Goal: Task Accomplishment & Management: Manage account settings

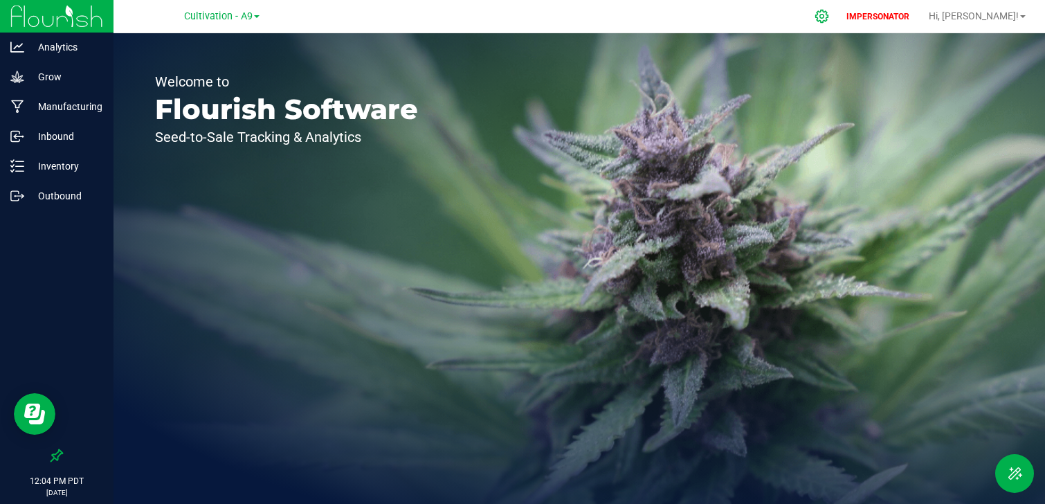
click at [829, 17] on icon at bounding box center [821, 16] width 15 height 15
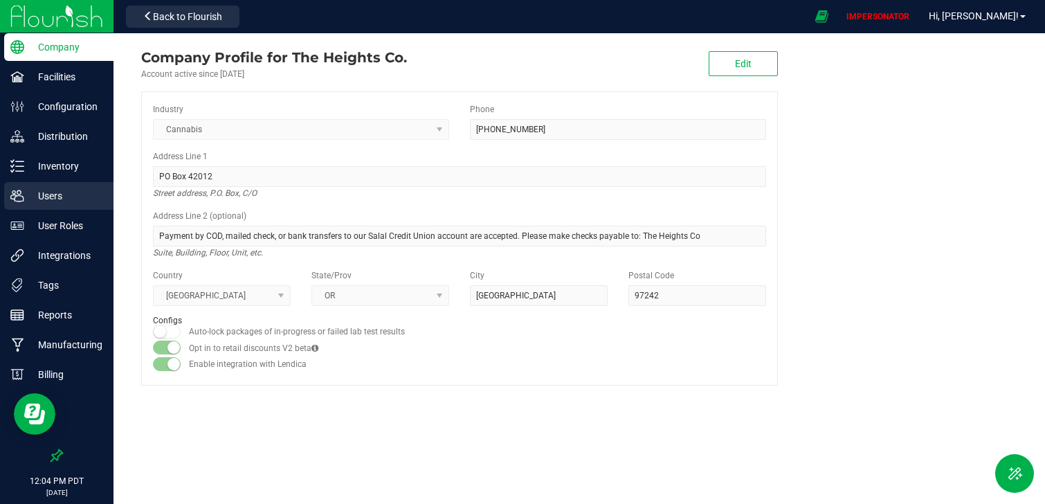
click at [55, 196] on p "Users" at bounding box center [65, 195] width 83 height 17
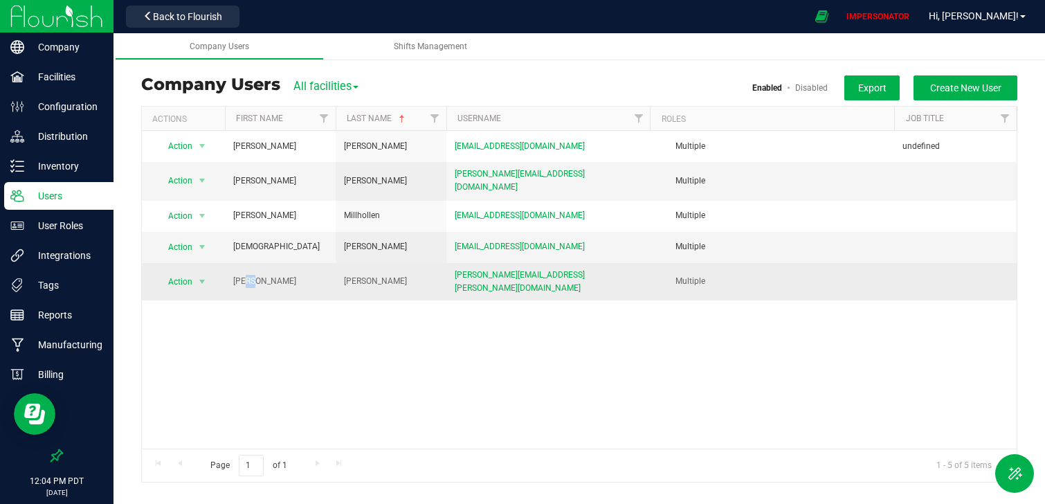
drag, startPoint x: 244, startPoint y: 275, endPoint x: 263, endPoint y: 275, distance: 19.4
click at [263, 275] on td "[PERSON_NAME]" at bounding box center [280, 281] width 111 height 37
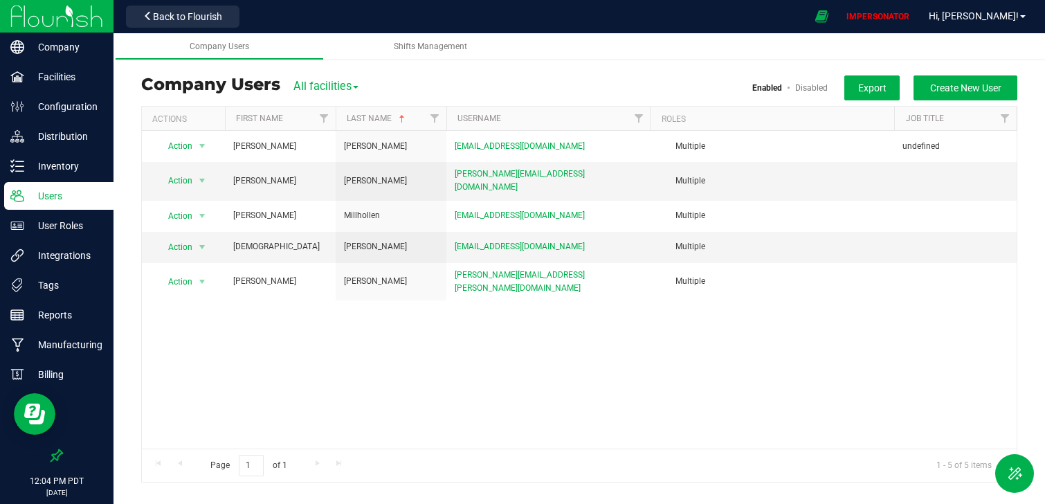
click at [252, 325] on div "Action Action Delete user Disable user Edit user View user detail [PERSON_NAME]…" at bounding box center [579, 290] width 874 height 318
click at [572, 382] on div "Action Action Delete user Disable user Edit user View user detail [PERSON_NAME]…" at bounding box center [579, 290] width 874 height 318
click at [951, 95] on button "Create New User" at bounding box center [965, 87] width 104 height 25
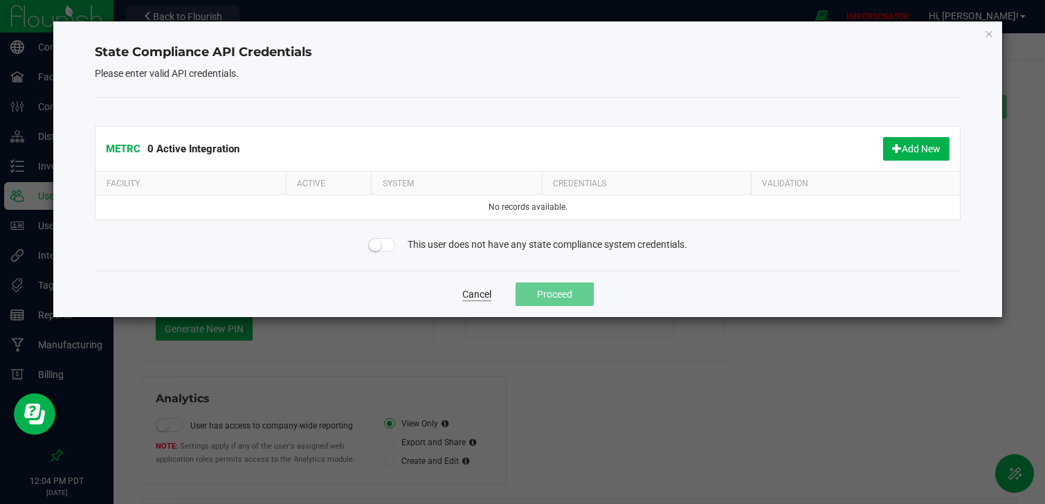
click at [467, 290] on button "Cancel" at bounding box center [476, 294] width 29 height 14
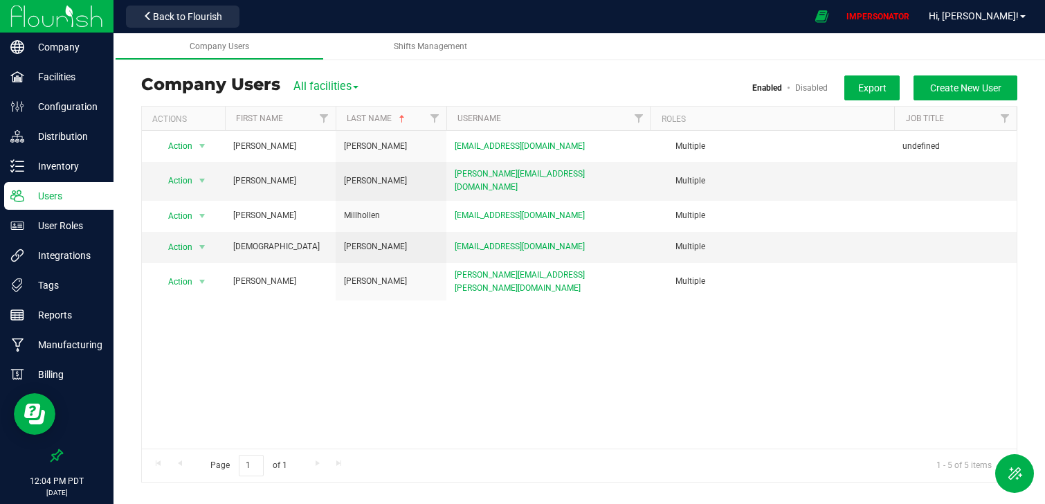
click at [81, 27] on img at bounding box center [56, 16] width 93 height 33
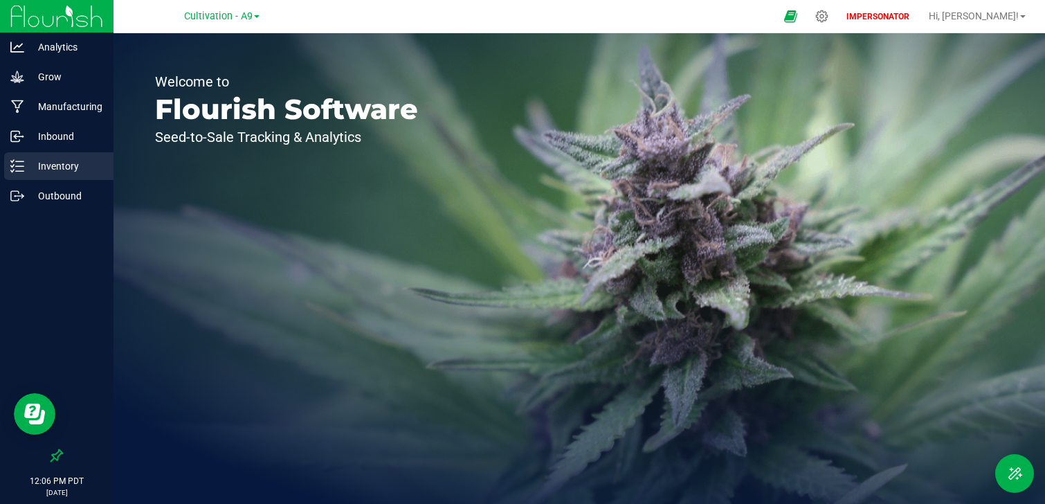
click at [81, 158] on p "Inventory" at bounding box center [65, 166] width 83 height 17
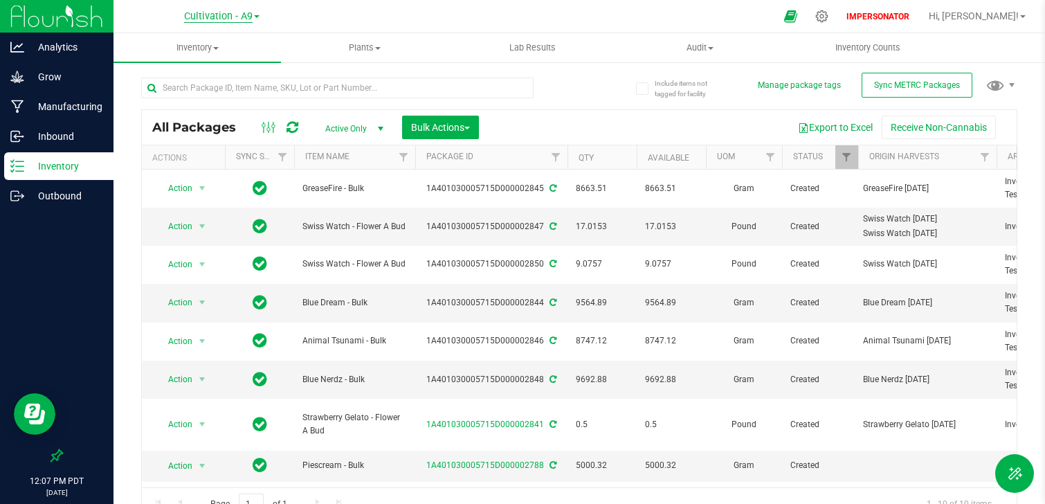
click at [218, 19] on span "Cultivation - A9" at bounding box center [218, 16] width 68 height 12
click at [60, 259] on div at bounding box center [56, 327] width 113 height 230
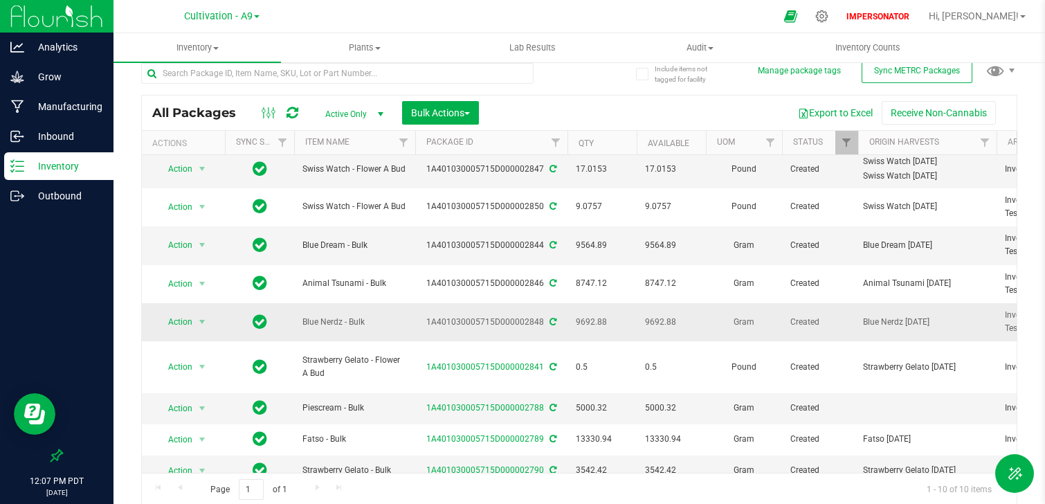
scroll to position [17, 0]
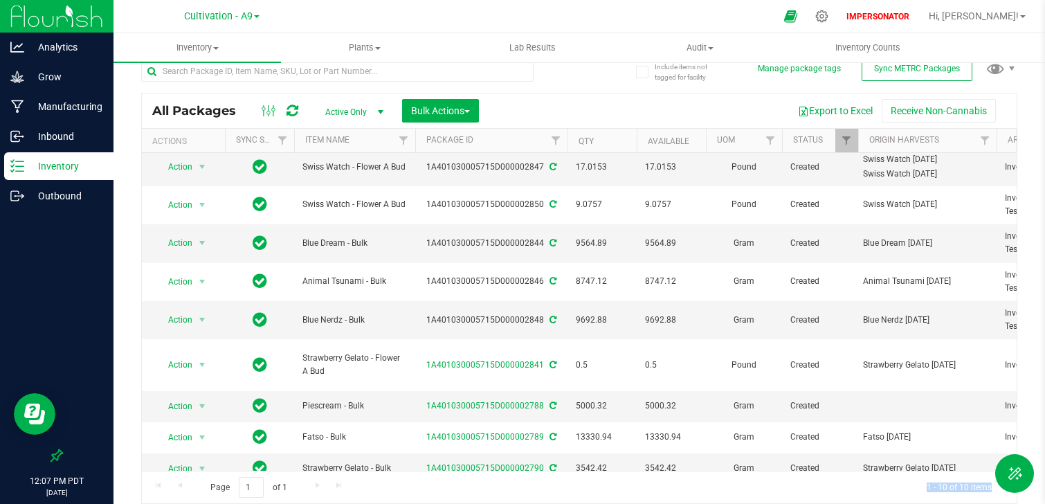
drag, startPoint x: 920, startPoint y: 484, endPoint x: 886, endPoint y: 494, distance: 36.1
click at [886, 494] on div "Page 1 of 1 1 - 10 of 10 items" at bounding box center [579, 486] width 874 height 33
click at [883, 488] on div "Page 1 of 1 1 - 10 of 10 items" at bounding box center [579, 486] width 874 height 33
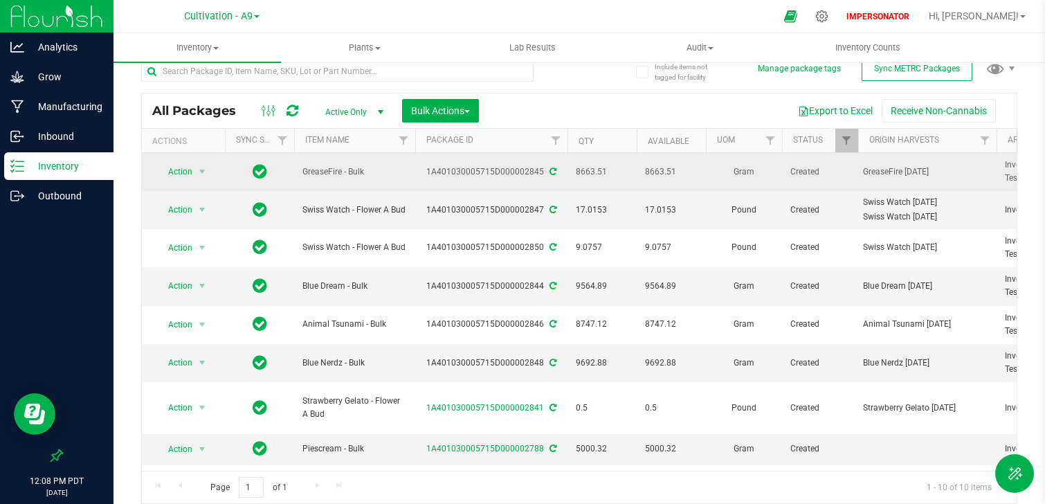
drag, startPoint x: 760, startPoint y: 167, endPoint x: 561, endPoint y: 174, distance: 199.4
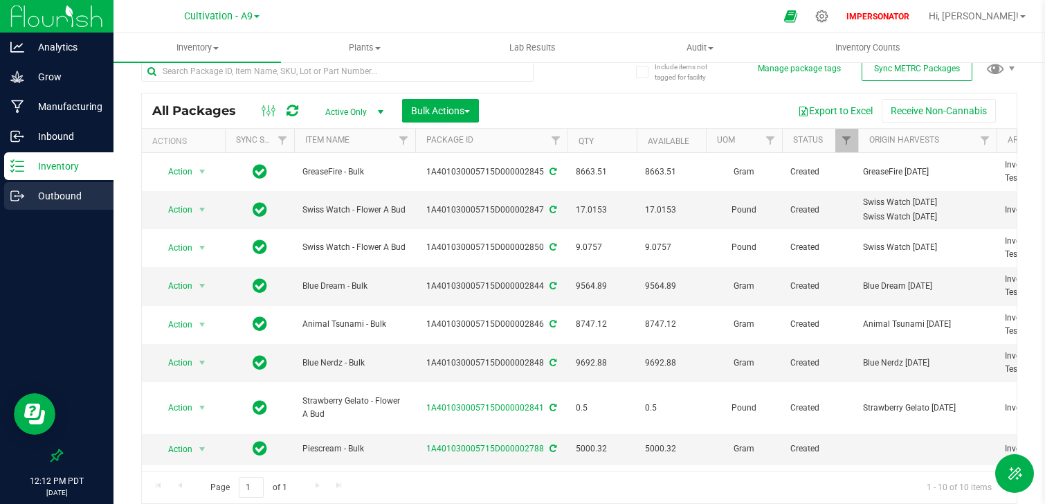
click at [43, 198] on p "Outbound" at bounding box center [65, 195] width 83 height 17
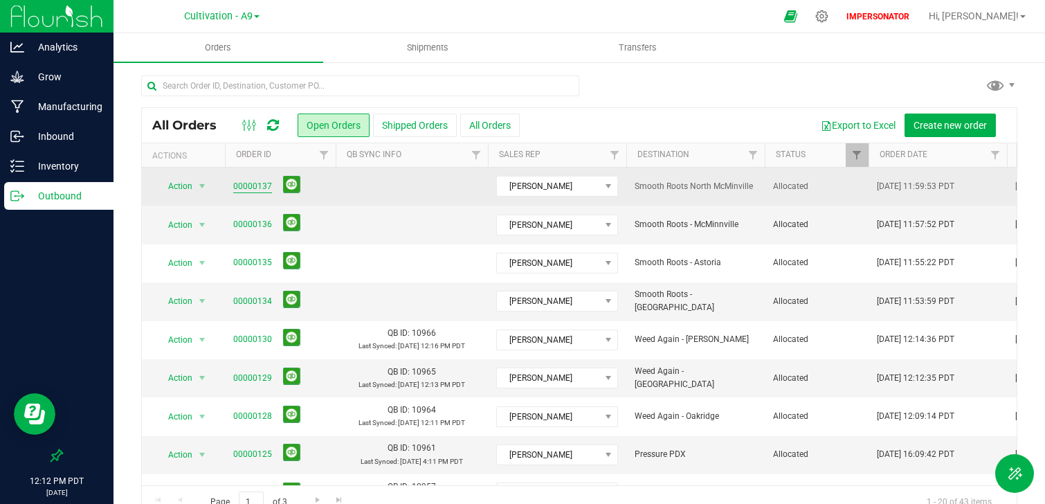
click at [242, 185] on link "00000137" at bounding box center [252, 186] width 39 height 13
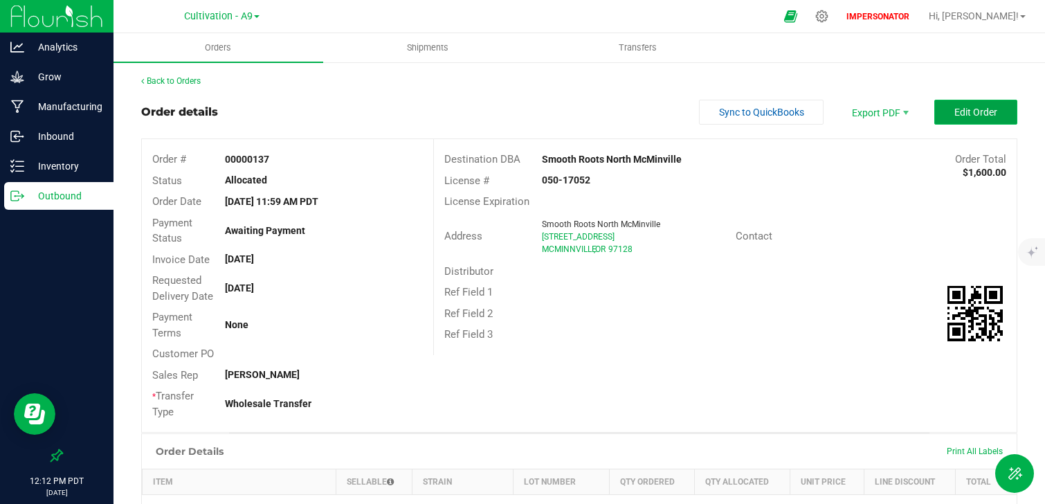
click at [985, 122] on button "Edit Order" at bounding box center [975, 112] width 83 height 25
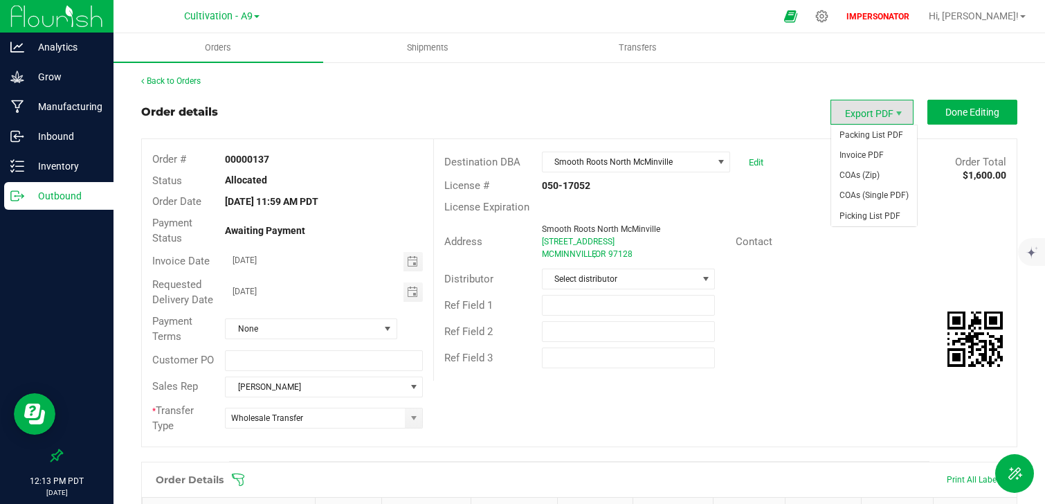
click at [880, 114] on span "Export PDF" at bounding box center [871, 112] width 83 height 25
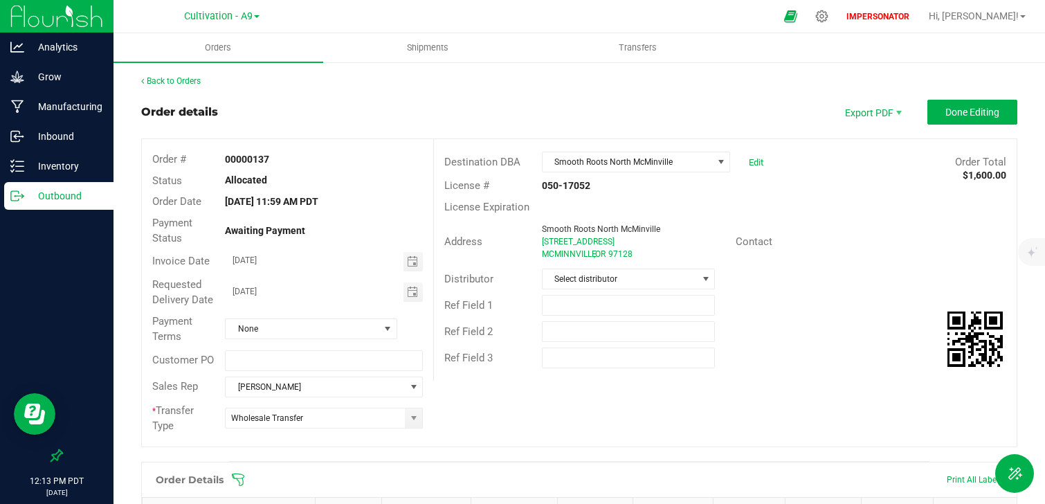
click at [755, 116] on div "Order details Export PDF Done Editing" at bounding box center [579, 112] width 876 height 25
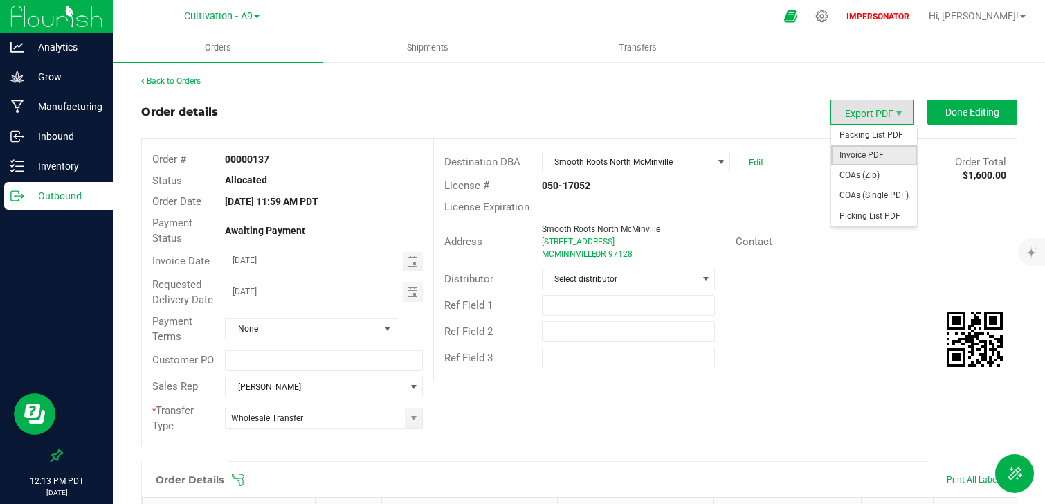
click at [848, 158] on span "Invoice PDF" at bounding box center [874, 155] width 86 height 20
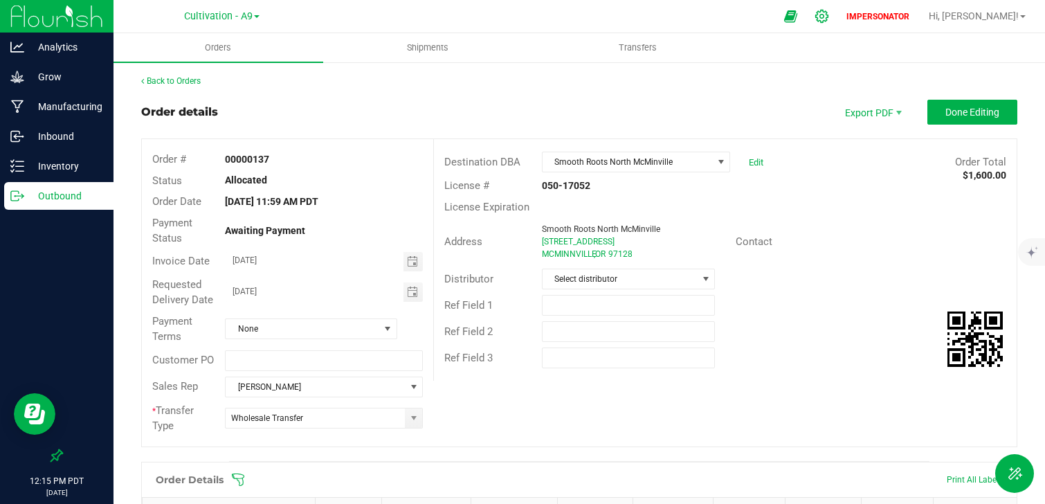
click at [829, 19] on icon at bounding box center [821, 16] width 15 height 15
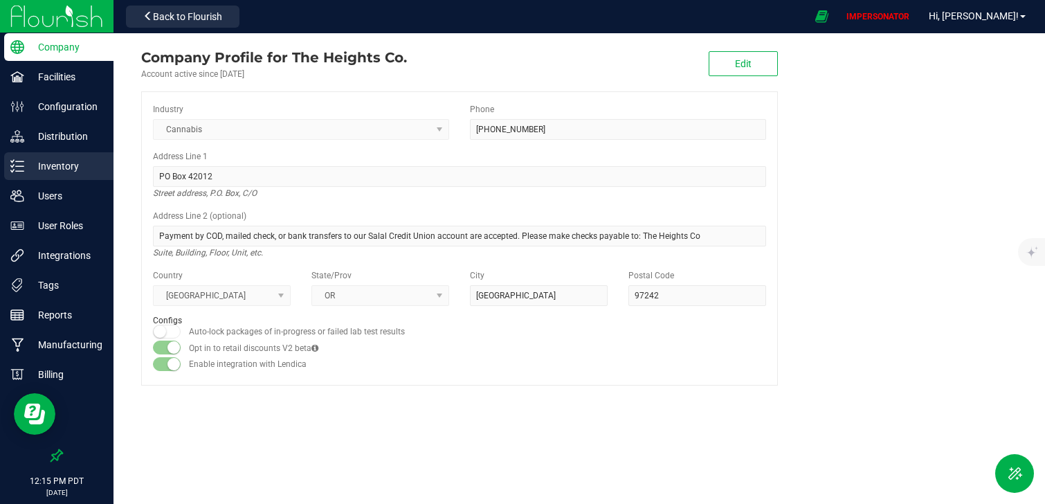
click at [48, 163] on p "Inventory" at bounding box center [65, 166] width 83 height 17
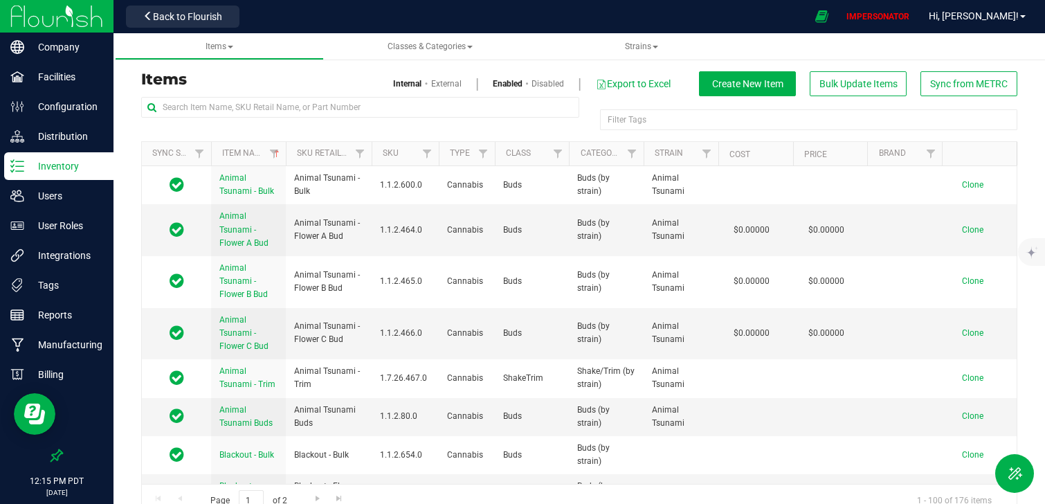
click at [541, 85] on link "Disabled" at bounding box center [547, 83] width 33 height 12
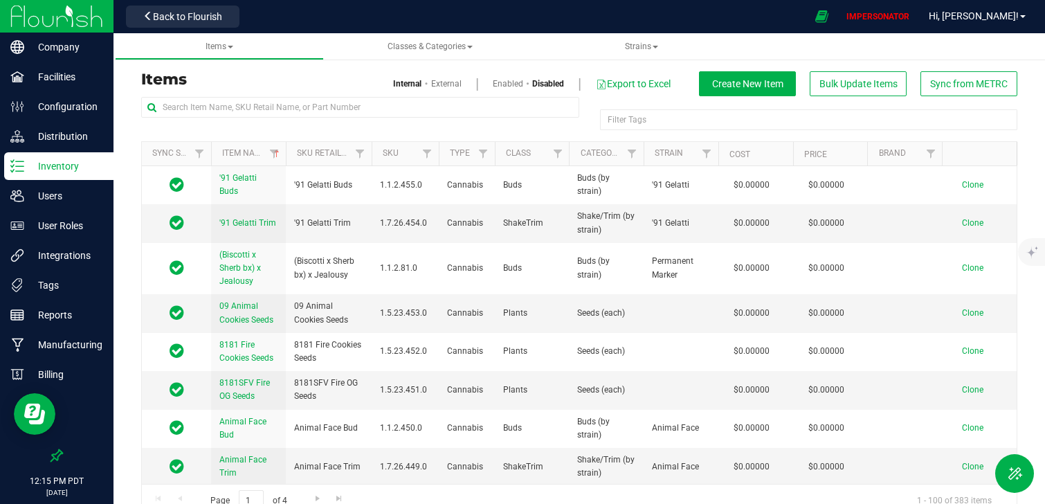
click at [53, 165] on p "Inventory" at bounding box center [65, 166] width 83 height 17
click at [57, 168] on p "Inventory" at bounding box center [65, 166] width 83 height 17
click at [68, 19] on img at bounding box center [56, 16] width 93 height 33
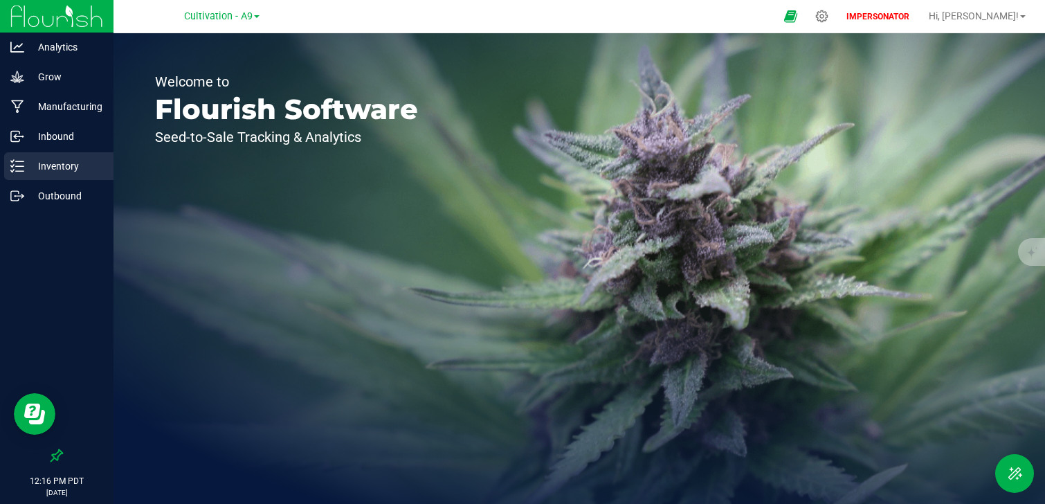
click at [57, 170] on p "Inventory" at bounding box center [65, 166] width 83 height 17
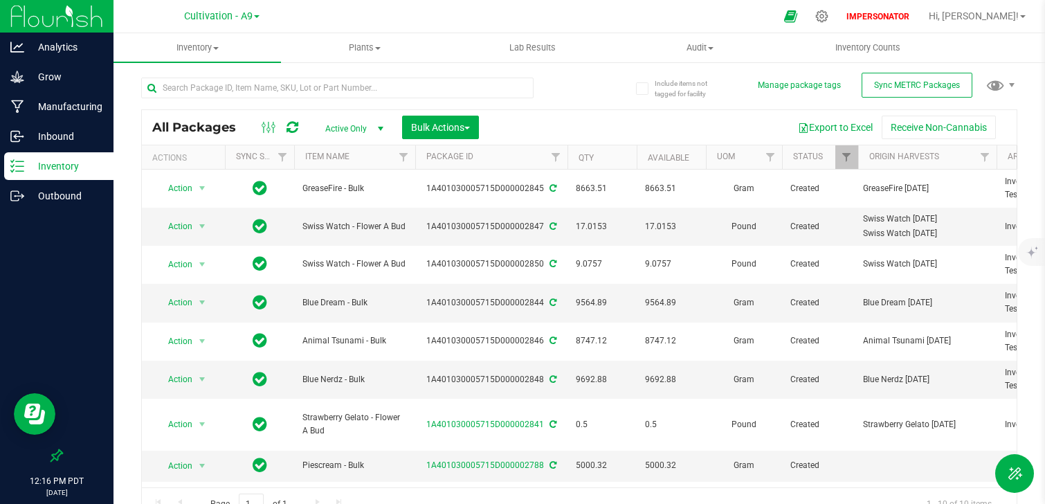
click at [75, 169] on p "Inventory" at bounding box center [65, 166] width 83 height 17
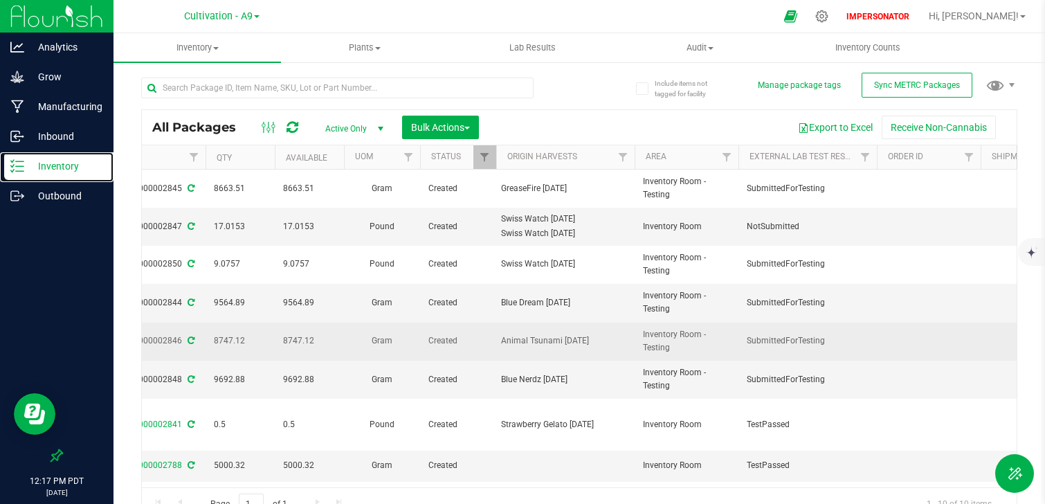
scroll to position [0, 374]
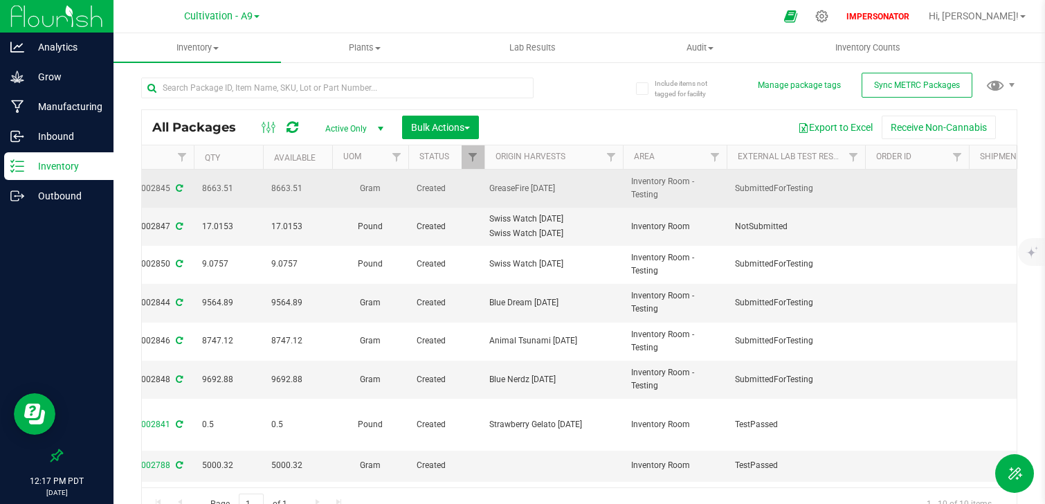
drag, startPoint x: 835, startPoint y: 193, endPoint x: 733, endPoint y: 190, distance: 101.8
click at [733, 190] on td "SubmittedForTesting" at bounding box center [795, 189] width 138 height 38
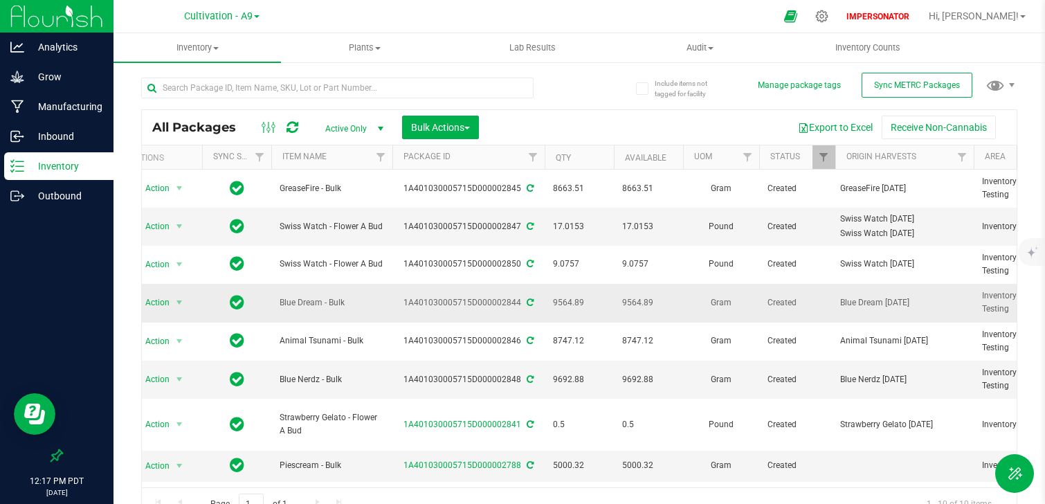
scroll to position [0, 0]
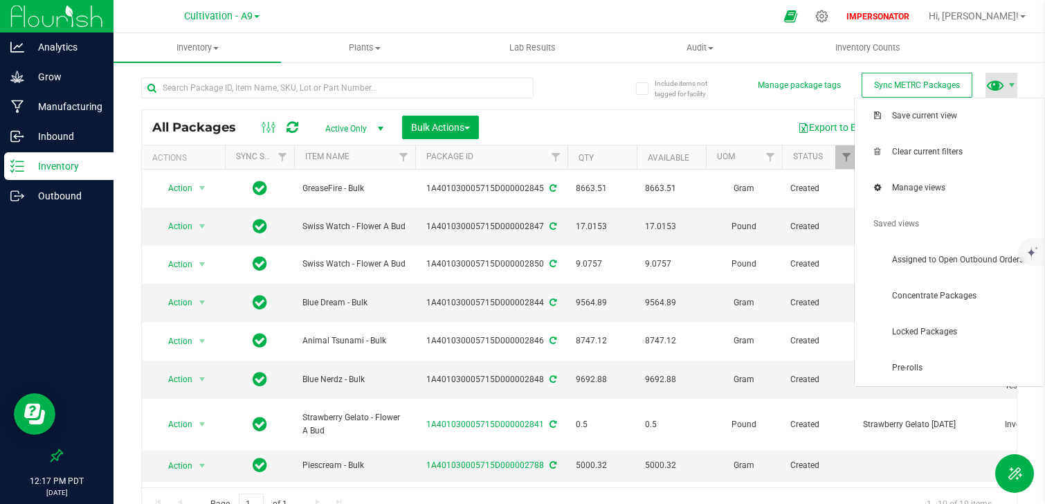
click at [1003, 87] on span at bounding box center [995, 85] width 20 height 20
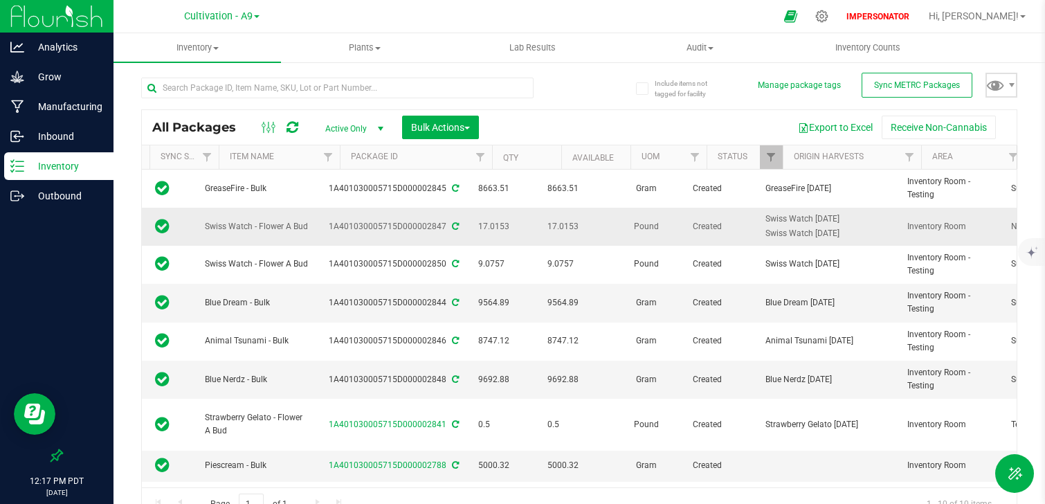
scroll to position [0, 149]
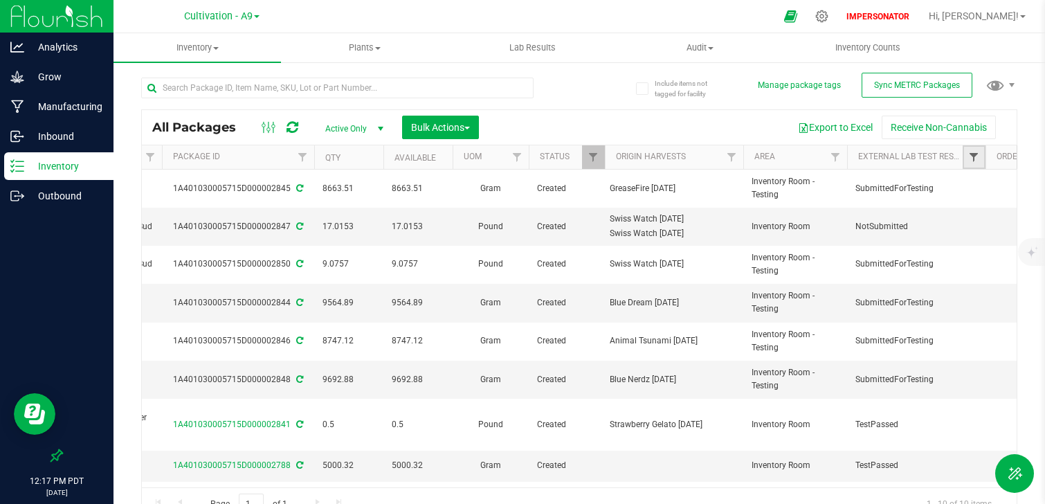
click at [976, 159] on span "Filter" at bounding box center [973, 157] width 11 height 11
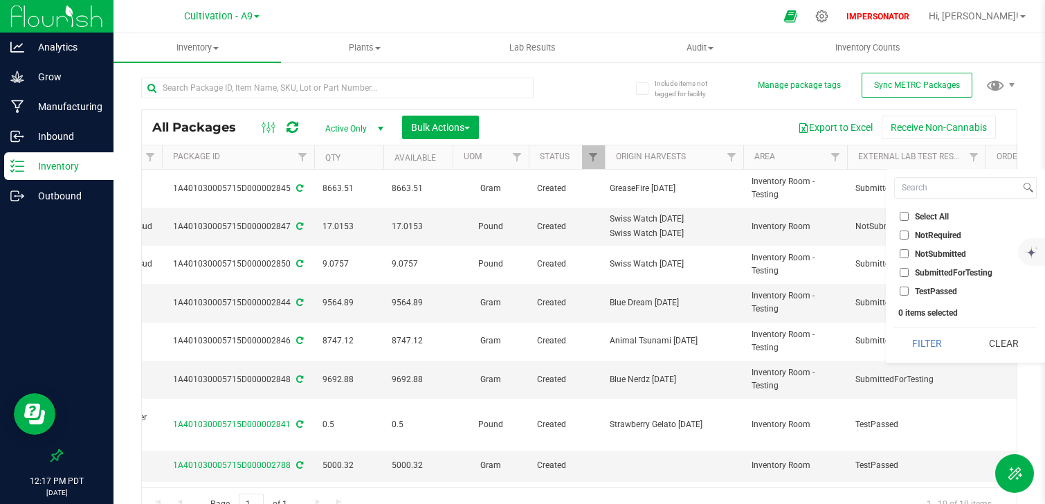
click at [935, 271] on span "SubmittedForTesting" at bounding box center [953, 272] width 77 height 8
click at [908, 271] on input "SubmittedForTesting" at bounding box center [903, 272] width 9 height 9
checkbox input "true"
click at [922, 331] on button "Filter" at bounding box center [927, 343] width 66 height 30
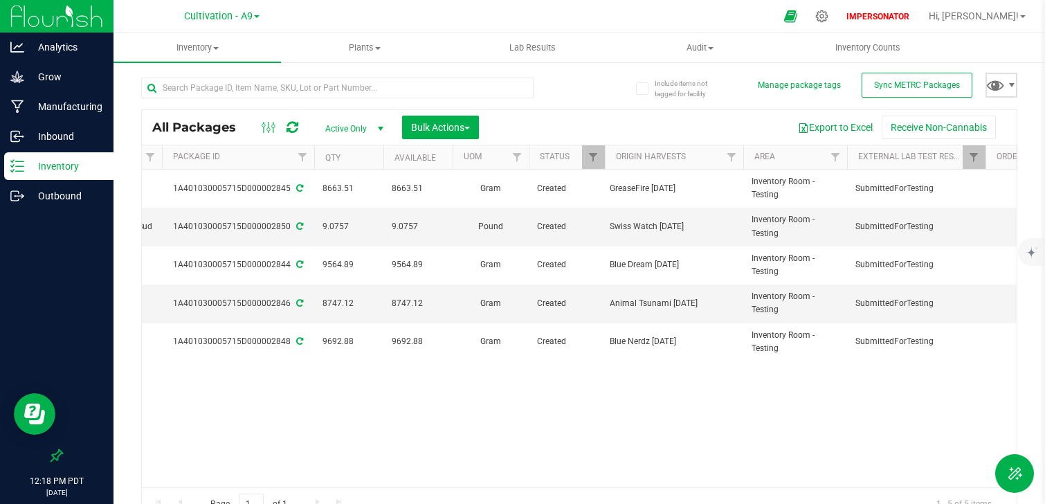
click at [1007, 91] on span at bounding box center [1001, 85] width 32 height 25
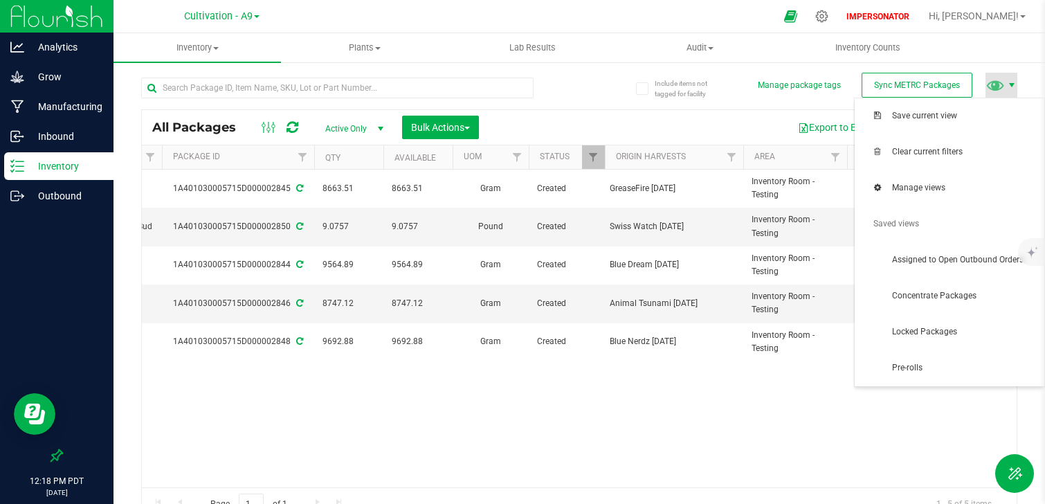
click at [1009, 90] on span at bounding box center [1011, 85] width 11 height 11
click at [804, 394] on div "Action Action Adjust qty Create package Edit attributes Global inventory Locate…" at bounding box center [579, 329] width 874 height 318
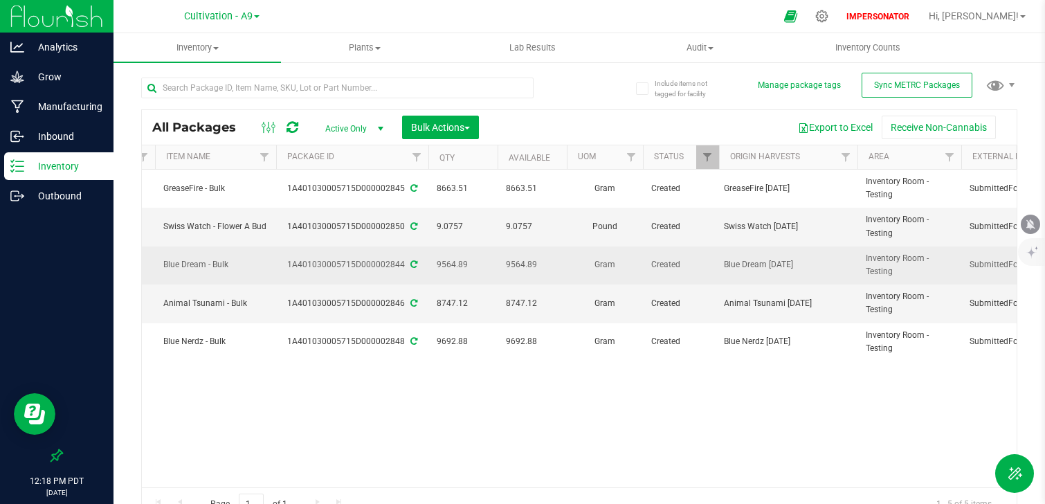
scroll to position [0, 310]
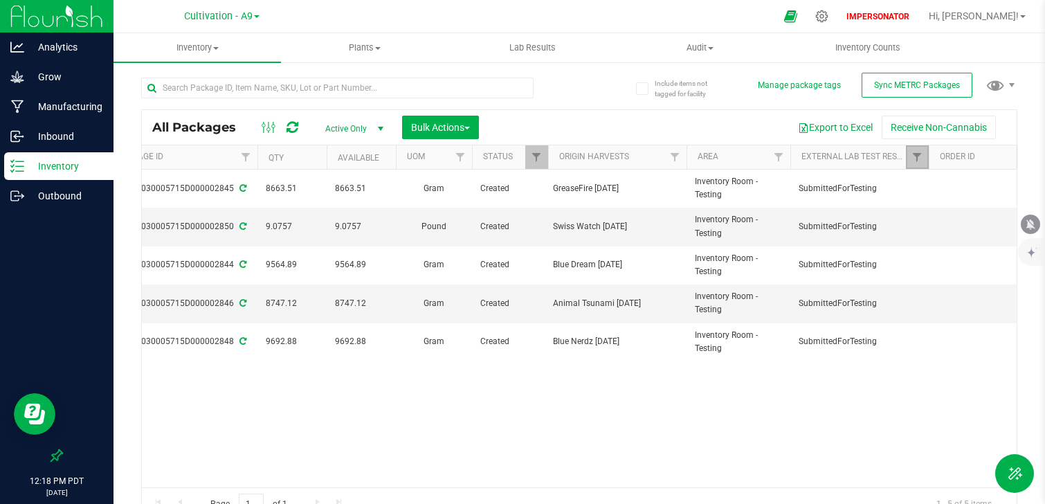
click at [908, 154] on link "Filter" at bounding box center [917, 157] width 23 height 24
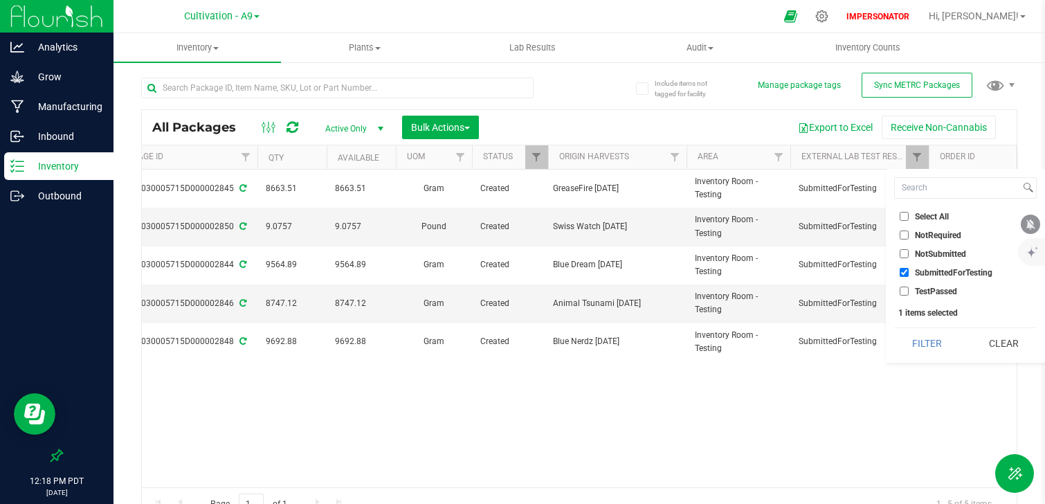
click at [926, 212] on span "Select All" at bounding box center [932, 216] width 34 height 8
click at [908, 212] on input "Select All" at bounding box center [903, 216] width 9 height 9
checkbox input "true"
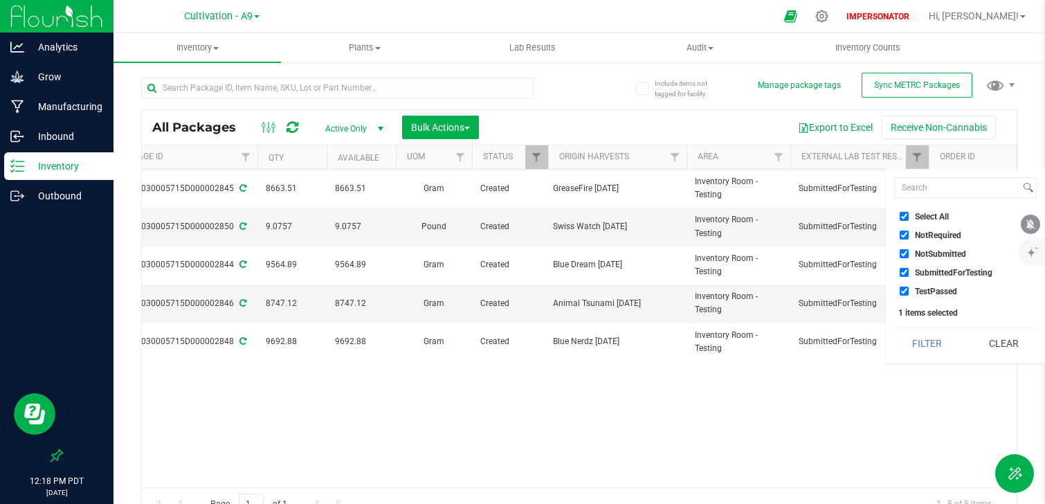
checkbox input "true"
click at [914, 334] on button "Filter" at bounding box center [927, 343] width 66 height 30
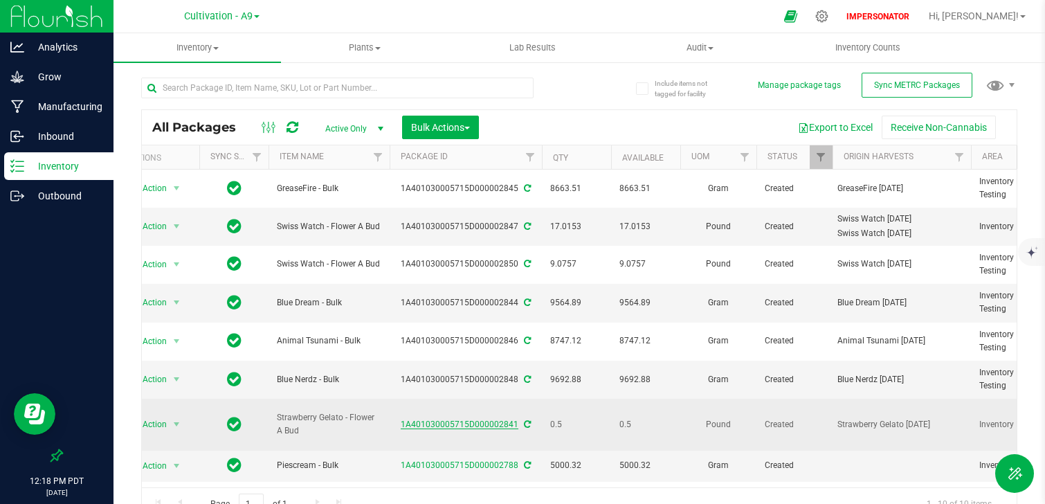
scroll to position [43, 26]
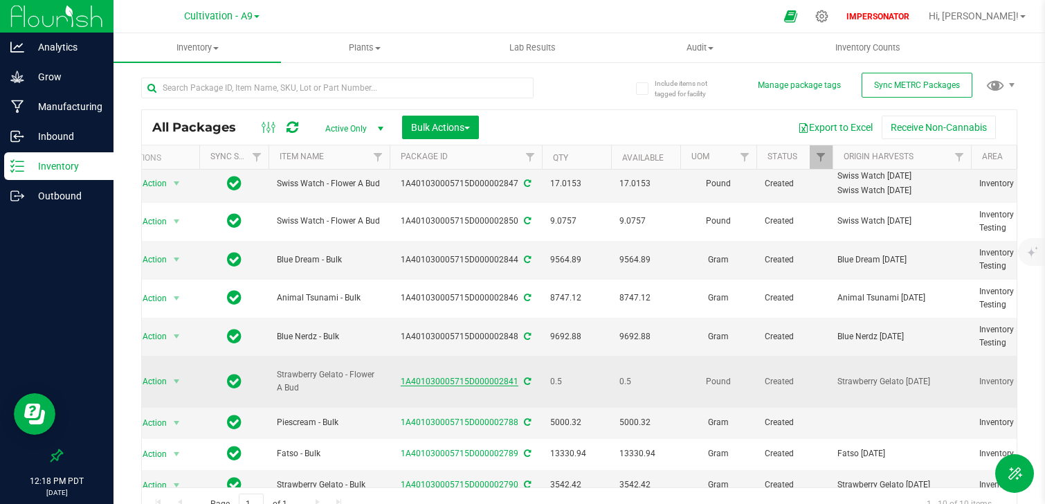
click at [459, 377] on link "1A401030005715D000002841" at bounding box center [460, 381] width 118 height 10
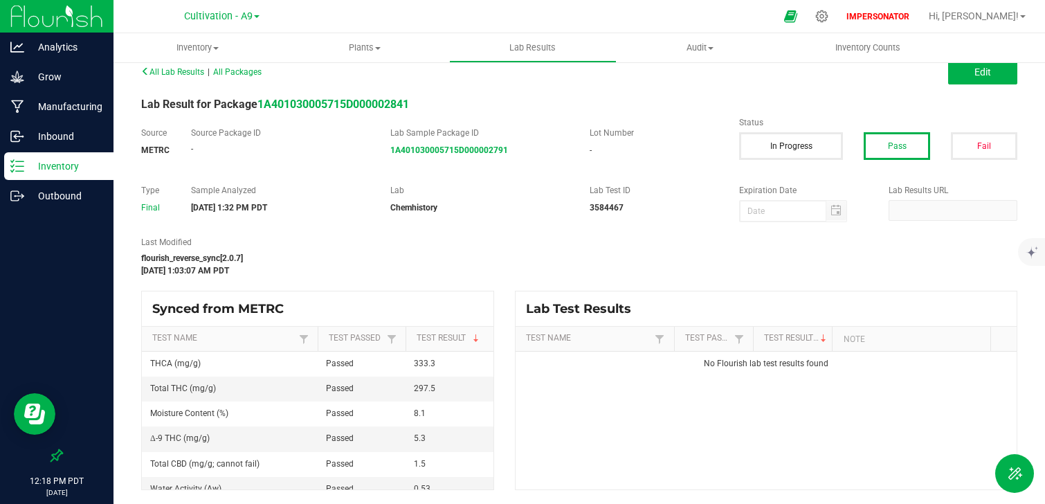
click at [95, 158] on p "Inventory" at bounding box center [65, 166] width 83 height 17
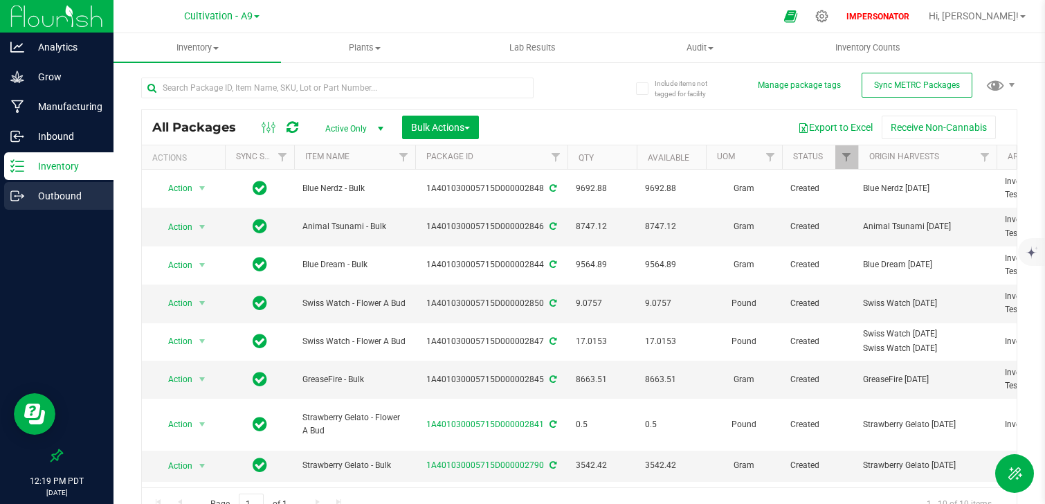
click at [59, 205] on div "Outbound" at bounding box center [58, 196] width 109 height 28
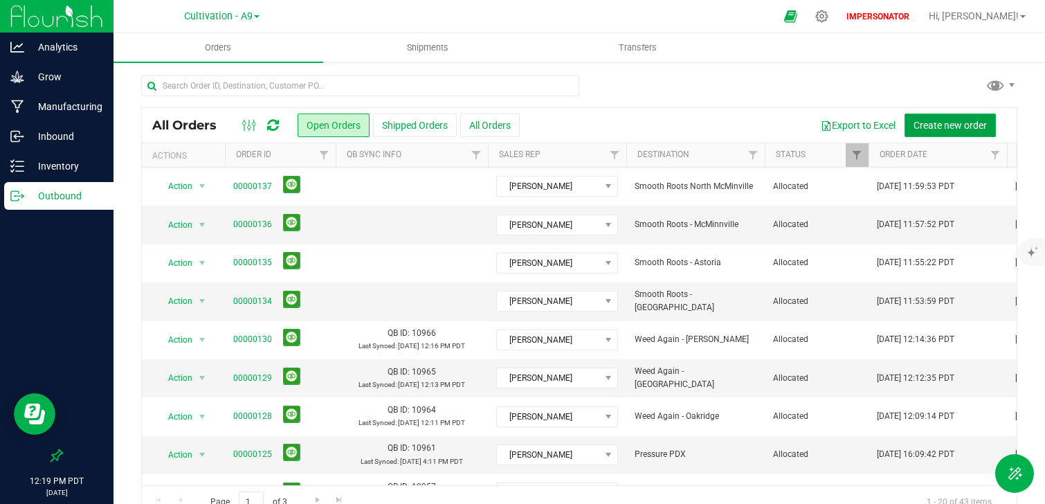
click at [951, 129] on span "Create new order" at bounding box center [949, 125] width 73 height 11
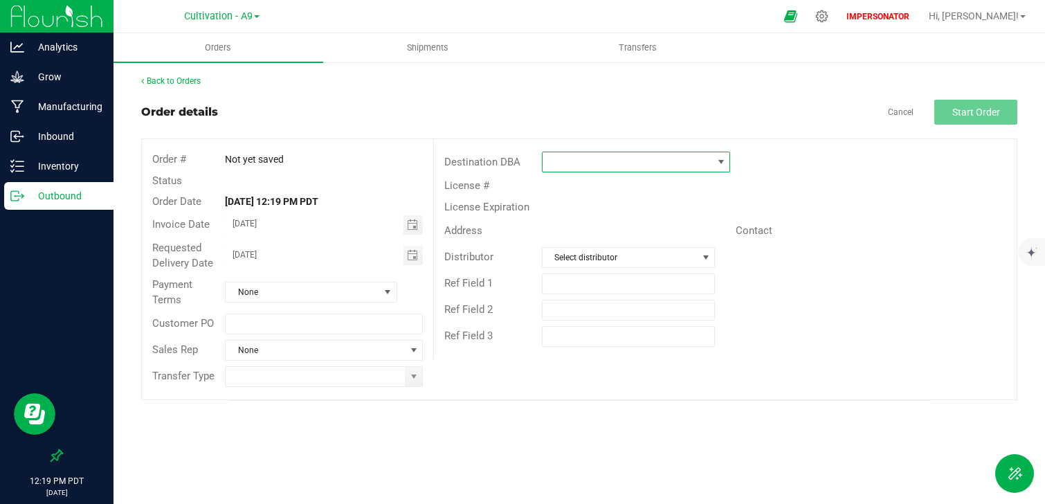
click at [584, 168] on span at bounding box center [627, 161] width 170 height 19
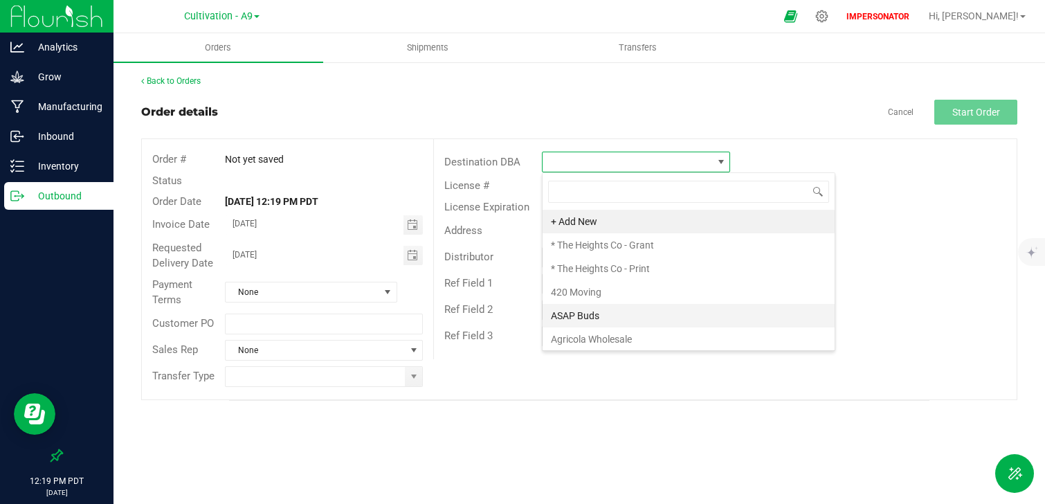
click at [596, 320] on li "ASAP Buds" at bounding box center [688, 316] width 292 height 24
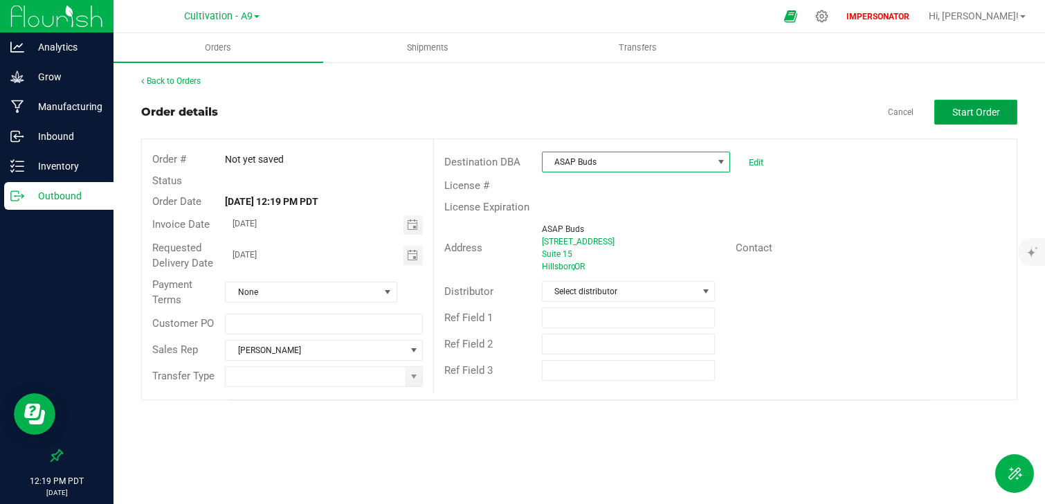
click at [985, 103] on button "Start Order" at bounding box center [975, 112] width 83 height 25
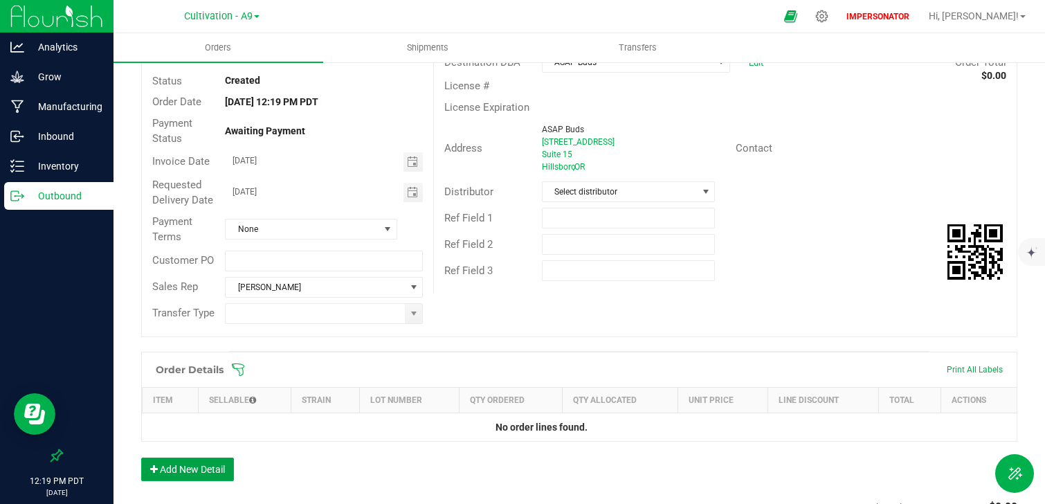
click at [185, 476] on button "Add New Detail" at bounding box center [187, 469] width 93 height 24
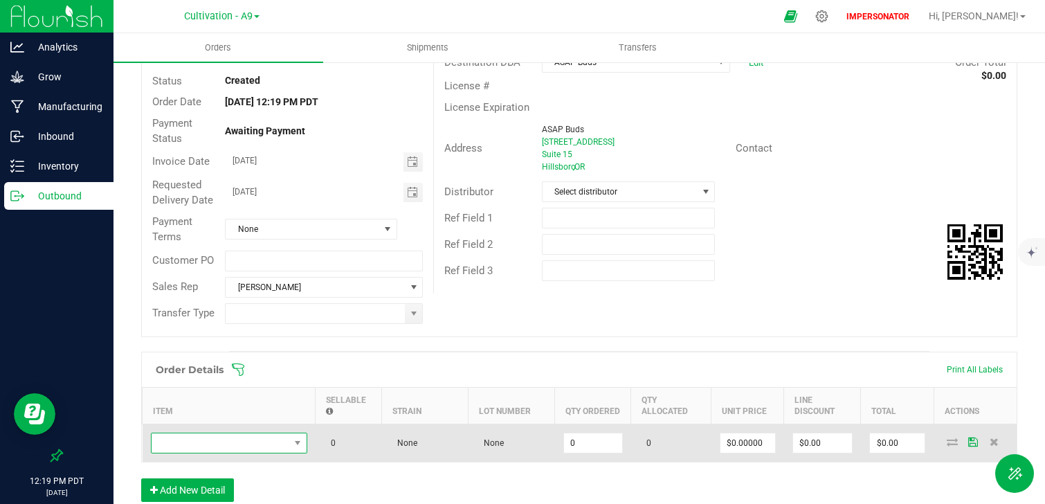
click at [209, 448] on span "NO DATA FOUND" at bounding box center [221, 442] width 138 height 19
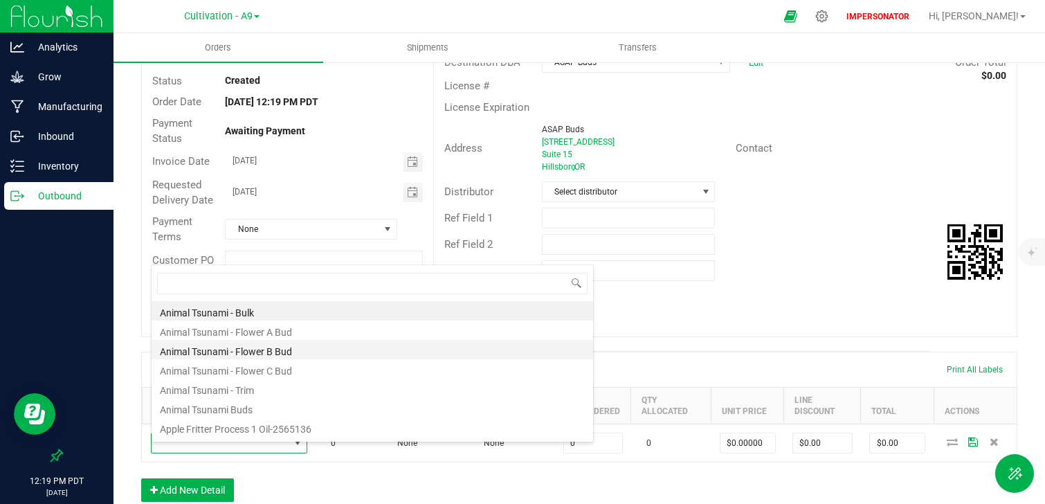
click at [233, 347] on li "Animal Tsunami - Flower B Bud" at bounding box center [372, 349] width 441 height 19
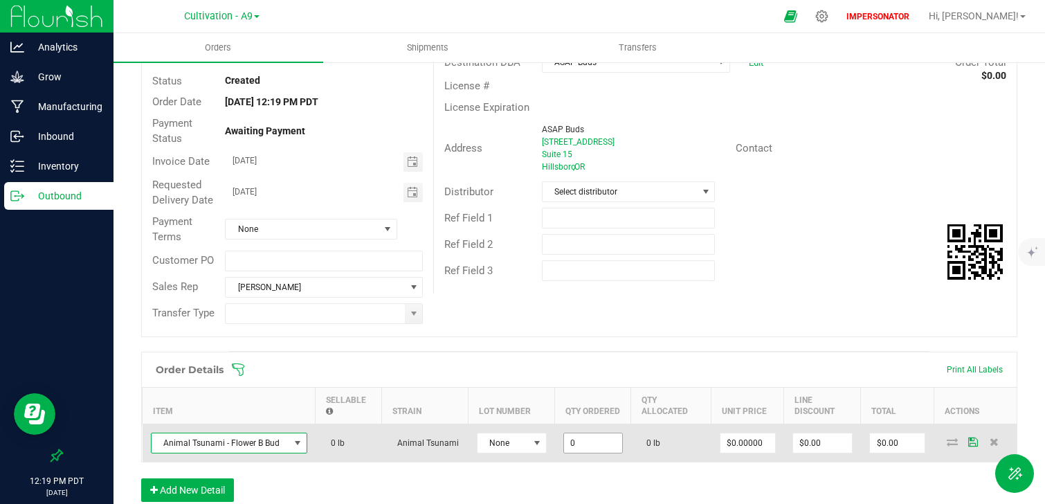
click at [586, 452] on input "0" at bounding box center [593, 442] width 58 height 19
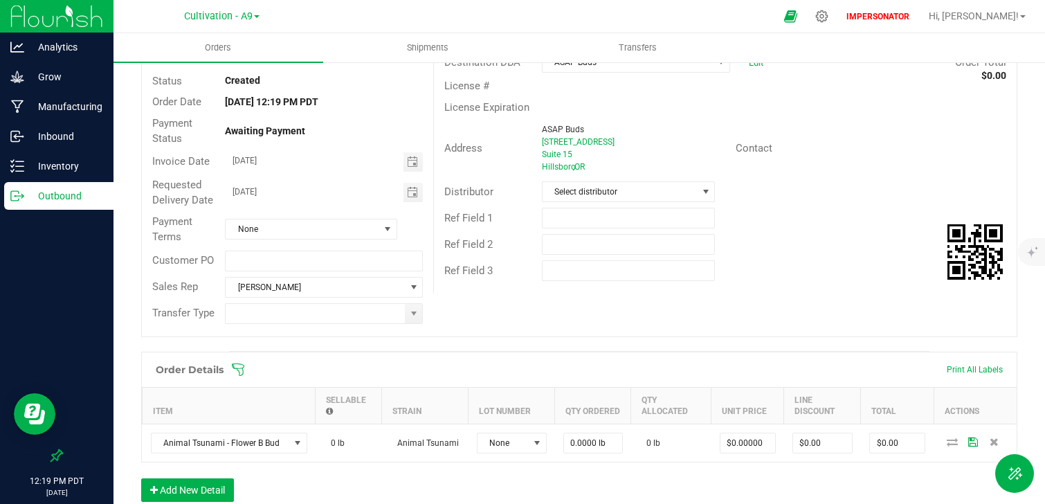
click at [434, 477] on div "Order Details Print All Labels Item Sellable Strain Lot Number Qty Ordered Qty …" at bounding box center [579, 433] width 876 height 164
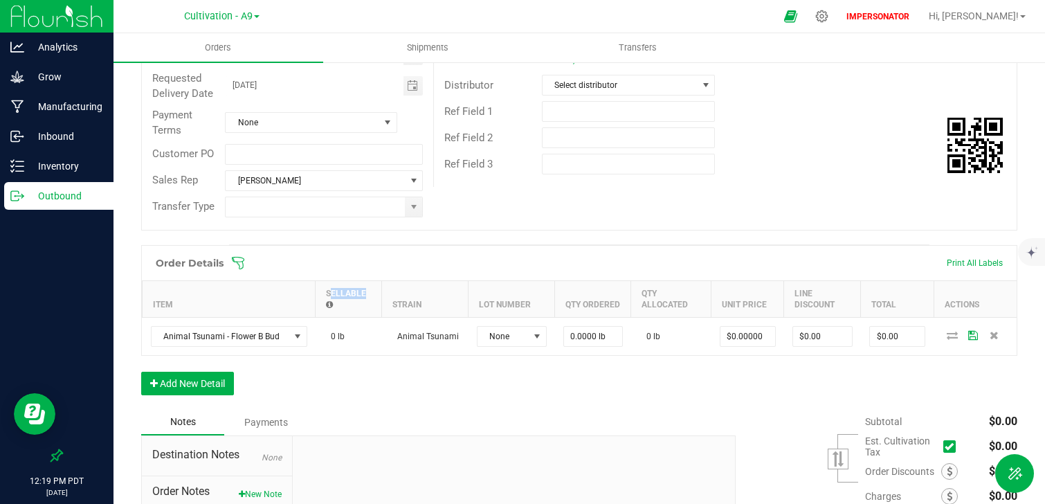
drag, startPoint x: 322, startPoint y: 301, endPoint x: 337, endPoint y: 313, distance: 19.7
click at [337, 314] on th "Sellable" at bounding box center [348, 298] width 66 height 37
click at [339, 317] on th "Sellable" at bounding box center [348, 298] width 66 height 37
click at [589, 392] on div "Order Details Print All Labels Item Sellable Strain Lot Number Qty Ordered Qty …" at bounding box center [579, 327] width 876 height 164
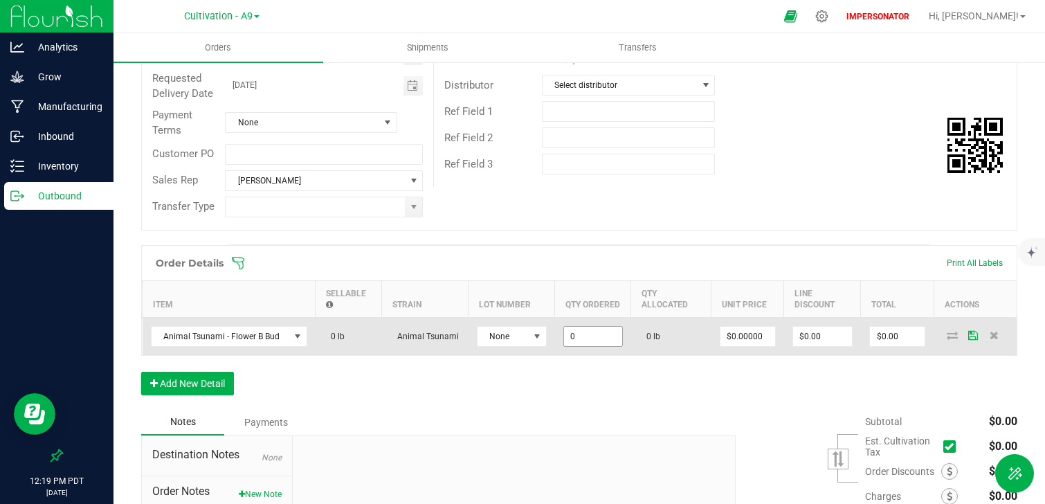
click at [589, 346] on input "0" at bounding box center [593, 336] width 58 height 19
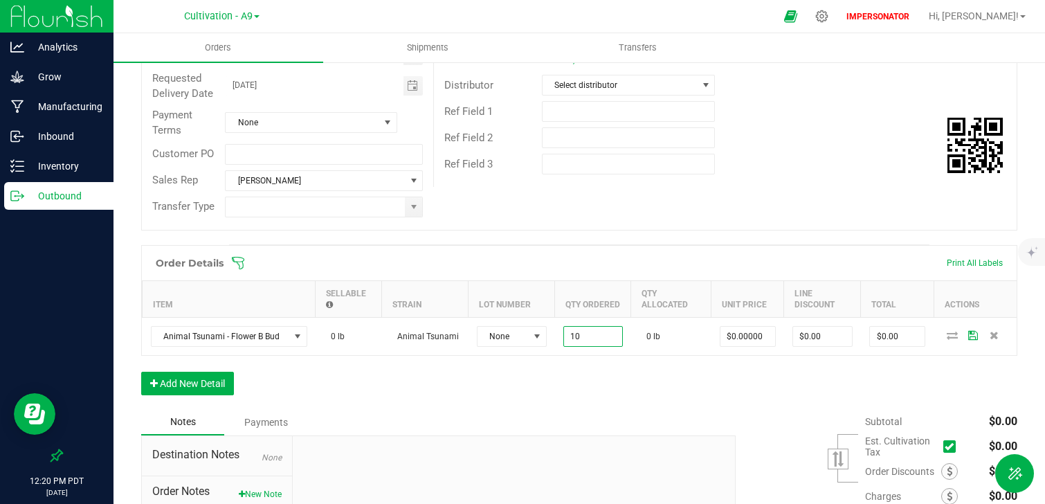
type input "10.0000 lb"
click at [342, 377] on div "Order Details Print All Labels Item Sellable Strain Lot Number Qty Ordered Qty …" at bounding box center [579, 327] width 876 height 164
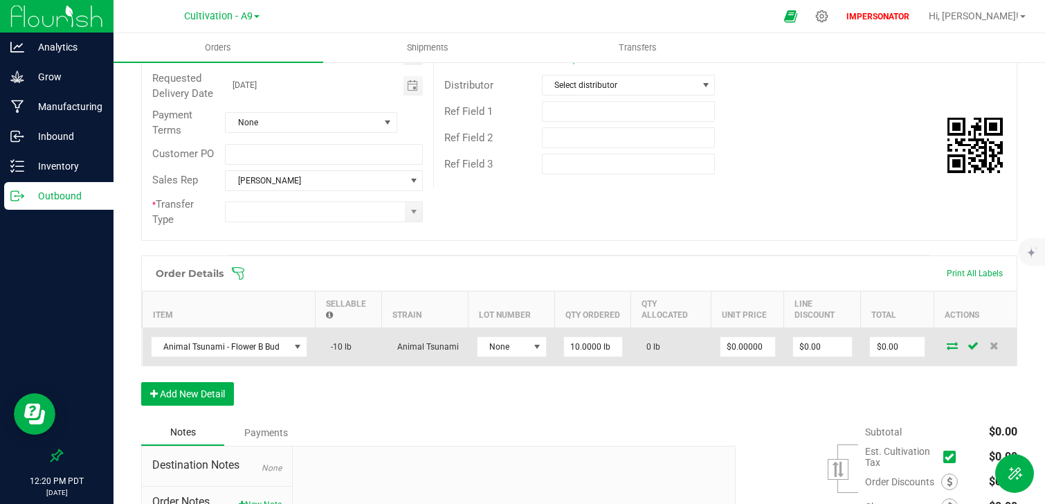
drag, startPoint x: 322, startPoint y: 338, endPoint x: 367, endPoint y: 357, distance: 48.1
click at [367, 357] on td "-10 lb" at bounding box center [348, 346] width 66 height 38
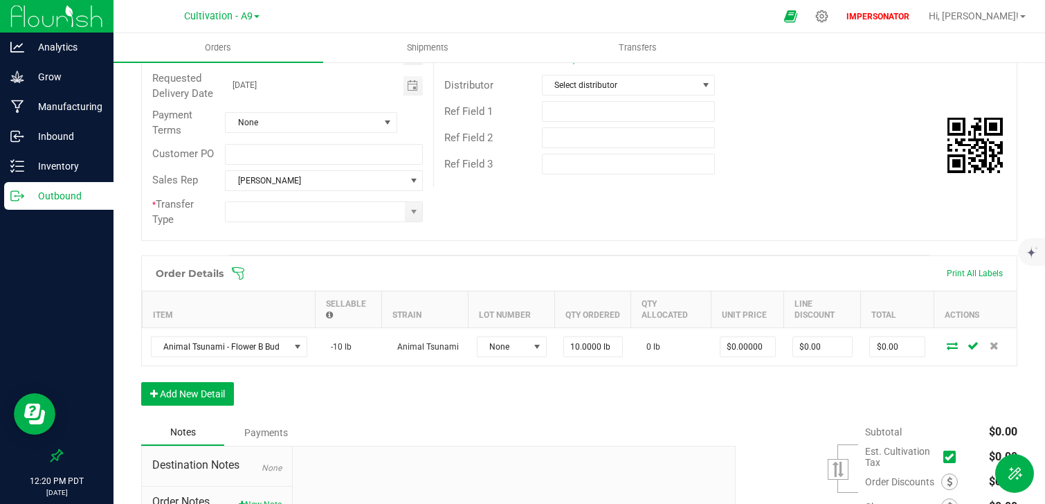
click at [370, 392] on div "Order Details Print All Labels Item Sellable Strain Lot Number Qty Ordered Qty …" at bounding box center [579, 337] width 876 height 164
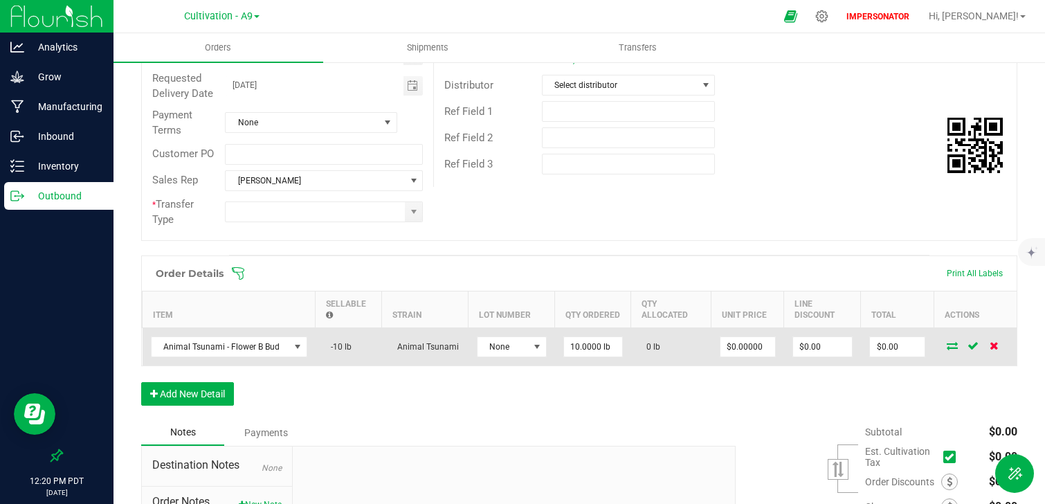
click at [995, 349] on icon at bounding box center [993, 345] width 9 height 8
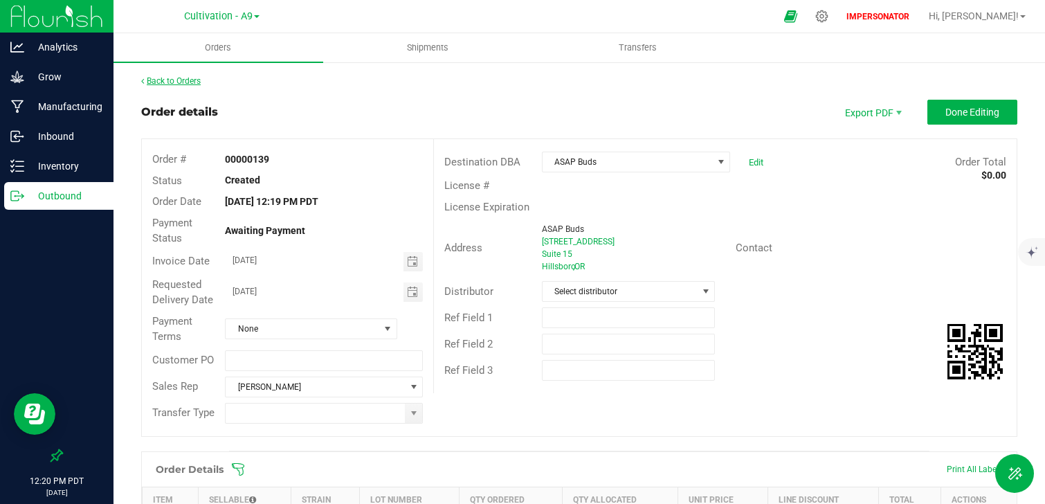
click at [165, 84] on link "Back to Orders" at bounding box center [170, 81] width 59 height 10
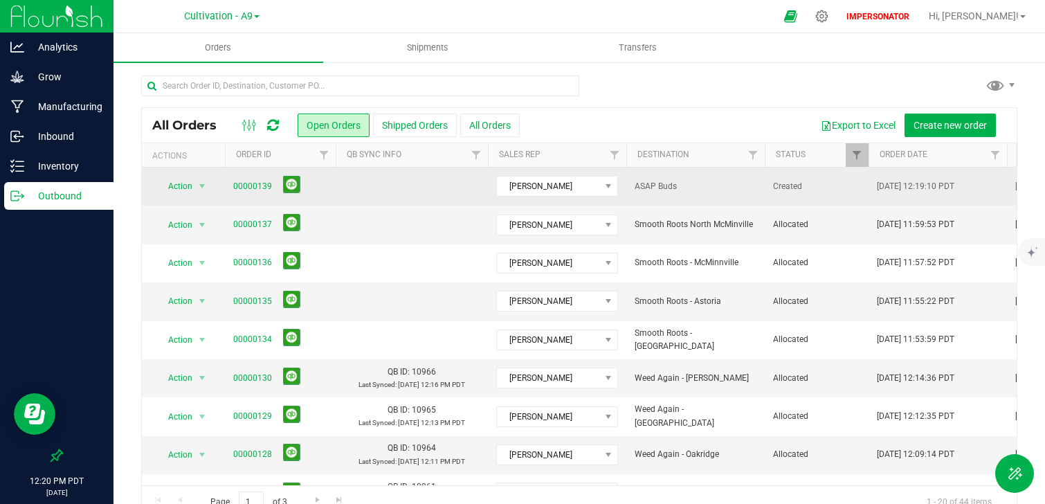
drag, startPoint x: 997, startPoint y: 185, endPoint x: 661, endPoint y: 176, distance: 335.7
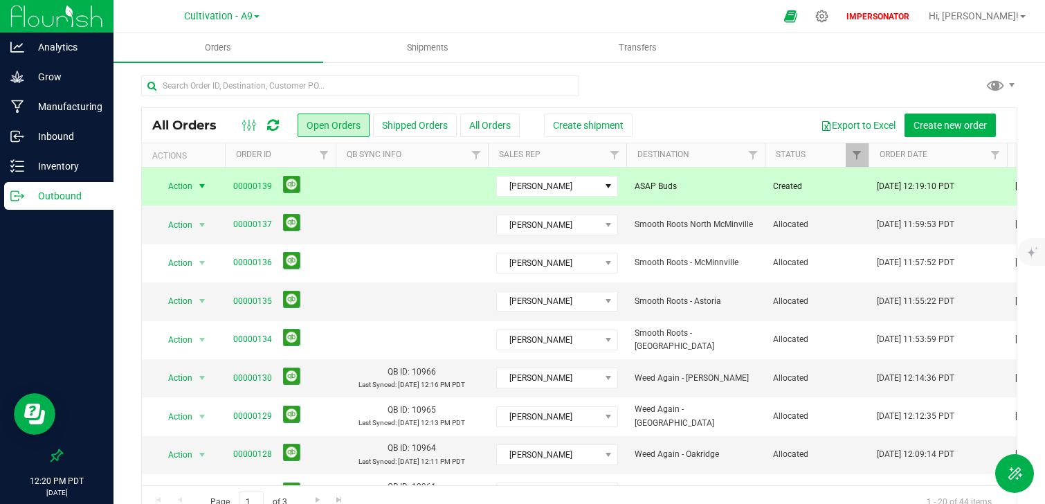
click at [661, 182] on span "ASAP Buds" at bounding box center [695, 186] width 122 height 13
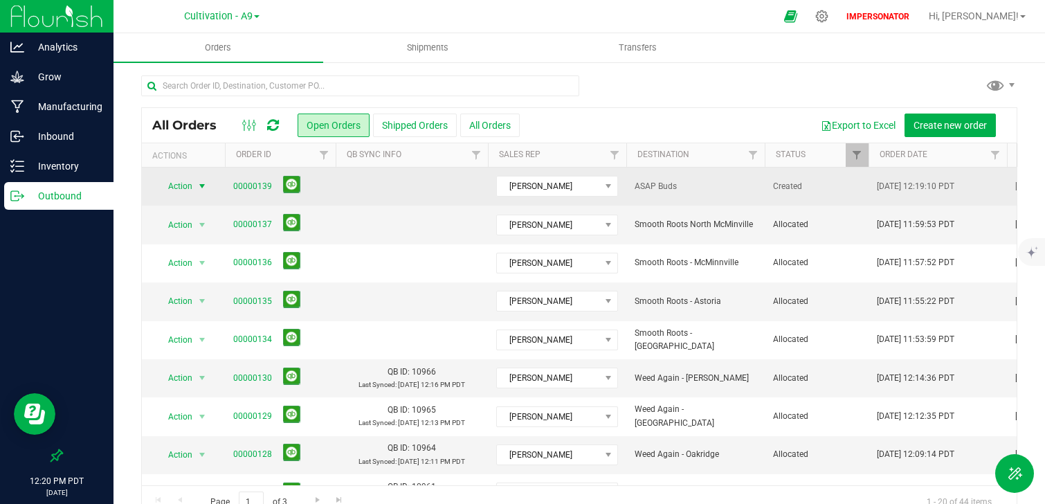
click at [187, 191] on span "Action" at bounding box center [174, 185] width 37 height 19
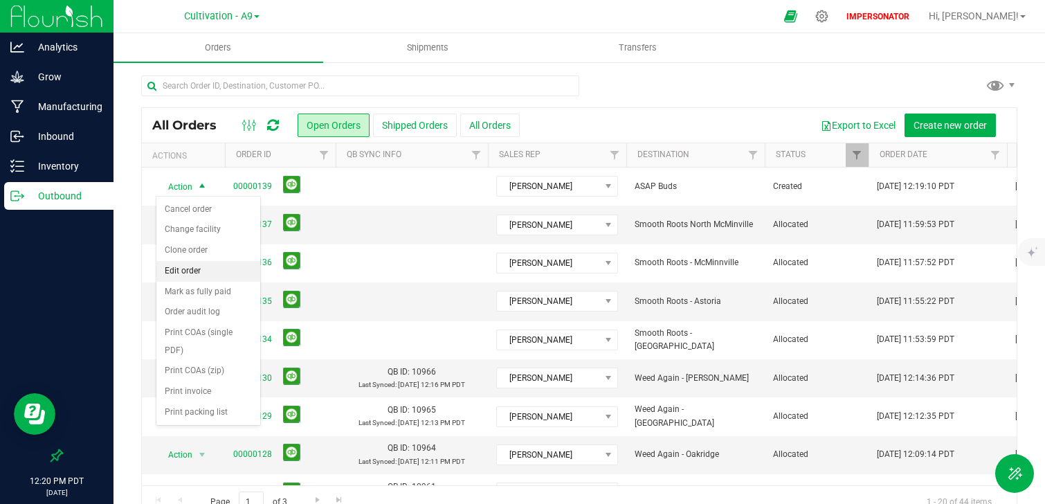
click at [182, 267] on li "Edit order" at bounding box center [208, 271] width 104 height 21
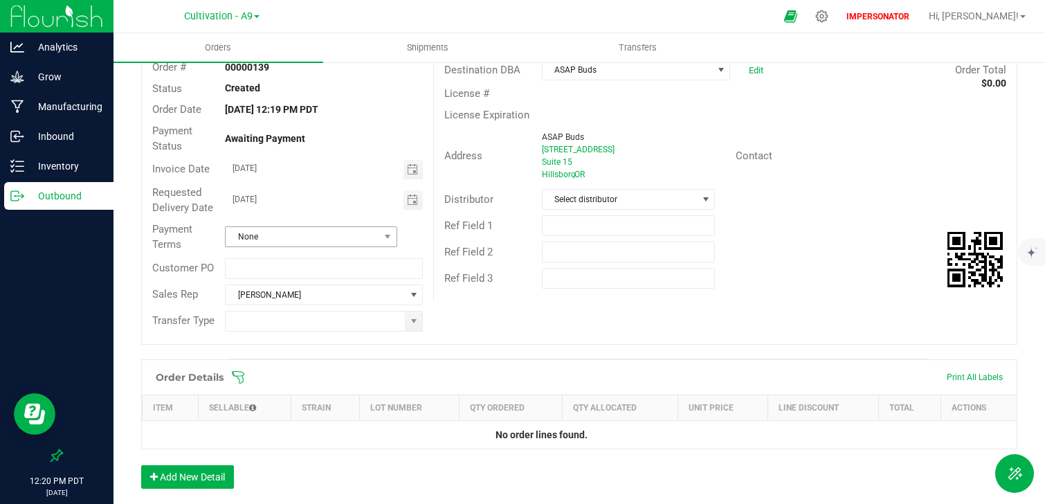
scroll to position [102, 0]
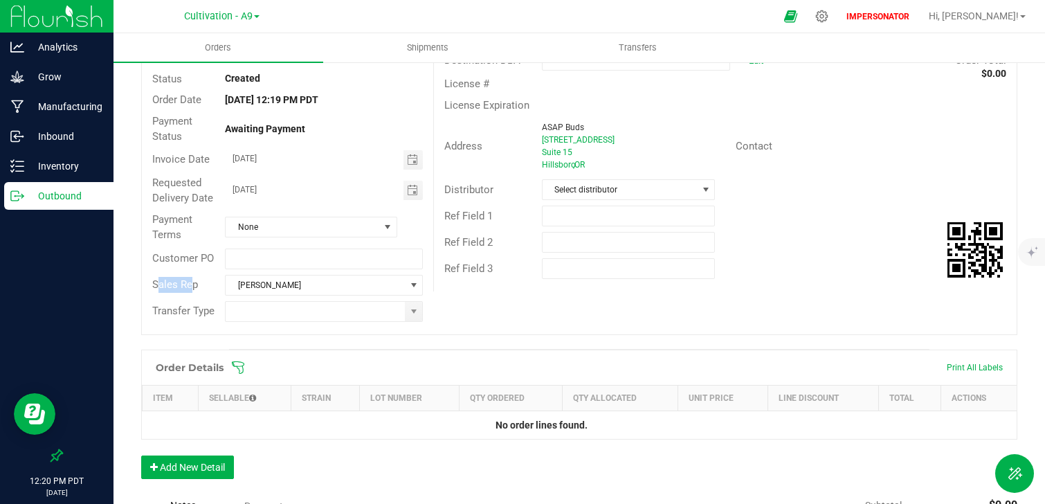
drag, startPoint x: 147, startPoint y: 283, endPoint x: 187, endPoint y: 283, distance: 40.1
click at [186, 283] on div "Sales Rep" at bounding box center [178, 285] width 73 height 16
click at [253, 282] on span "[PERSON_NAME]" at bounding box center [315, 284] width 179 height 19
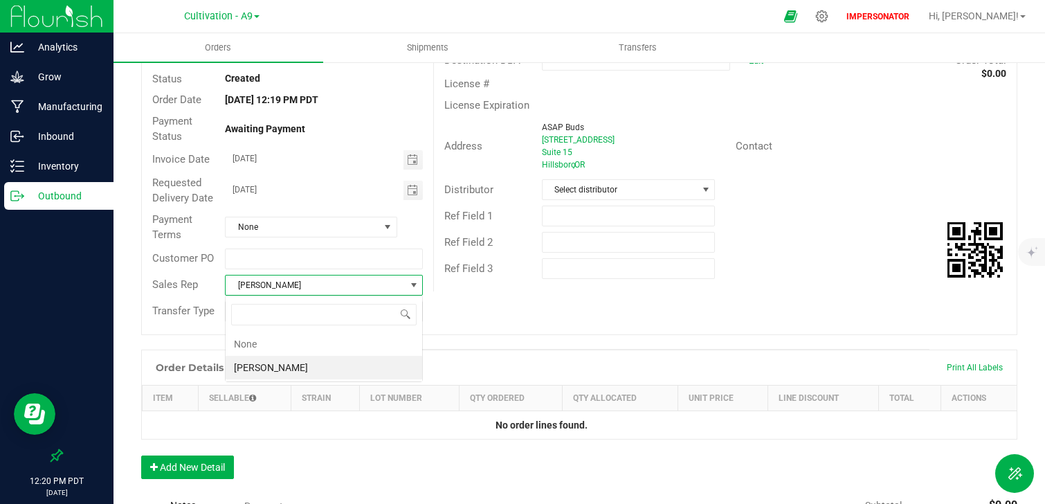
scroll to position [21, 198]
click at [447, 334] on div "Order # 00000139 Status Created Order Date [DATE] 12:19 PM PDT Payment Status A…" at bounding box center [579, 185] width 874 height 297
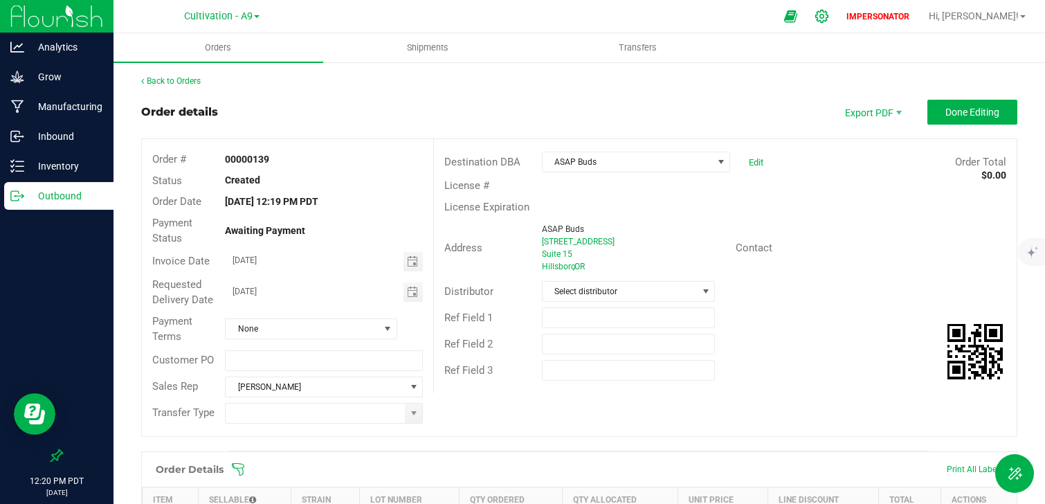
click at [832, 21] on div at bounding box center [821, 16] width 19 height 15
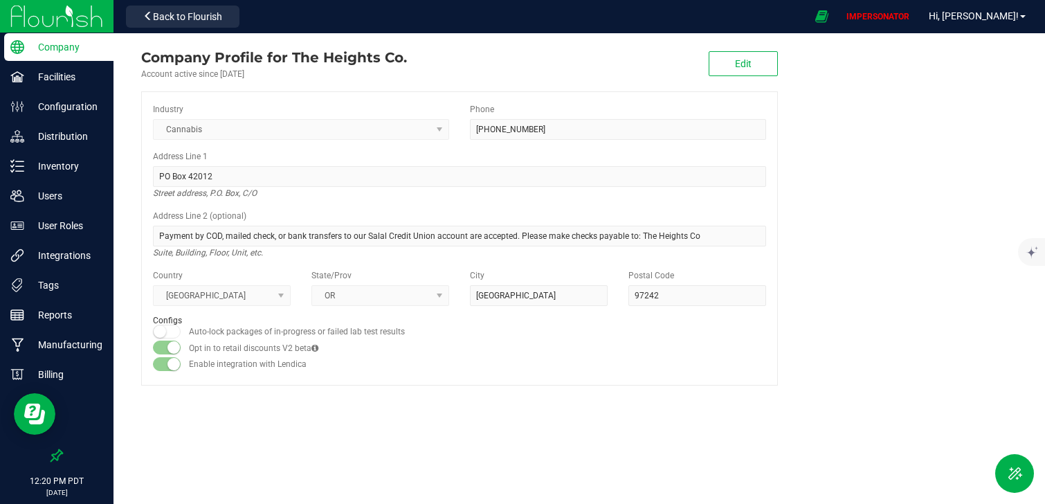
click at [80, 22] on img at bounding box center [56, 16] width 93 height 33
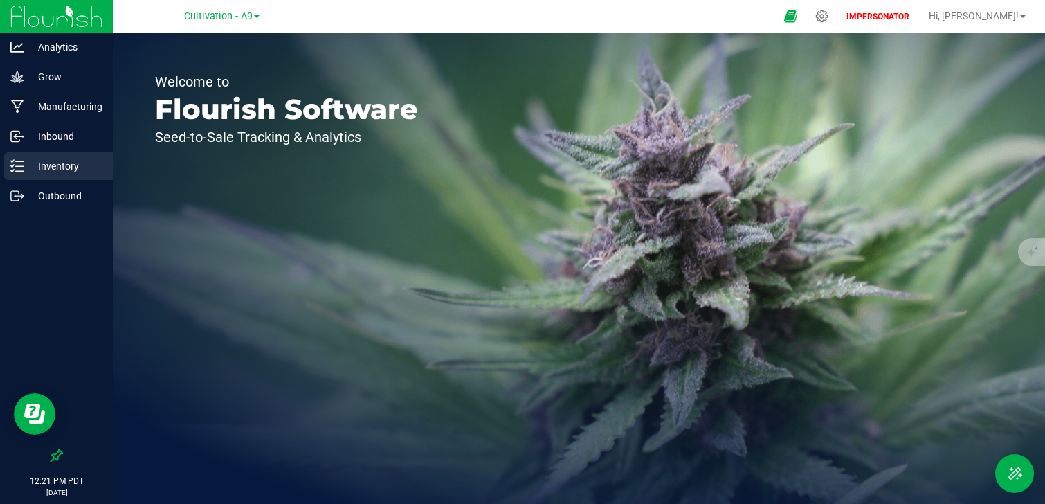
click at [63, 168] on p "Inventory" at bounding box center [65, 166] width 83 height 17
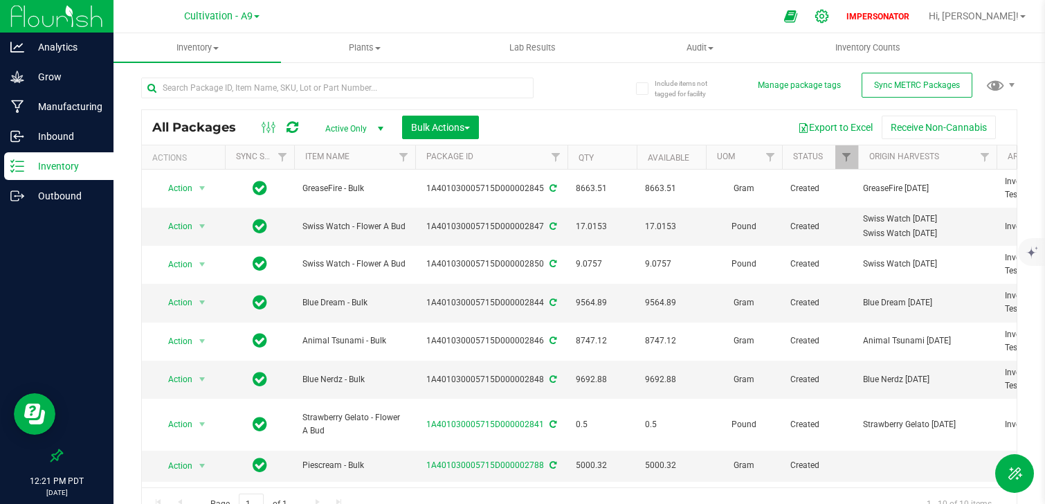
click at [839, 23] on div at bounding box center [822, 16] width 35 height 30
click at [829, 15] on icon at bounding box center [821, 16] width 15 height 15
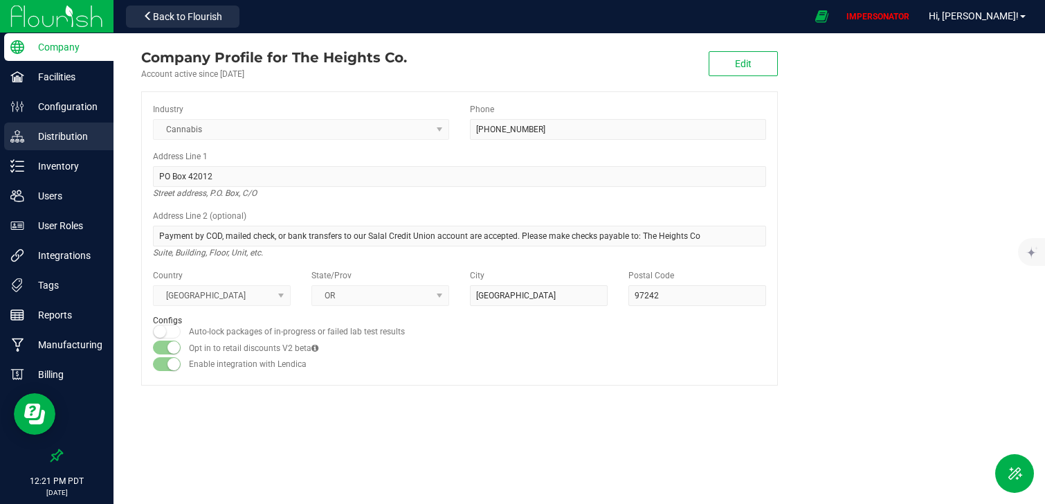
click at [47, 136] on p "Distribution" at bounding box center [65, 136] width 83 height 17
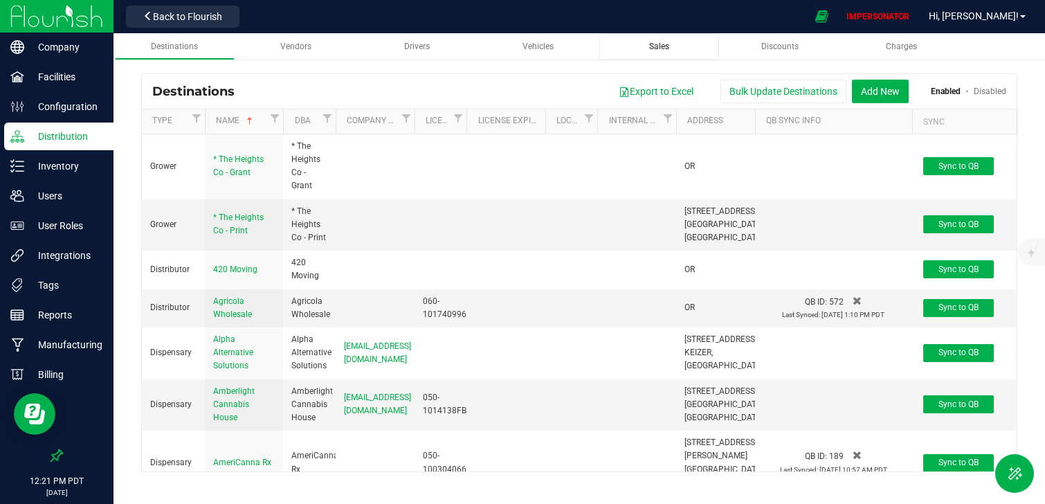
click at [661, 50] on span "Sales" at bounding box center [659, 47] width 20 height 10
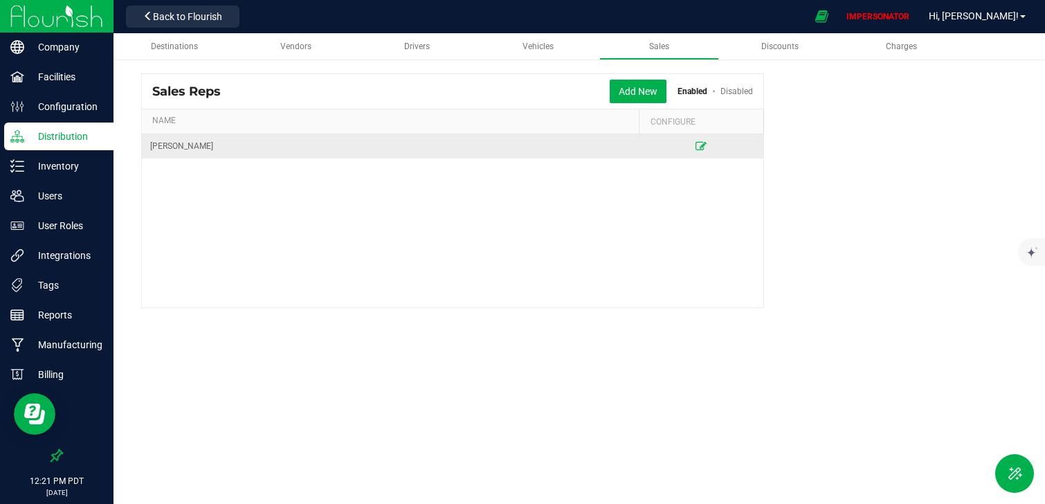
click at [697, 145] on icon at bounding box center [700, 146] width 11 height 8
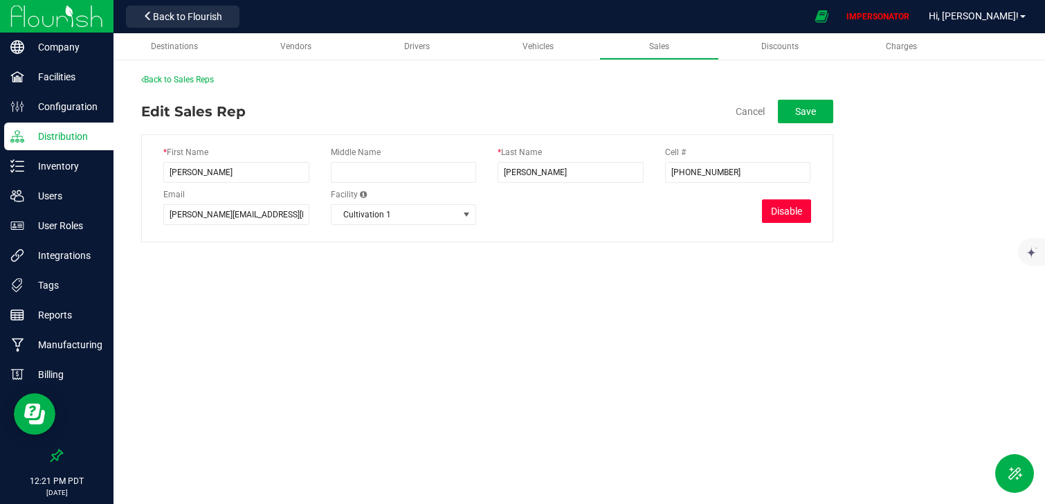
click at [781, 213] on button "Disable" at bounding box center [786, 211] width 49 height 24
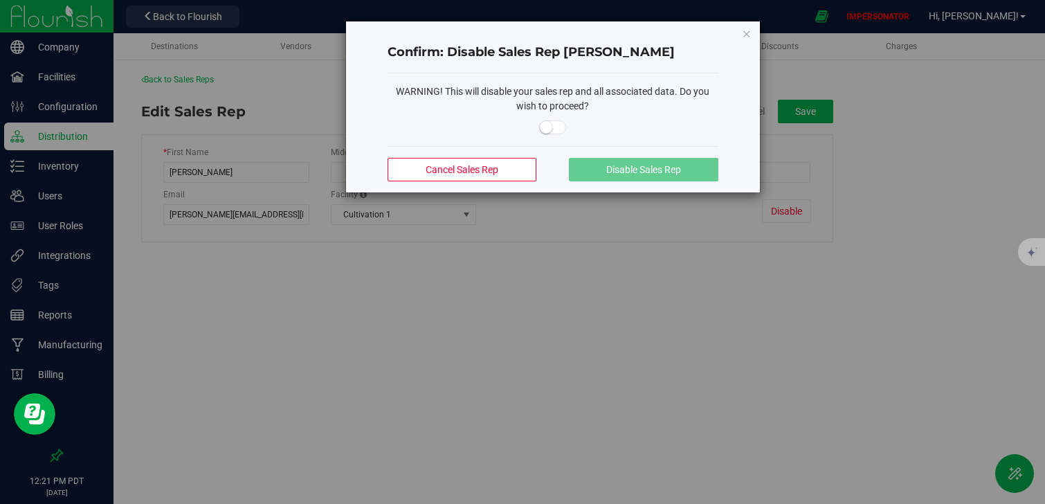
click at [540, 123] on span at bounding box center [553, 127] width 28 height 14
click at [610, 173] on span "Disable Sales Rep" at bounding box center [643, 169] width 75 height 11
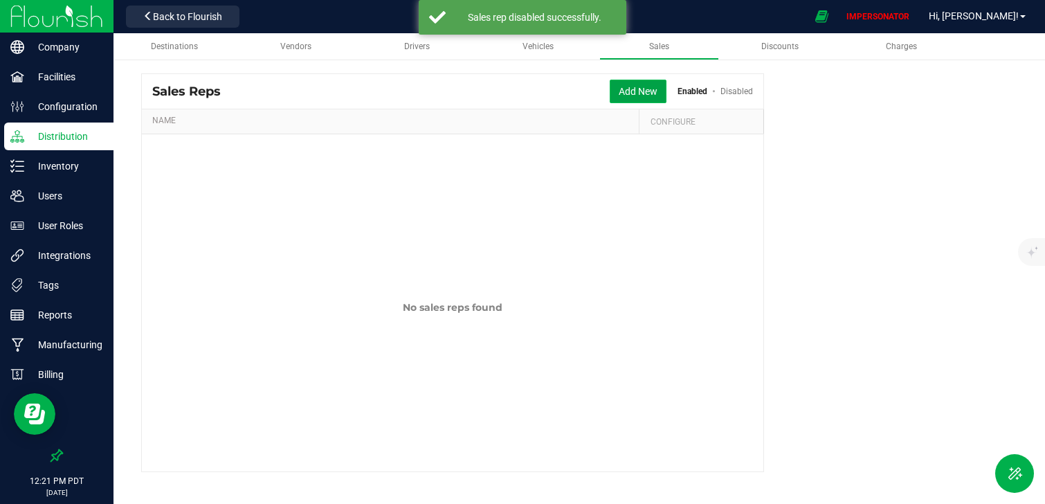
click at [632, 97] on button "Add New" at bounding box center [638, 92] width 57 height 24
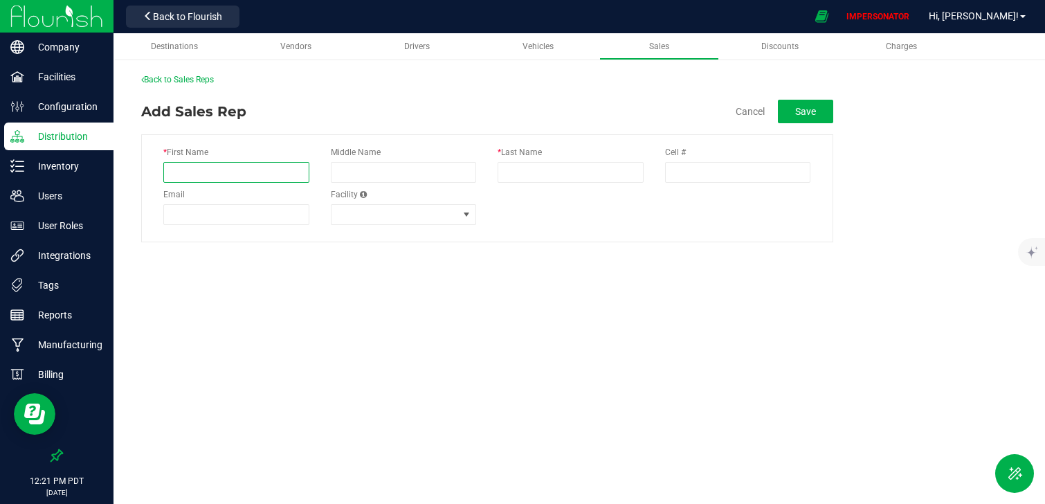
click at [179, 174] on input "* First Name" at bounding box center [236, 172] width 146 height 21
type input "[PERSON_NAME]"
click at [526, 175] on input "* Last Name" at bounding box center [570, 172] width 146 height 21
type input "[PERSON_NAME]"
click at [589, 232] on div "* First Name [PERSON_NAME] Middle Name * Last Name [PERSON_NAME] Cell # Email F…" at bounding box center [487, 188] width 692 height 108
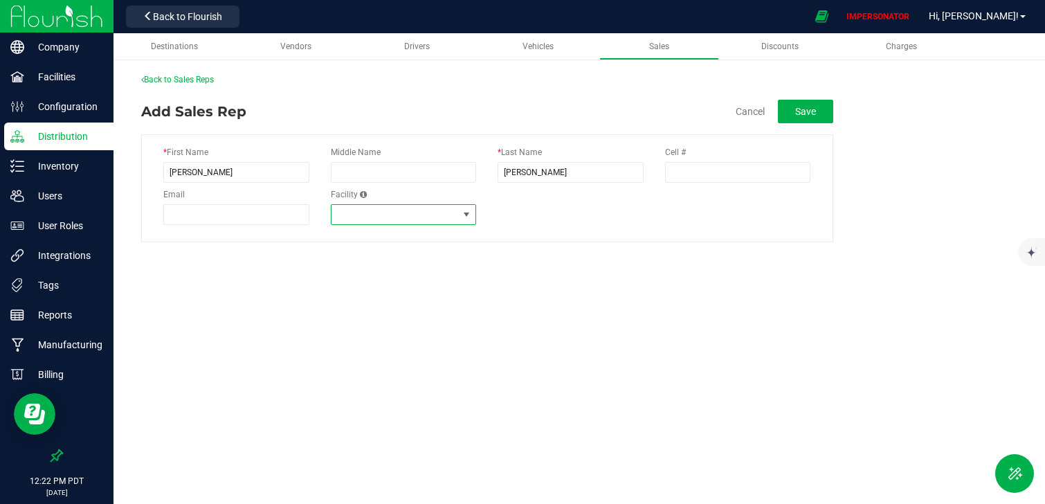
click at [457, 214] on span at bounding box center [394, 214] width 127 height 19
click at [455, 214] on span at bounding box center [394, 214] width 127 height 19
click at [589, 257] on div "Destinations Vendors Drivers Vehicles Sales Discounts Charges Back to Sales Rep…" at bounding box center [578, 220] width 931 height 374
drag, startPoint x: 193, startPoint y: 190, endPoint x: 159, endPoint y: 189, distance: 33.9
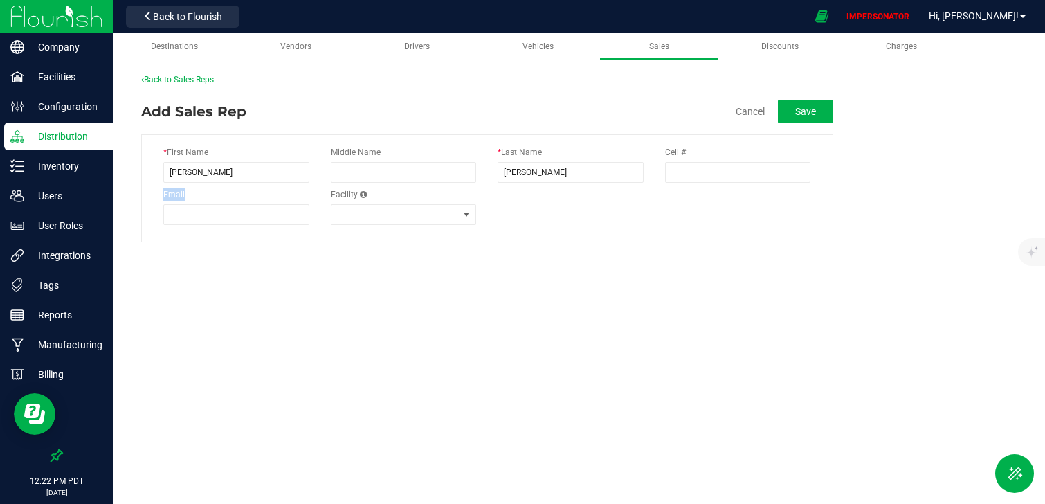
click at [160, 190] on div "Email" at bounding box center [236, 209] width 167 height 42
click at [189, 258] on div "Destinations Vendors Drivers Vehicles Sales Discounts Charges Back to Sales Rep…" at bounding box center [578, 220] width 931 height 374
click at [626, 270] on div "Destinations Vendors Drivers Vehicles Sales Discounts Charges Back to Sales Rep…" at bounding box center [578, 220] width 931 height 374
click at [799, 111] on button "Save" at bounding box center [805, 112] width 55 height 24
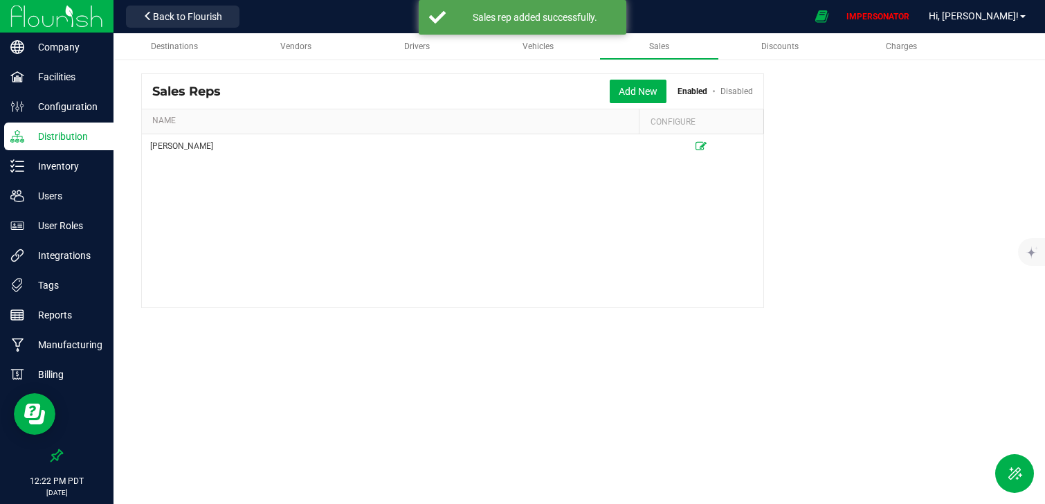
click at [280, 226] on div "[PERSON_NAME]" at bounding box center [452, 220] width 621 height 173
click at [384, 182] on div "[PERSON_NAME]" at bounding box center [452, 220] width 621 height 173
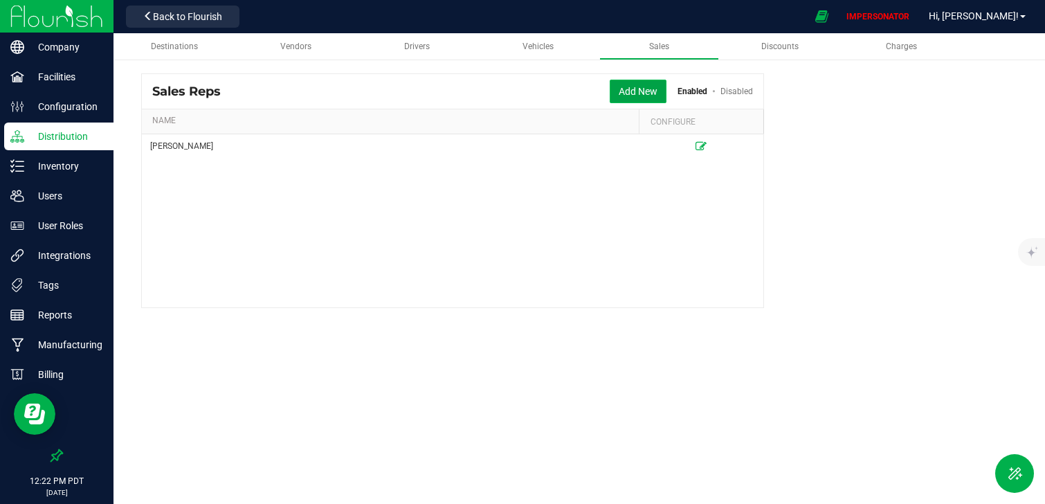
click at [646, 94] on button "Add New" at bounding box center [638, 92] width 57 height 24
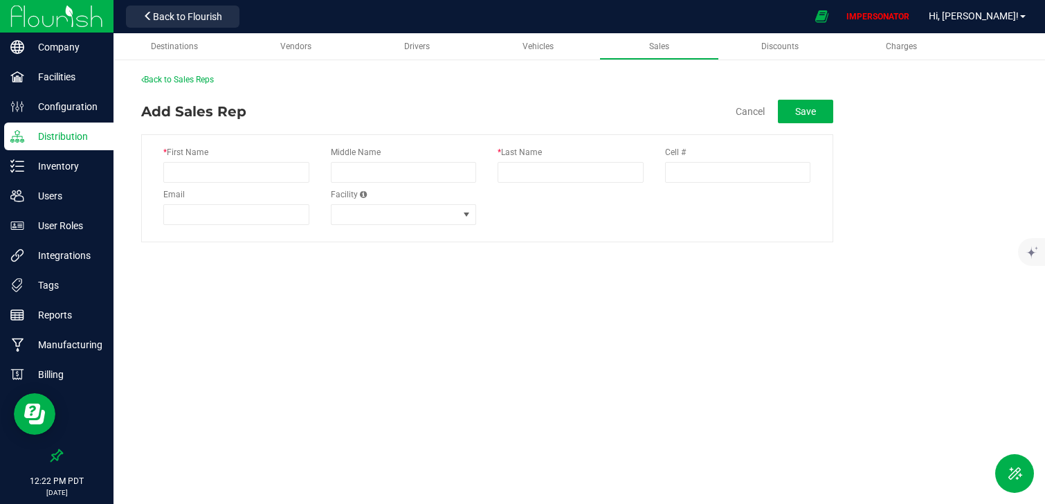
click at [239, 161] on div "* First Name" at bounding box center [236, 167] width 167 height 42
click at [239, 166] on input "* First Name" at bounding box center [236, 172] width 146 height 21
type input "[PERSON_NAME]"
click at [532, 169] on input "* Last Name" at bounding box center [570, 172] width 146 height 21
type input "[PERSON_NAME]"
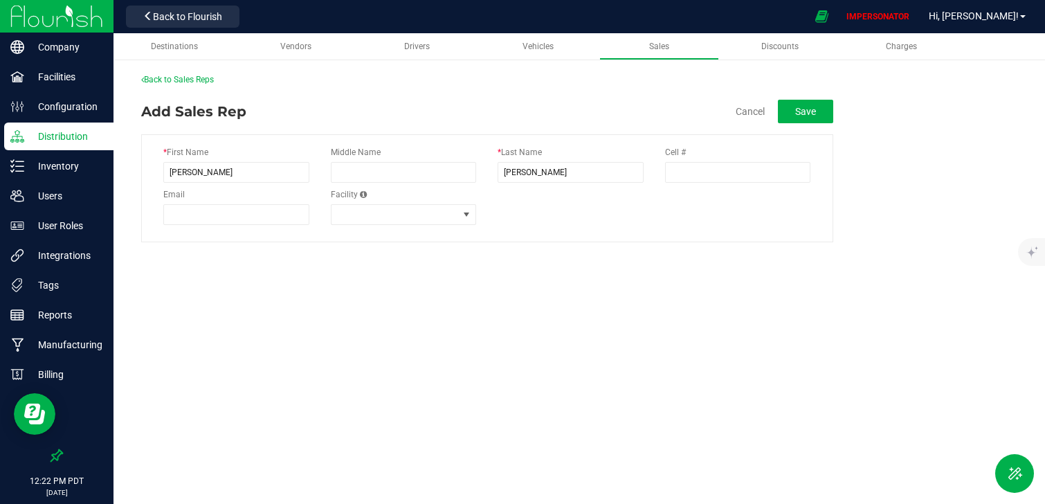
click at [529, 302] on div "Destinations Vendors Drivers Vehicles Sales Discounts Charges Back to Sales Rep…" at bounding box center [578, 220] width 931 height 374
click at [816, 107] on button "Save" at bounding box center [805, 112] width 55 height 24
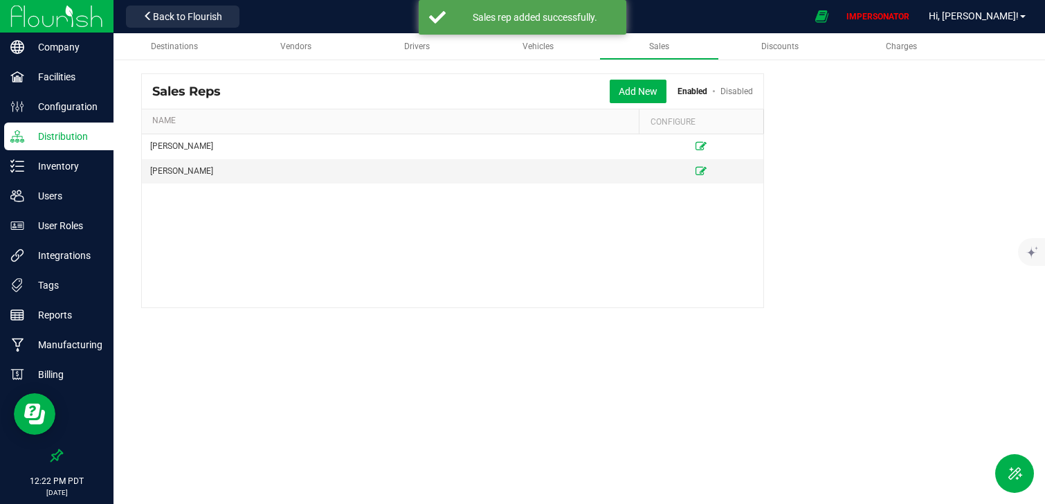
click at [317, 257] on div "[PERSON_NAME] [PERSON_NAME]" at bounding box center [452, 220] width 621 height 173
drag, startPoint x: 154, startPoint y: 172, endPoint x: 219, endPoint y: 170, distance: 65.7
click at [222, 171] on div "[PERSON_NAME]" at bounding box center [390, 171] width 480 height 13
click at [219, 170] on div "[PERSON_NAME]" at bounding box center [390, 171] width 480 height 13
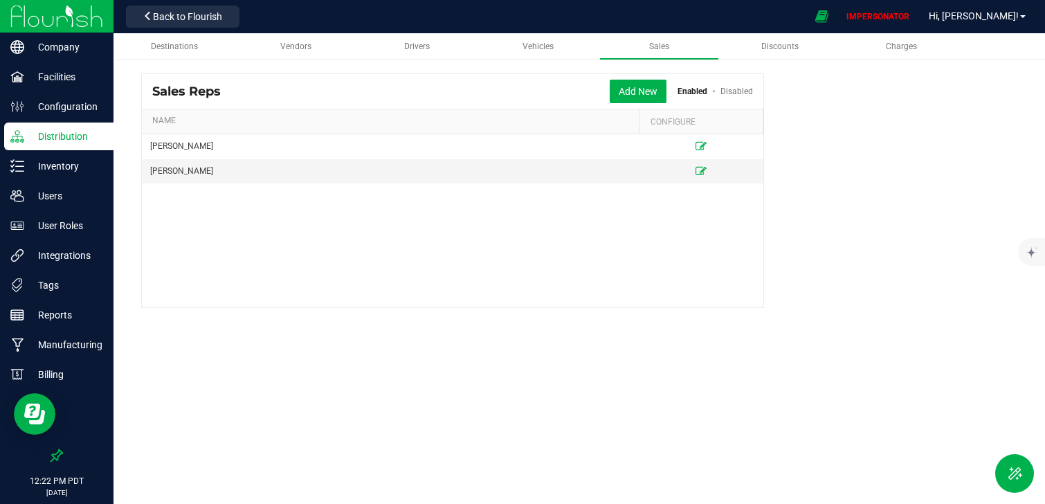
click at [181, 235] on div "[PERSON_NAME] [PERSON_NAME]" at bounding box center [452, 220] width 621 height 173
click at [51, 11] on img at bounding box center [56, 16] width 93 height 33
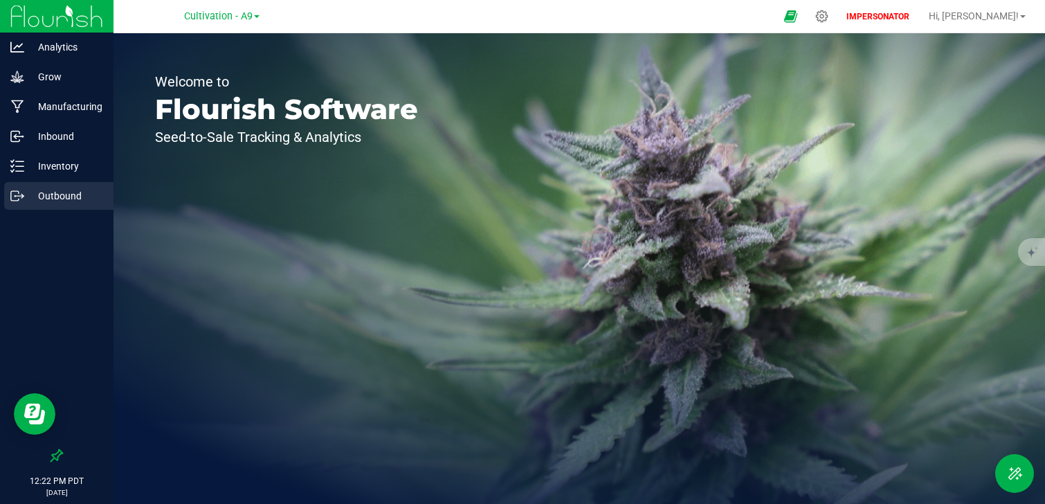
click at [72, 196] on p "Outbound" at bounding box center [65, 195] width 83 height 17
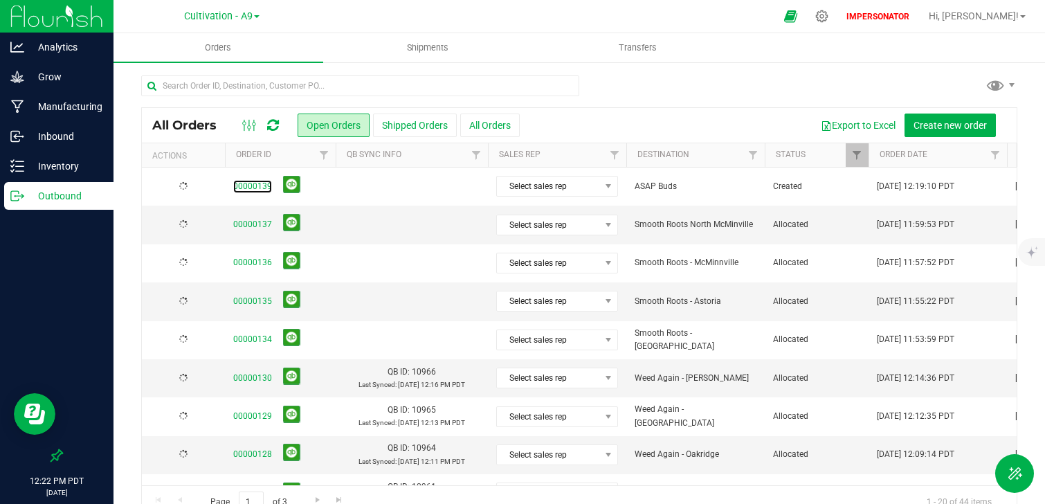
click at [254, 190] on link "00000139" at bounding box center [252, 186] width 39 height 13
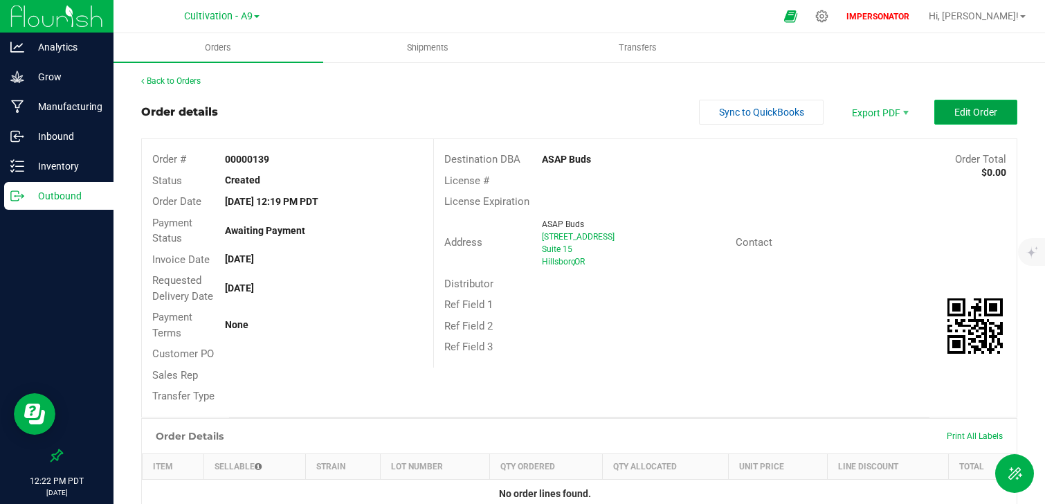
click at [967, 118] on button "Edit Order" at bounding box center [975, 112] width 83 height 25
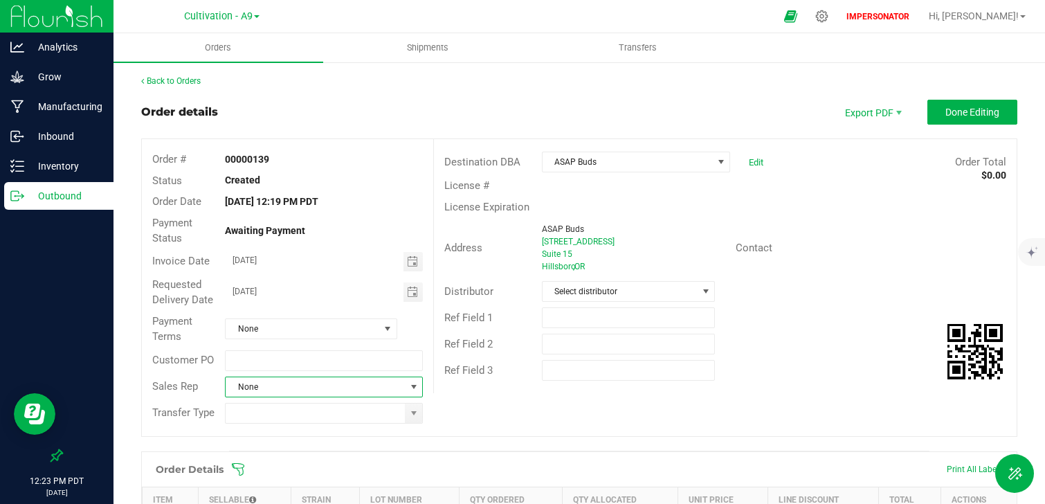
click at [260, 392] on span "None" at bounding box center [315, 386] width 179 height 19
click at [445, 407] on div "Order # 00000139 Status Created Order Date [DATE] 12:19 PM PDT Payment Status A…" at bounding box center [579, 287] width 874 height 297
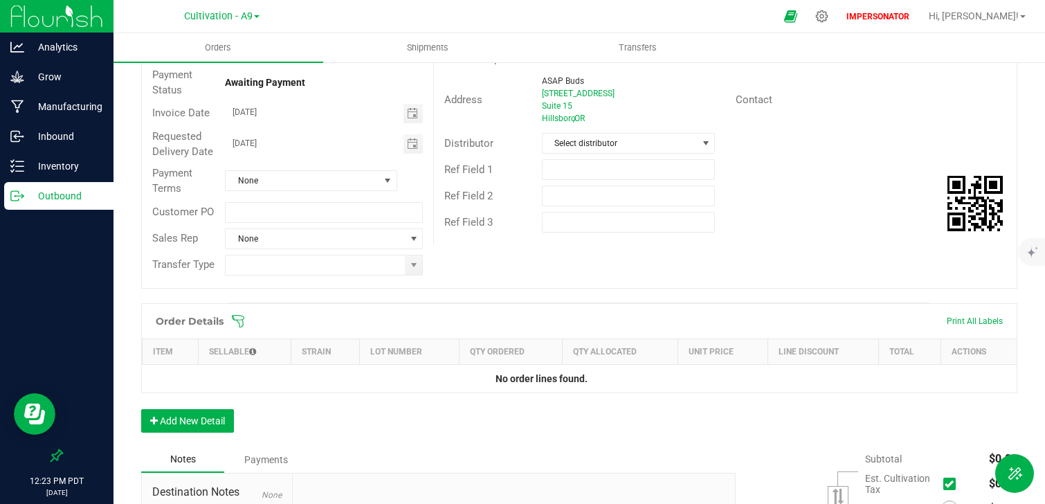
scroll to position [187, 0]
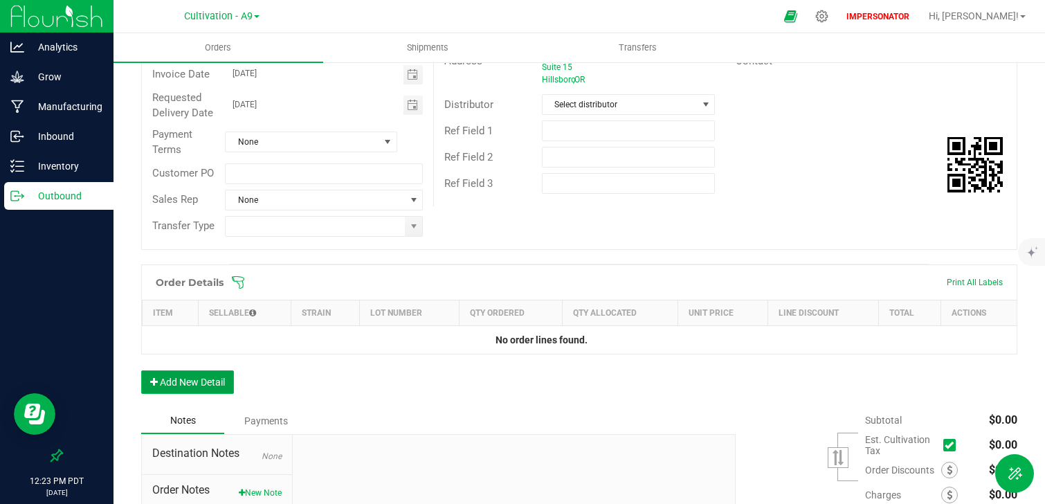
click at [199, 390] on button "Add New Detail" at bounding box center [187, 382] width 93 height 24
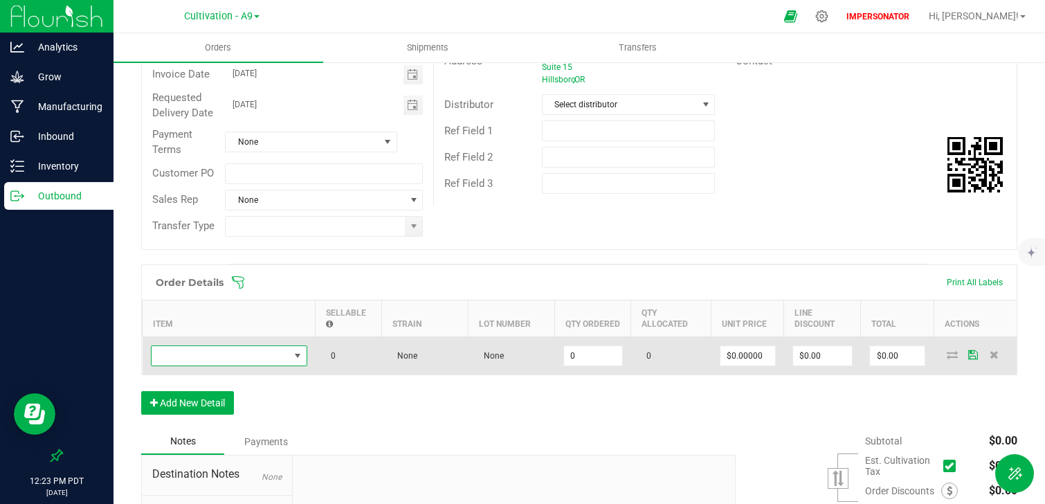
click at [277, 365] on span "NO DATA FOUND" at bounding box center [221, 355] width 138 height 19
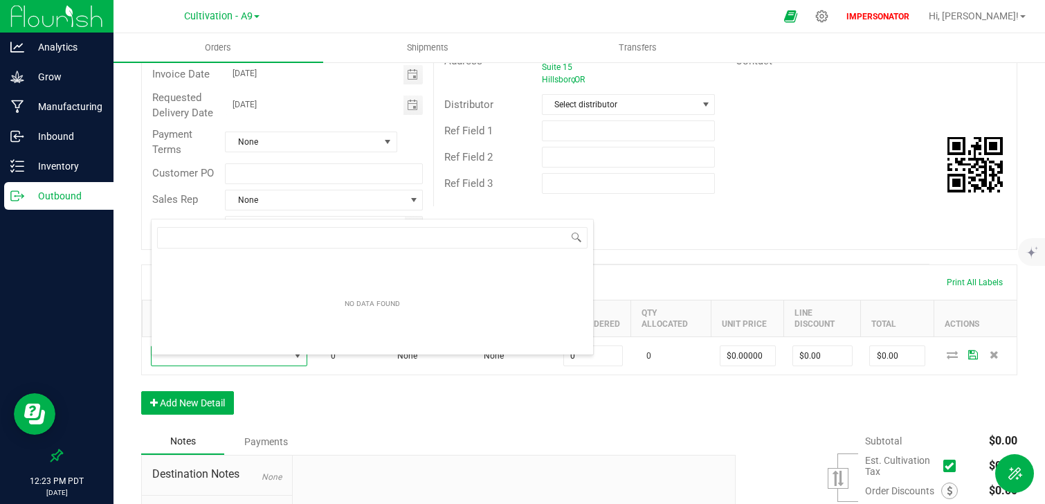
scroll to position [21, 156]
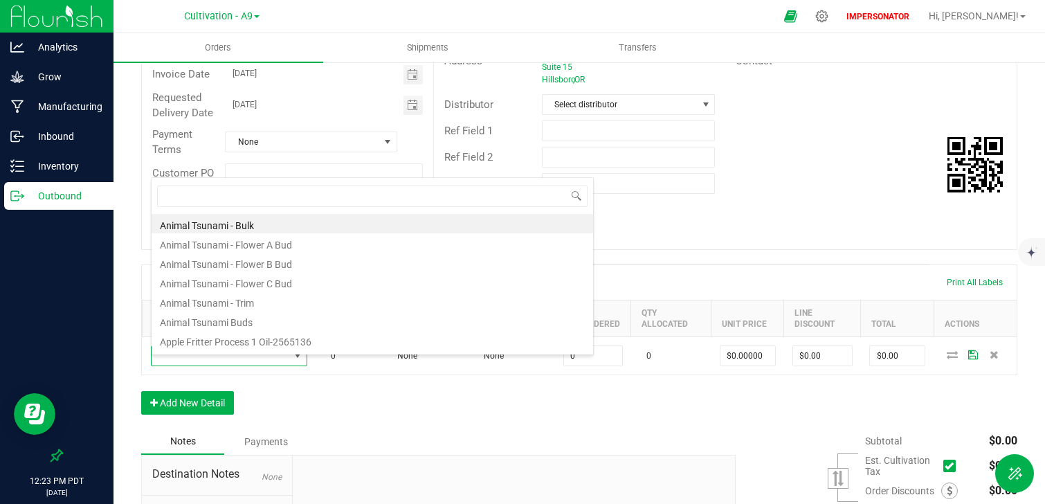
click at [316, 414] on div "Order Details Print All Labels Item Sellable Strain Lot Number Qty Ordered Qty …" at bounding box center [579, 346] width 876 height 164
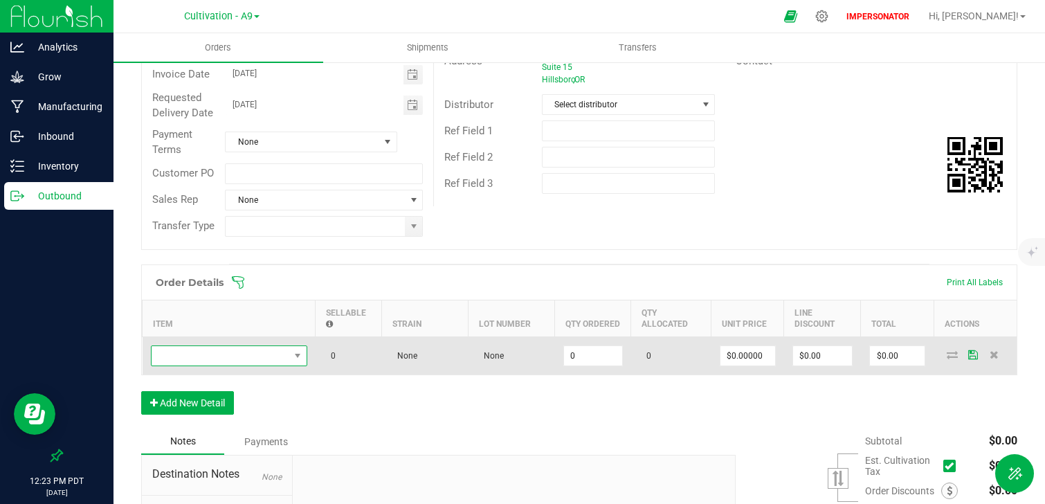
click at [225, 363] on span "NO DATA FOUND" at bounding box center [221, 355] width 138 height 19
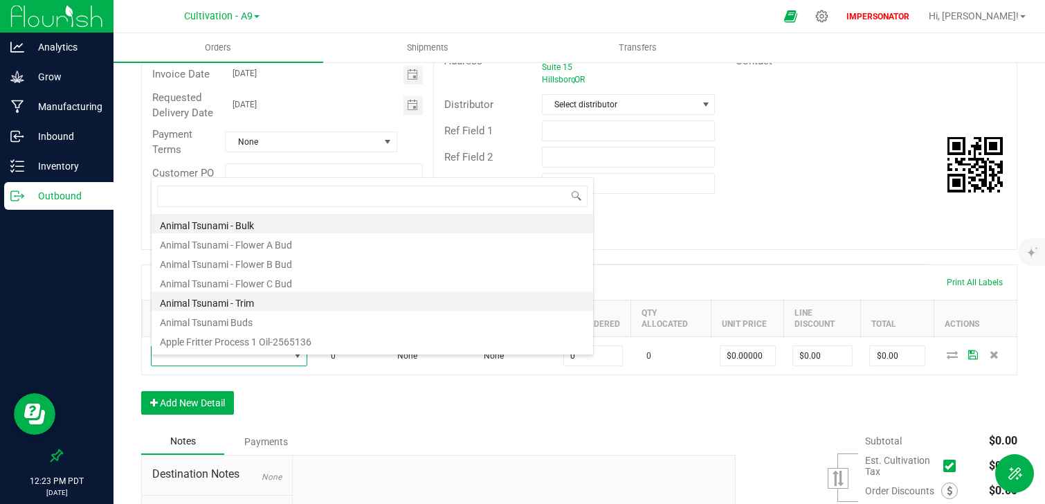
click at [229, 307] on li "Animal Tsunami - Trim" at bounding box center [372, 300] width 441 height 19
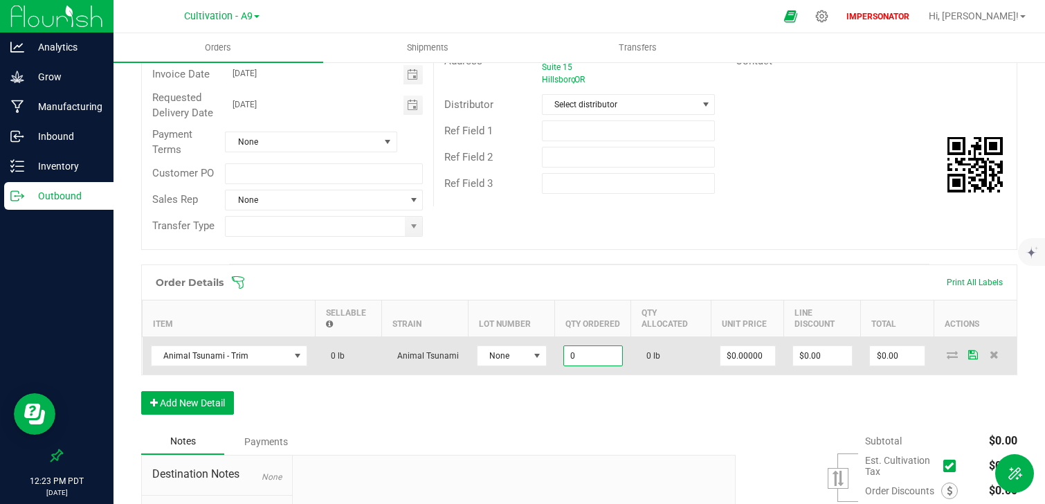
click at [601, 365] on input "0" at bounding box center [593, 355] width 58 height 19
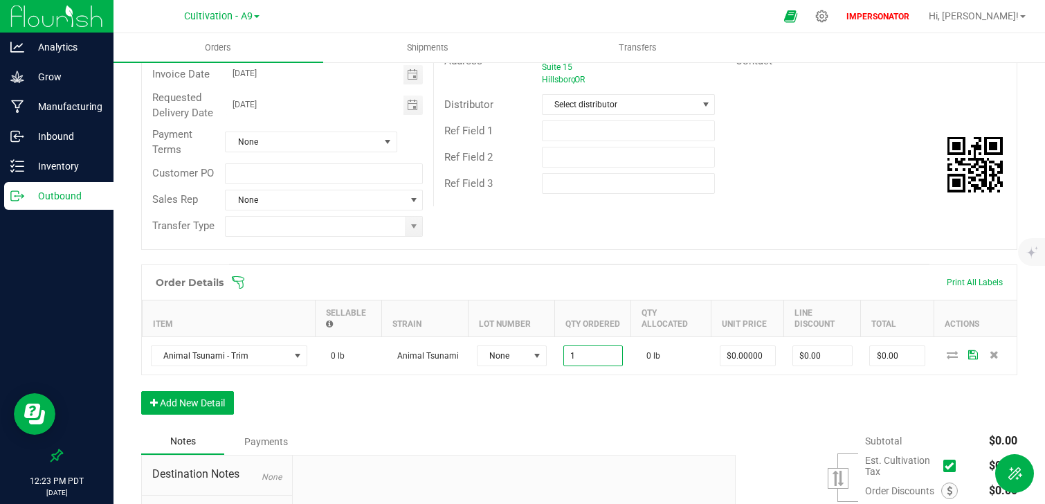
type input "1.0000 lb"
click at [633, 439] on div "Notes Payments" at bounding box center [433, 441] width 584 height 26
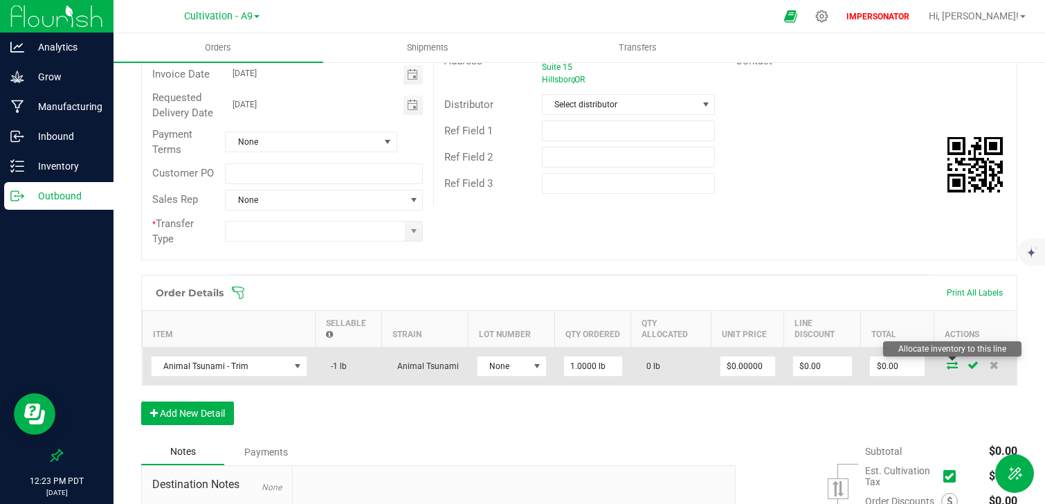
click at [953, 367] on icon at bounding box center [951, 364] width 11 height 8
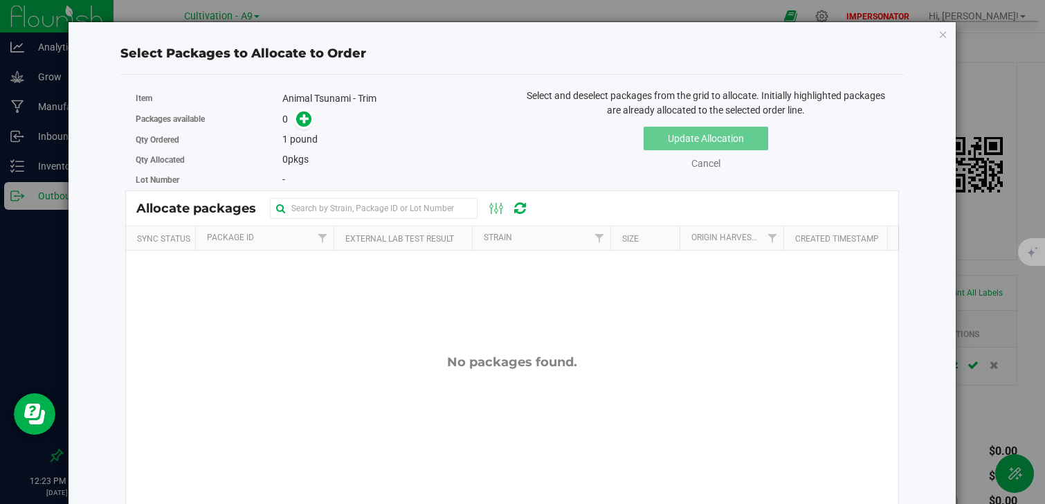
click at [283, 293] on div "No packages found." at bounding box center [512, 475] width 772 height 450
click at [697, 168] on link "Cancel" at bounding box center [705, 163] width 29 height 11
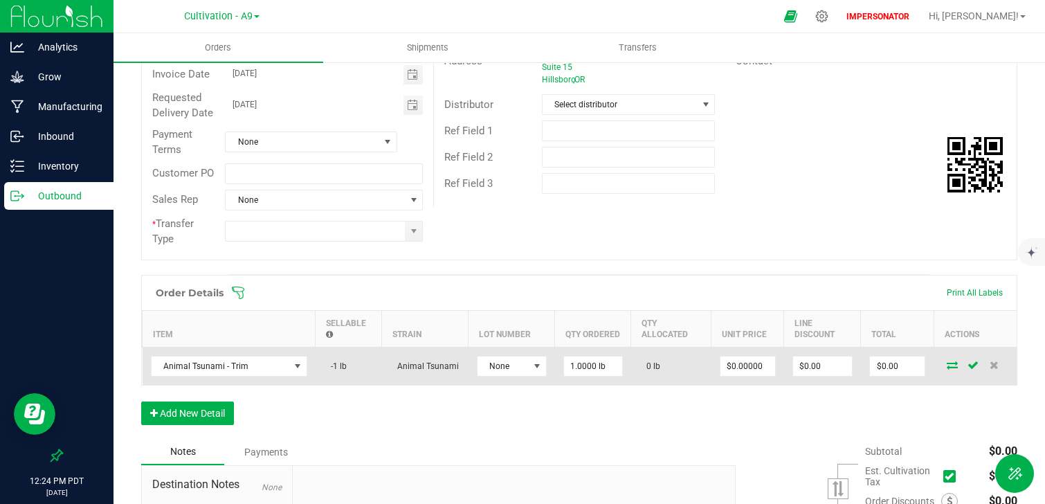
click at [949, 366] on icon at bounding box center [951, 364] width 11 height 8
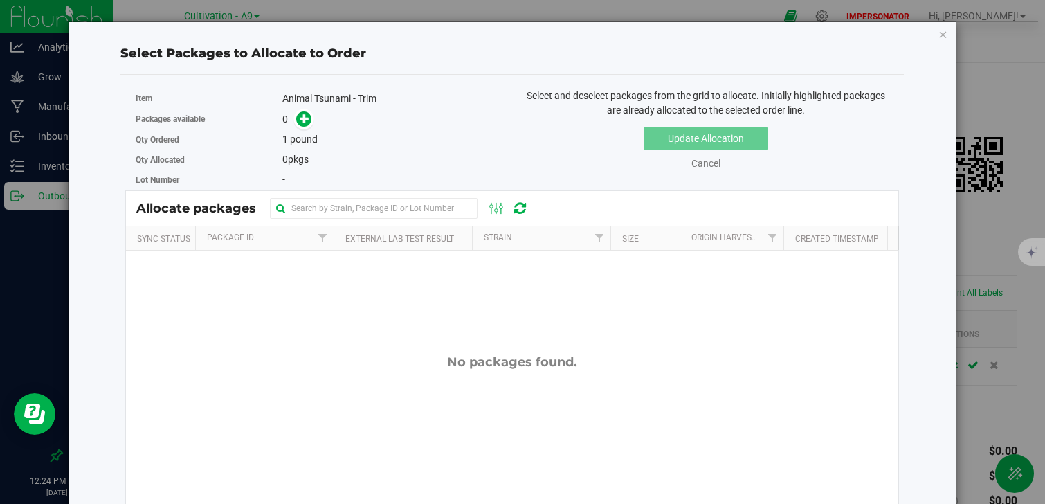
click at [363, 294] on div "No packages found." at bounding box center [512, 475] width 772 height 450
drag, startPoint x: 135, startPoint y: 126, endPoint x: 213, endPoint y: 126, distance: 78.2
click at [213, 126] on div "Item Animal Tsunami - Trim Packages available 0 Qty Ordered 1 pound Qty Allocat…" at bounding box center [318, 140] width 387 height 102
click at [304, 123] on icon at bounding box center [305, 118] width 10 height 10
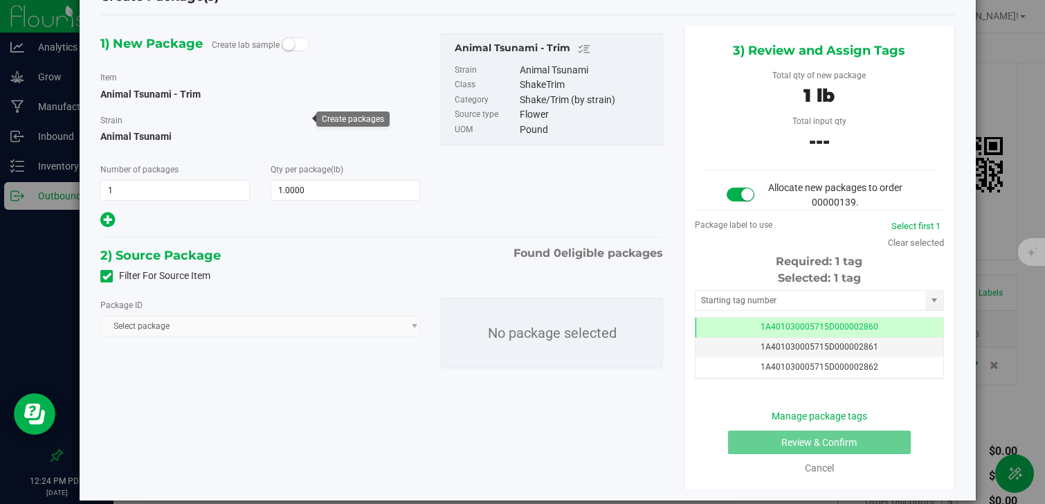
scroll to position [48, 0]
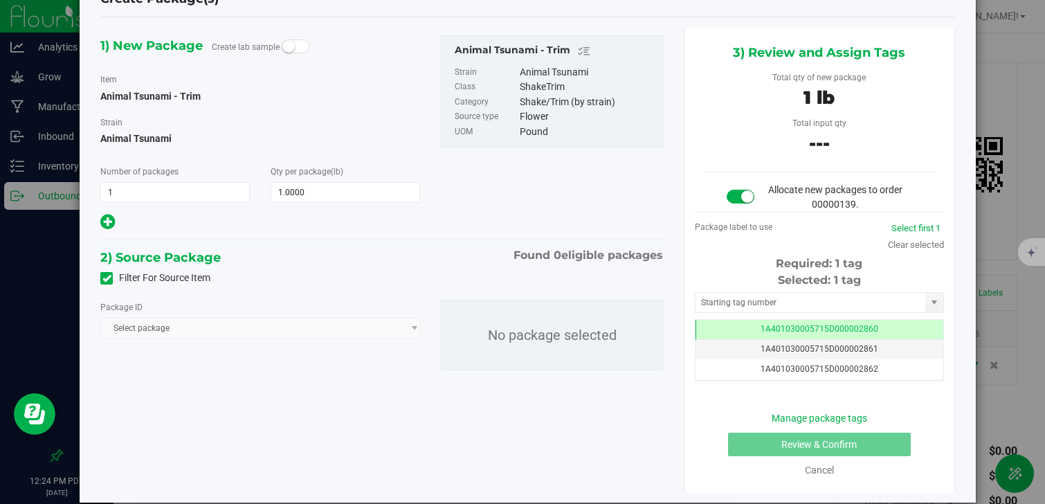
drag, startPoint x: 118, startPoint y: 256, endPoint x: 229, endPoint y: 255, distance: 110.7
click at [229, 256] on div "2) Source Package Found 0 eligible packages" at bounding box center [381, 257] width 562 height 21
click at [818, 475] on link "Cancel" at bounding box center [819, 469] width 29 height 11
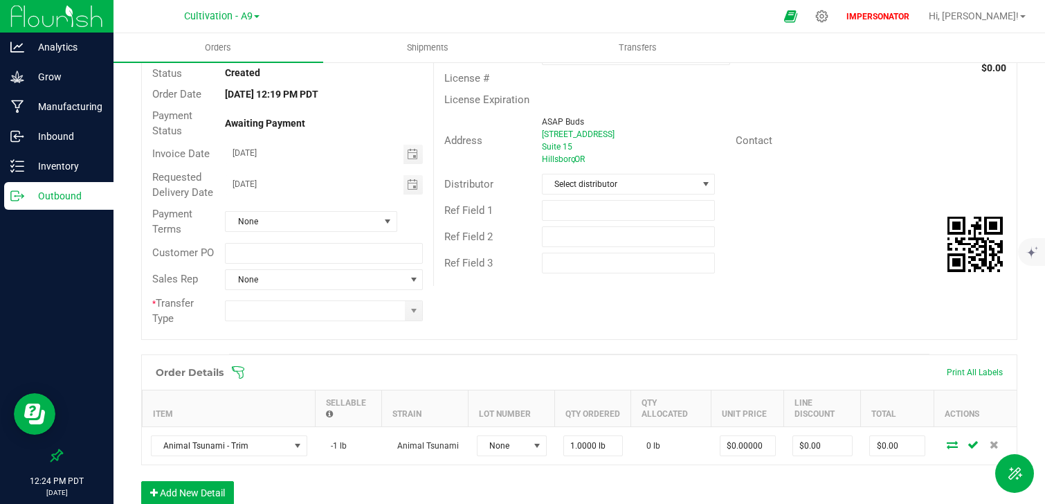
scroll to position [53, 0]
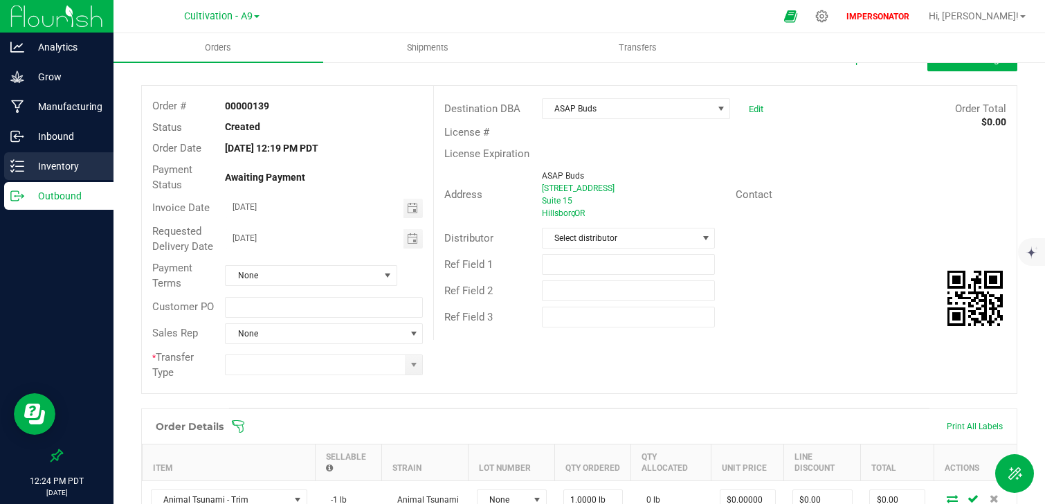
click at [68, 172] on p "Inventory" at bounding box center [65, 166] width 83 height 17
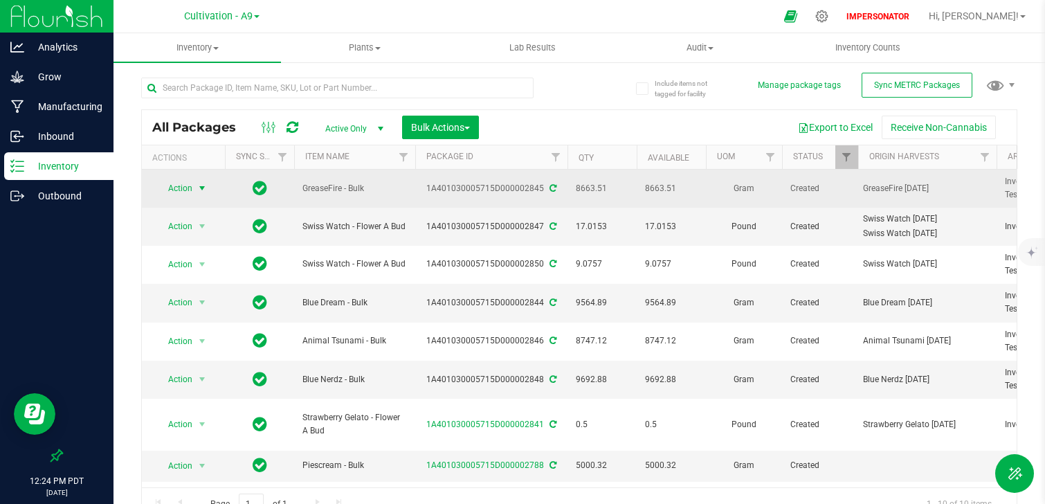
click at [176, 194] on span "Action" at bounding box center [174, 187] width 37 height 19
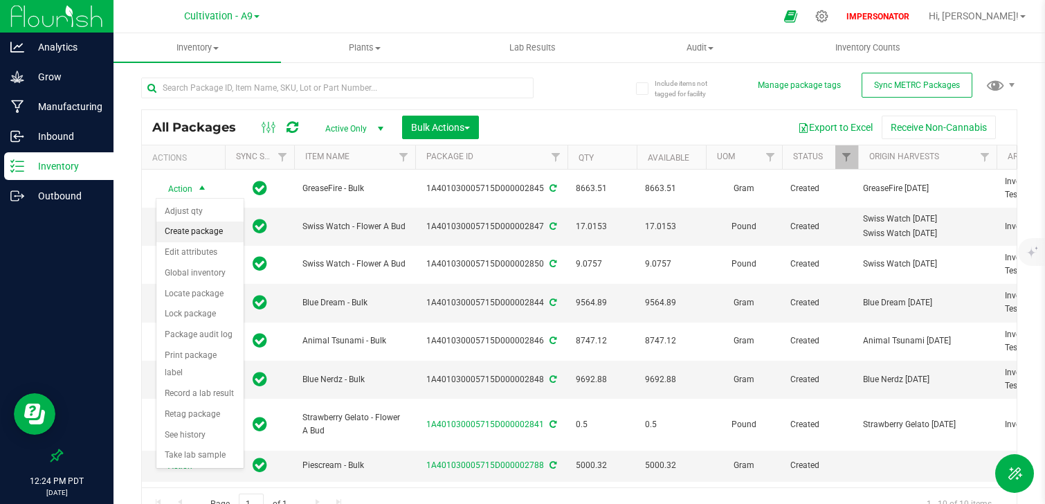
click at [205, 235] on li "Create package" at bounding box center [199, 231] width 87 height 21
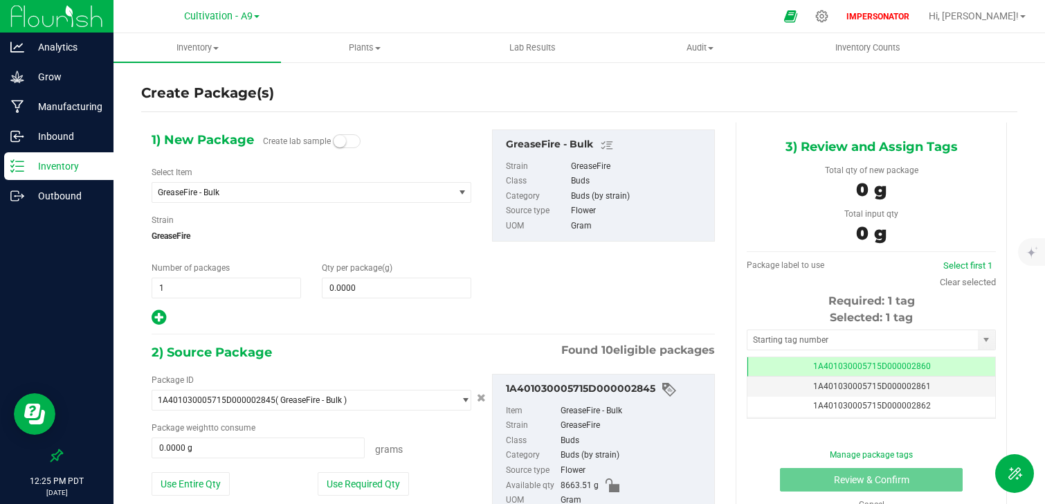
click at [65, 173] on p "Inventory" at bounding box center [65, 166] width 83 height 17
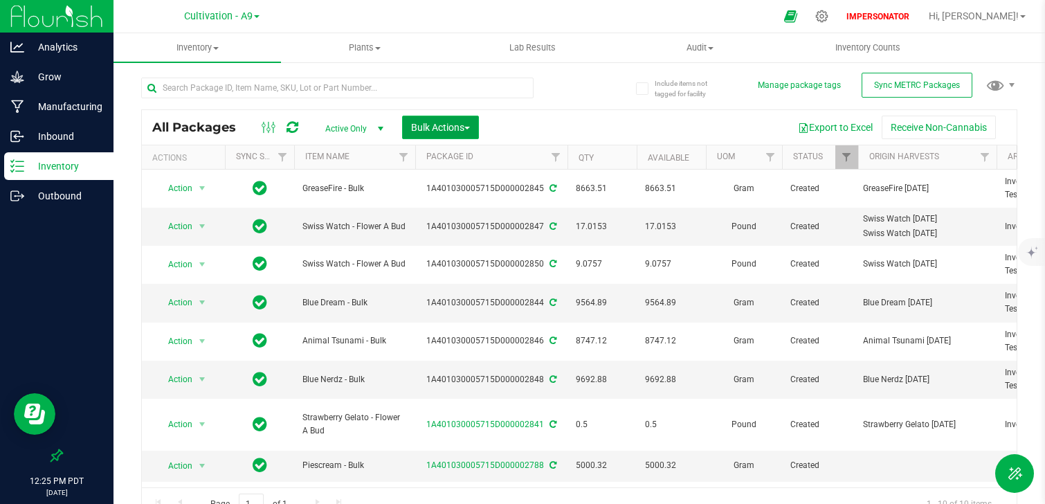
click at [437, 131] on span "Bulk Actions" at bounding box center [440, 127] width 59 height 11
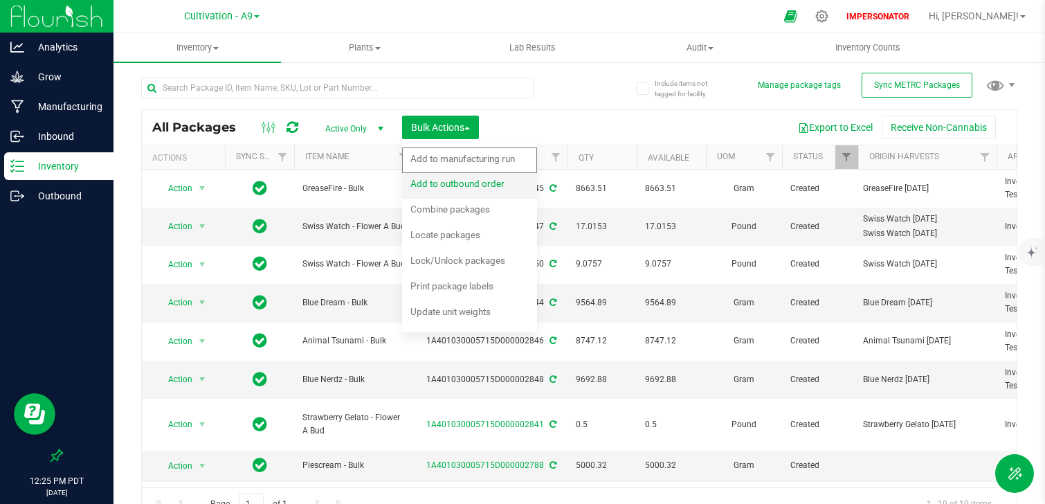
click at [484, 193] on div "Add to outbound order" at bounding box center [466, 185] width 113 height 22
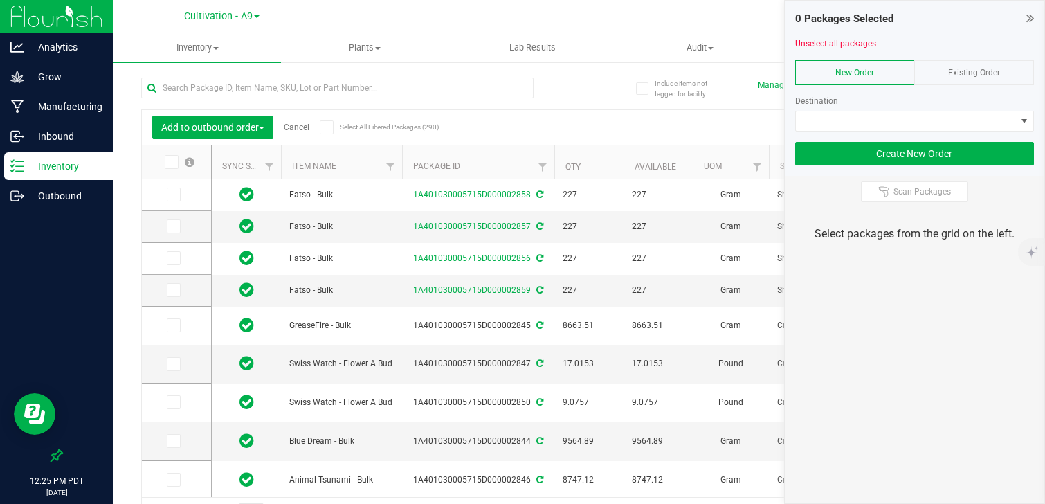
click at [965, 75] on span "Existing Order" at bounding box center [974, 73] width 52 height 10
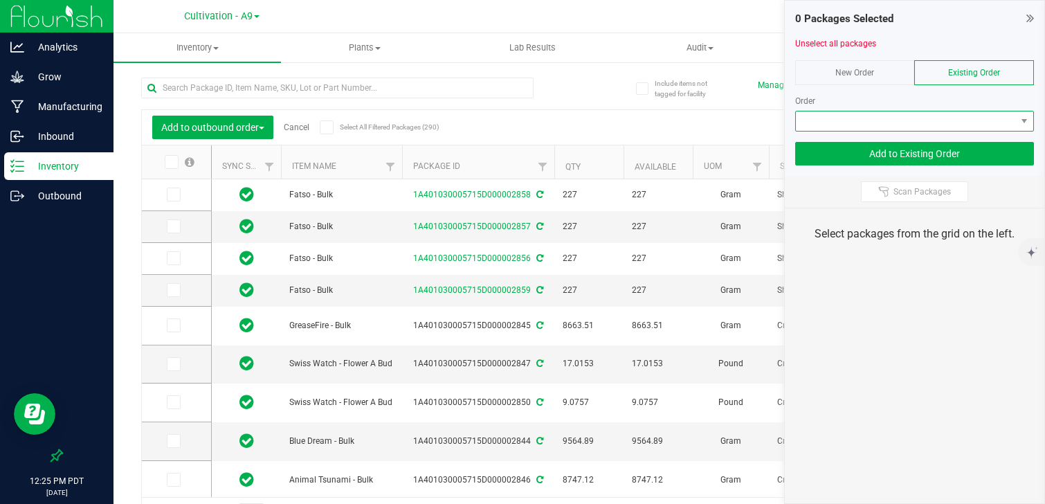
click at [917, 114] on span at bounding box center [906, 120] width 221 height 19
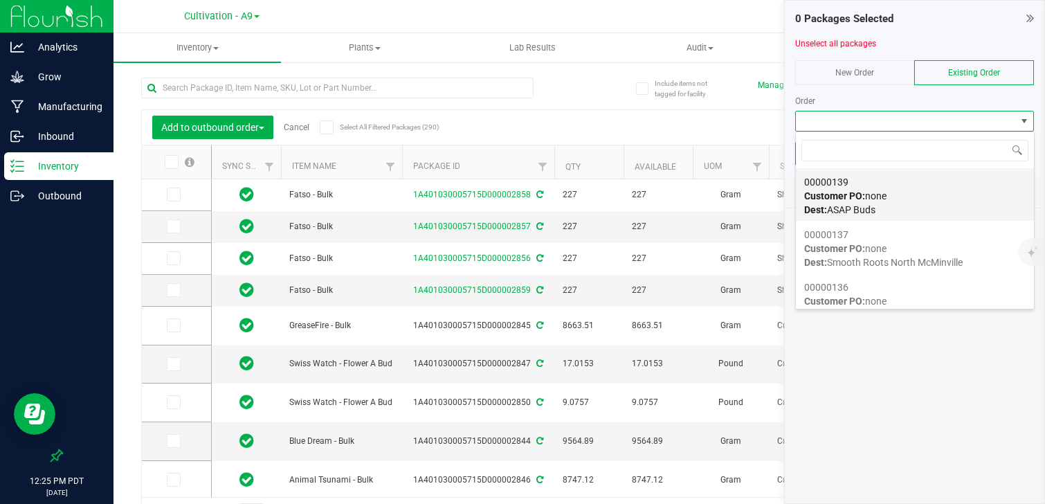
click at [859, 201] on div "00000139 Customer PO: none Dest: ASAP Buds" at bounding box center [914, 196] width 221 height 53
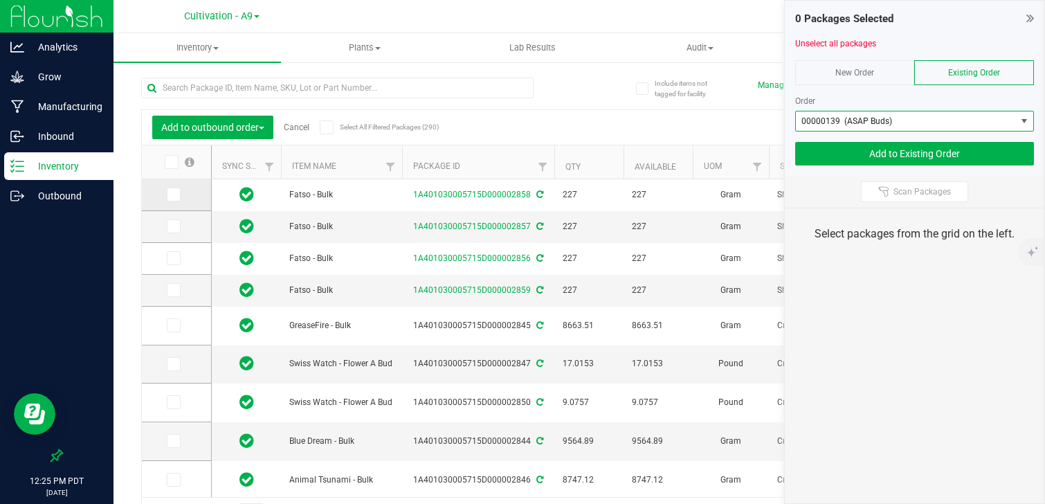
click at [176, 194] on icon at bounding box center [172, 194] width 9 height 0
click at [0, 0] on input "checkbox" at bounding box center [0, 0] width 0 height 0
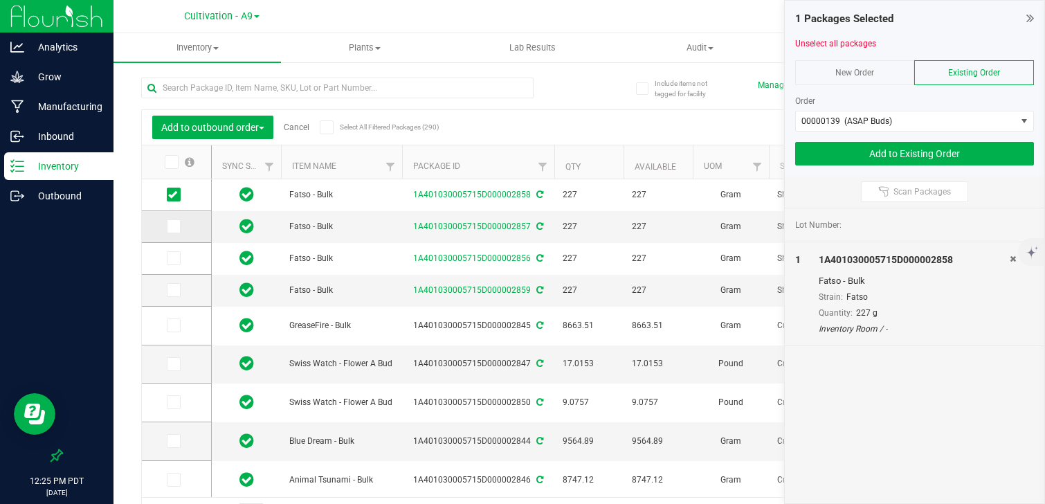
click at [175, 220] on span at bounding box center [174, 226] width 14 height 14
click at [0, 0] on input "checkbox" at bounding box center [0, 0] width 0 height 0
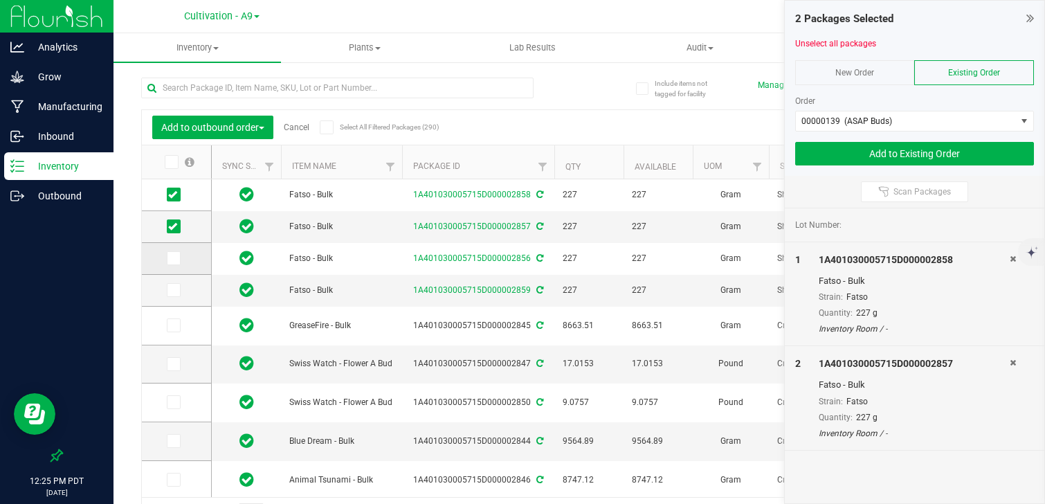
click at [174, 246] on td at bounding box center [176, 259] width 69 height 32
click at [178, 257] on span at bounding box center [174, 258] width 14 height 14
click at [0, 0] on input "checkbox" at bounding box center [0, 0] width 0 height 0
click at [285, 125] on link "Cancel" at bounding box center [297, 127] width 26 height 10
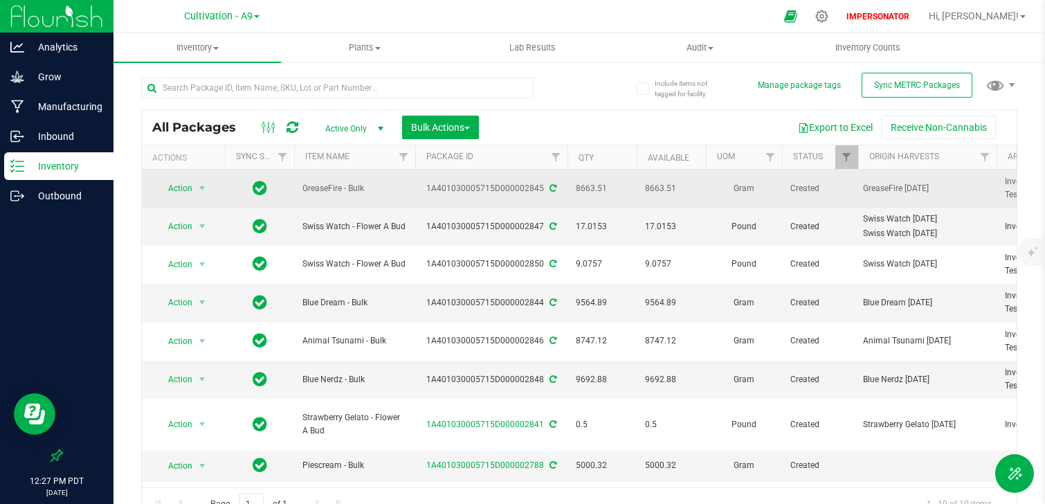
drag, startPoint x: 578, startPoint y: 188, endPoint x: 689, endPoint y: 194, distance: 111.6
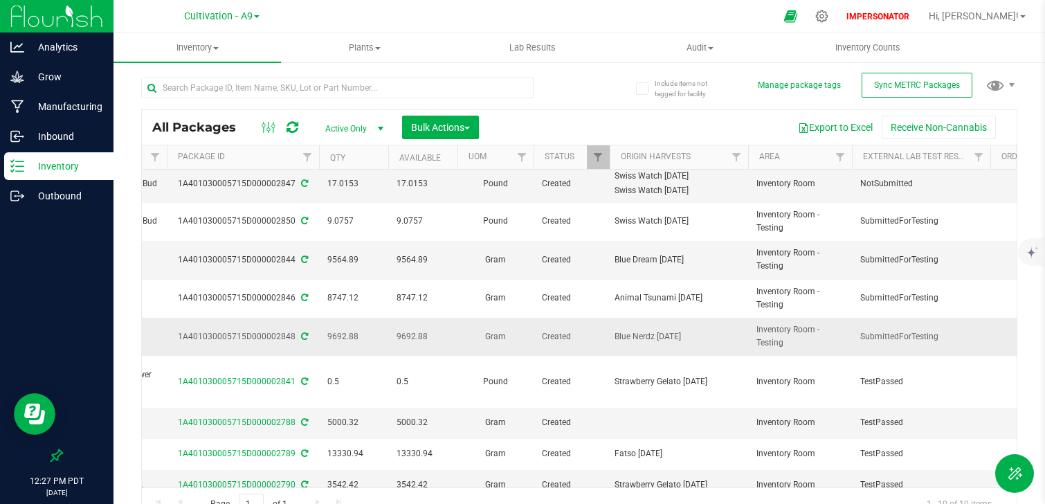
scroll to position [0, 248]
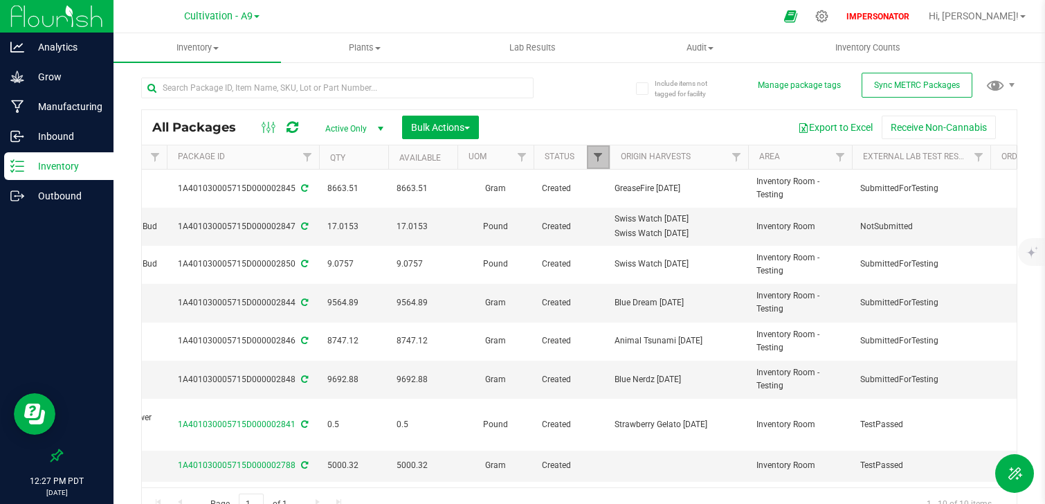
click at [596, 157] on span "Filter" at bounding box center [597, 157] width 11 height 11
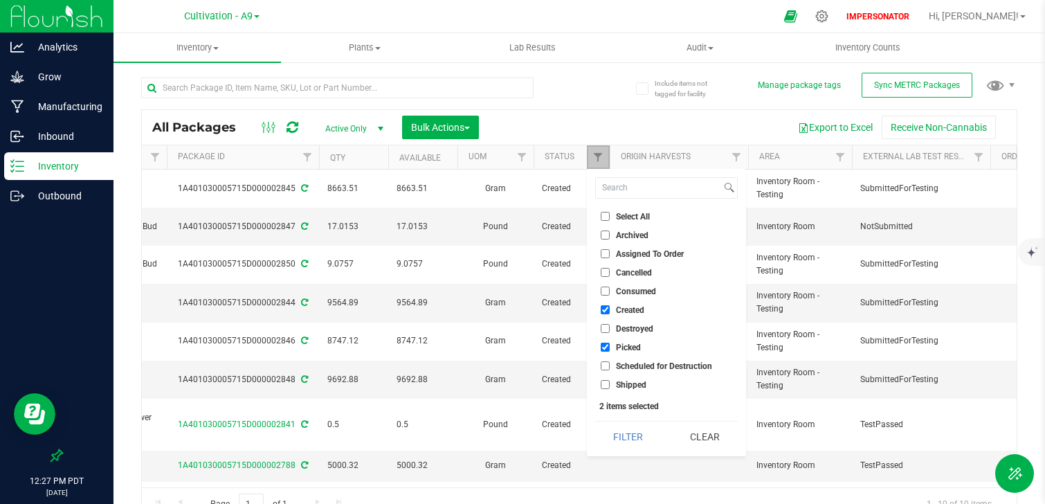
click at [605, 153] on link "Filter" at bounding box center [598, 157] width 23 height 24
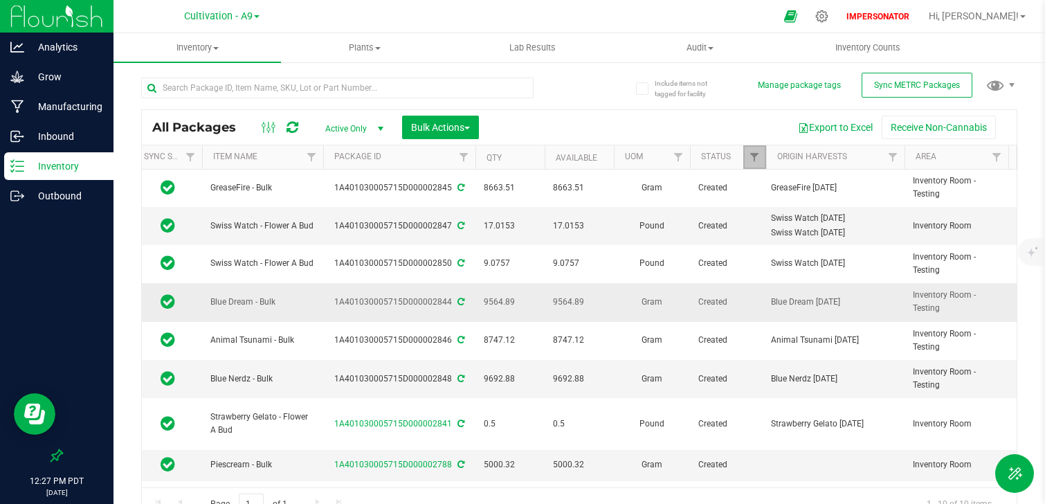
scroll to position [0, 0]
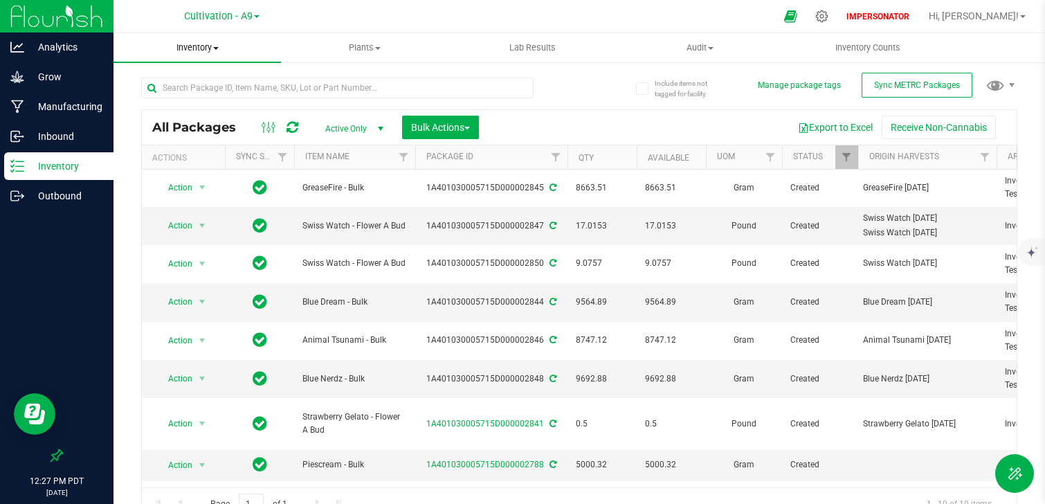
click at [196, 50] on span "Inventory" at bounding box center [196, 48] width 167 height 12
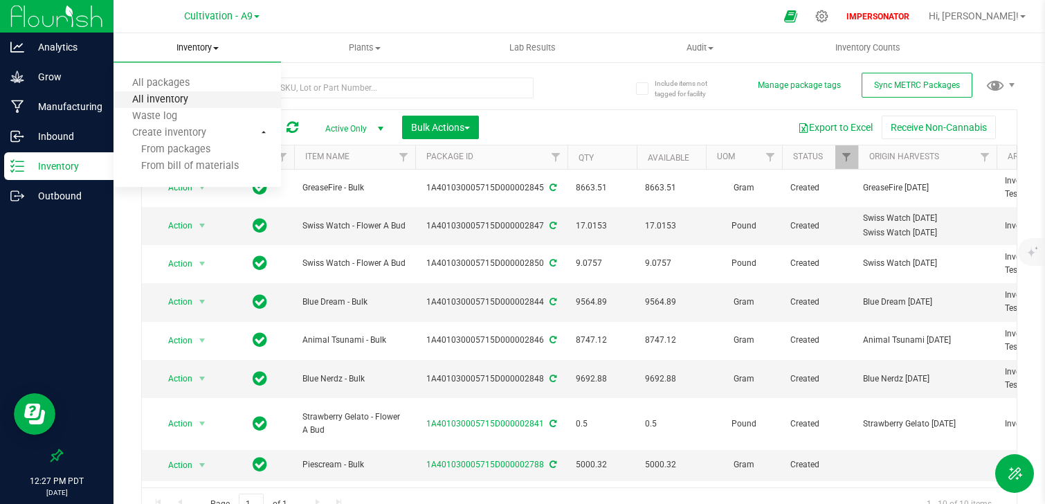
click at [159, 102] on span "All inventory" at bounding box center [159, 100] width 93 height 12
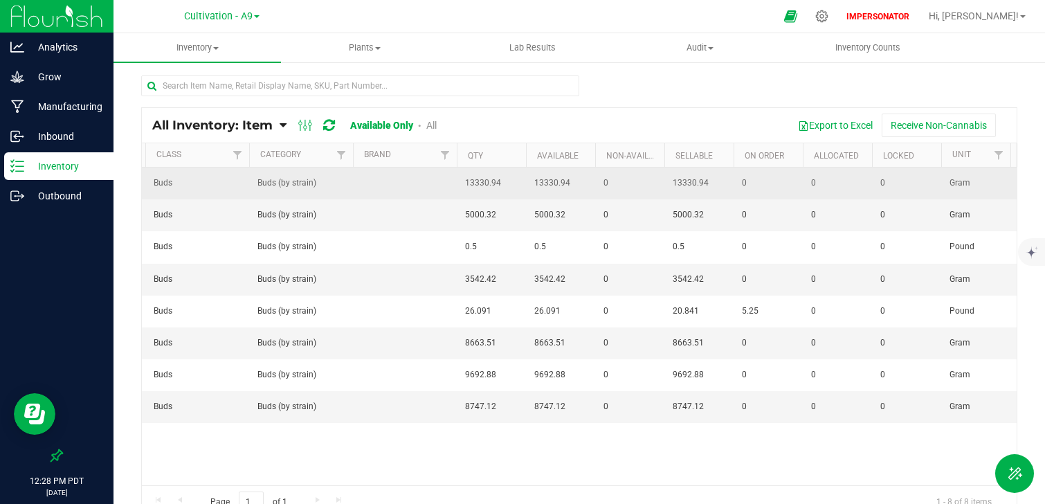
scroll to position [0, 713]
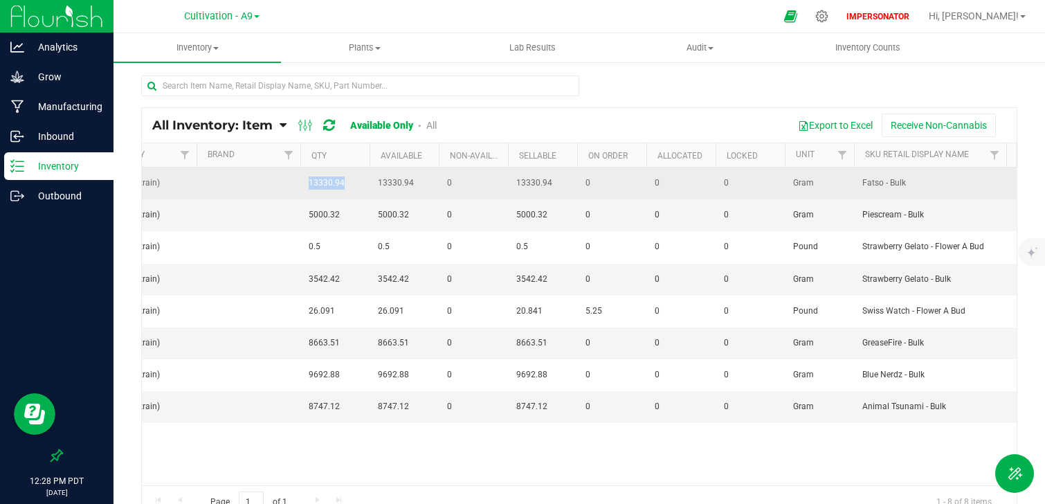
drag, startPoint x: 293, startPoint y: 183, endPoint x: 358, endPoint y: 181, distance: 65.1
click at [358, 181] on tr "Action Action Global inventory View packages Fatso - Bulk Fatso - Bulk Fatso Ca…" at bounding box center [885, 183] width 2913 height 32
drag, startPoint x: 378, startPoint y: 177, endPoint x: 423, endPoint y: 177, distance: 45.7
click at [423, 177] on span "13330.94" at bounding box center [404, 182] width 53 height 13
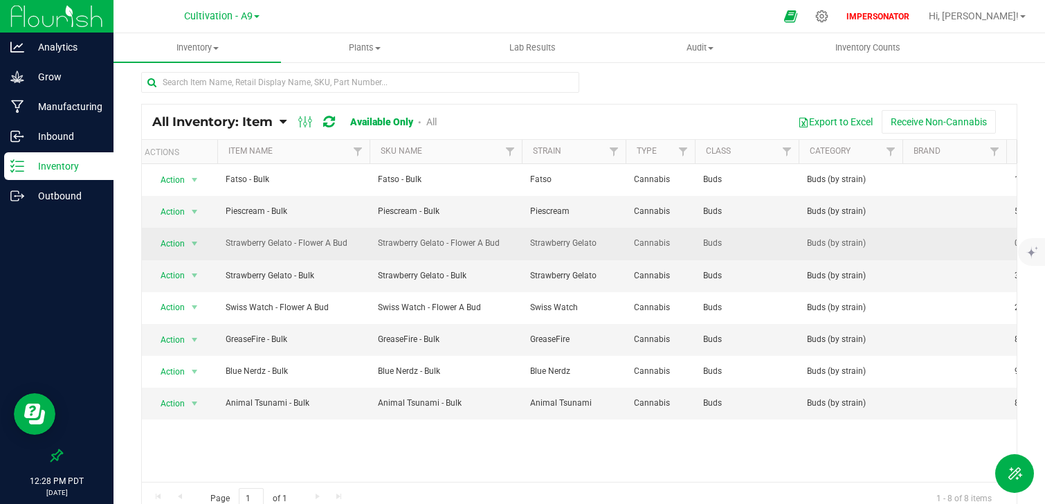
scroll to position [0, 0]
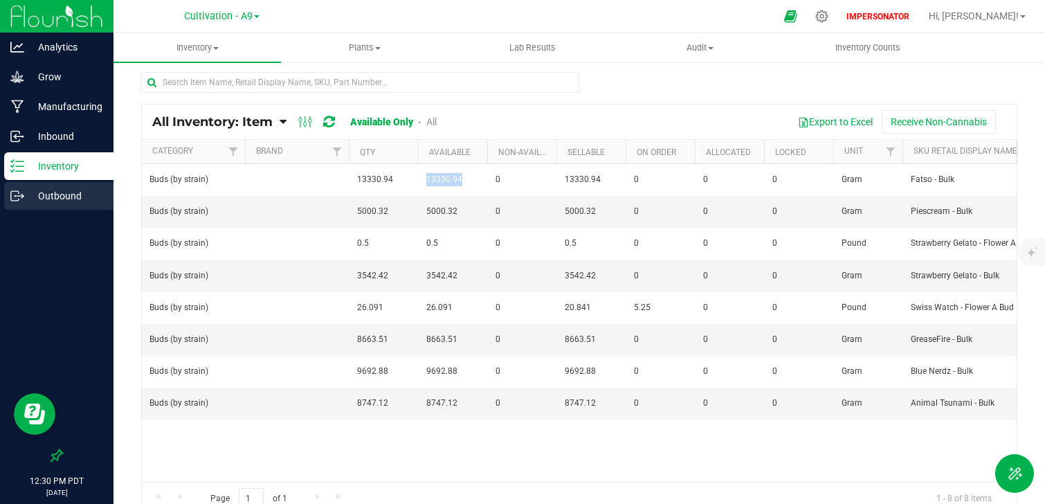
click at [80, 205] on div "Outbound" at bounding box center [58, 196] width 109 height 28
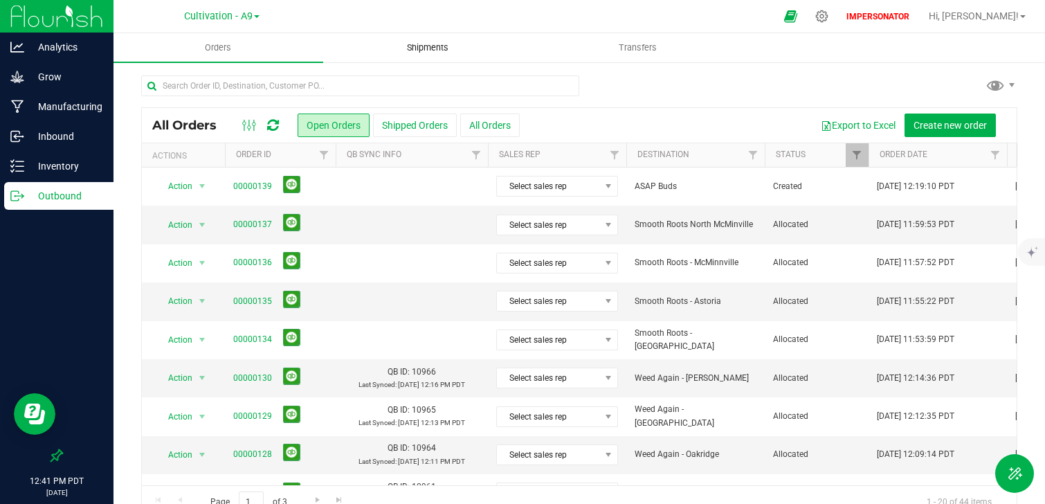
click at [335, 51] on uib-tab-heading "Shipments" at bounding box center [428, 48] width 208 height 28
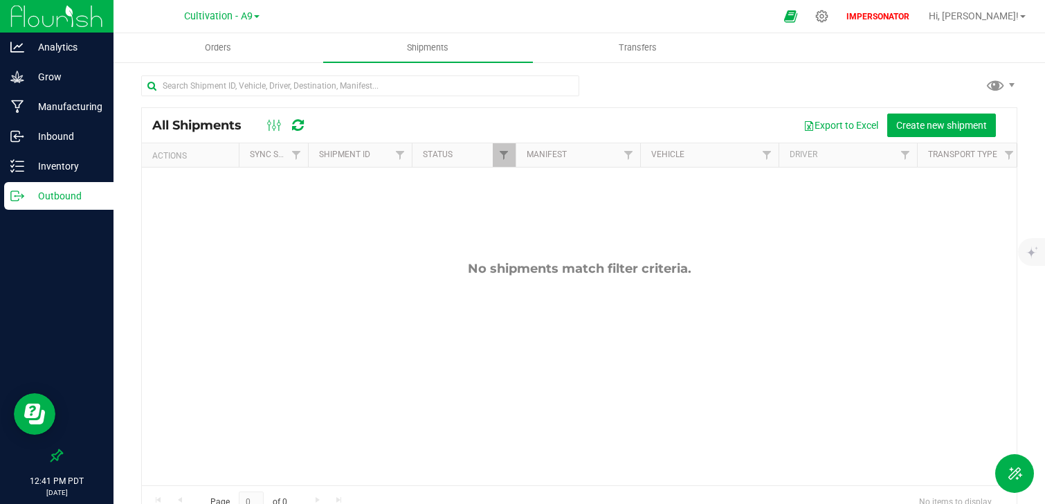
click at [94, 189] on p "Outbound" at bounding box center [65, 195] width 83 height 17
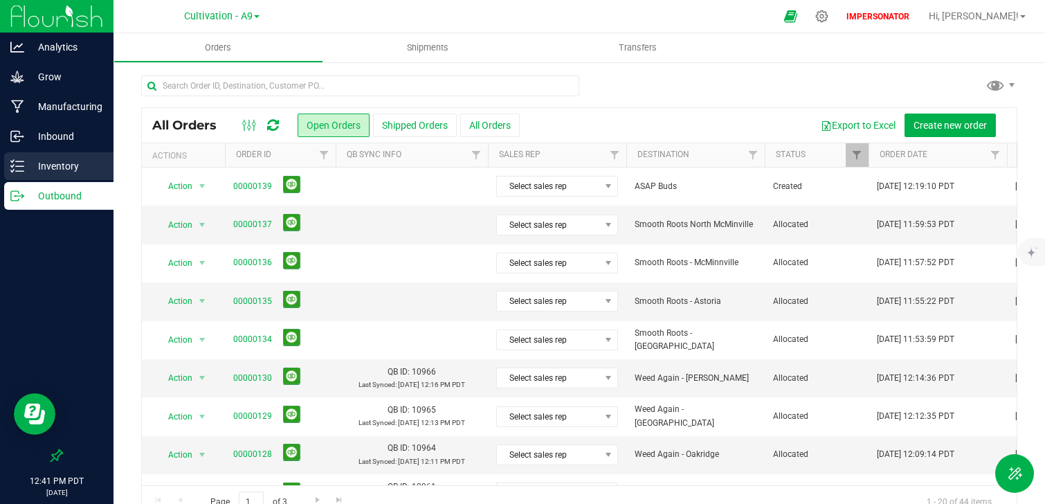
click at [91, 166] on p "Inventory" at bounding box center [65, 166] width 83 height 17
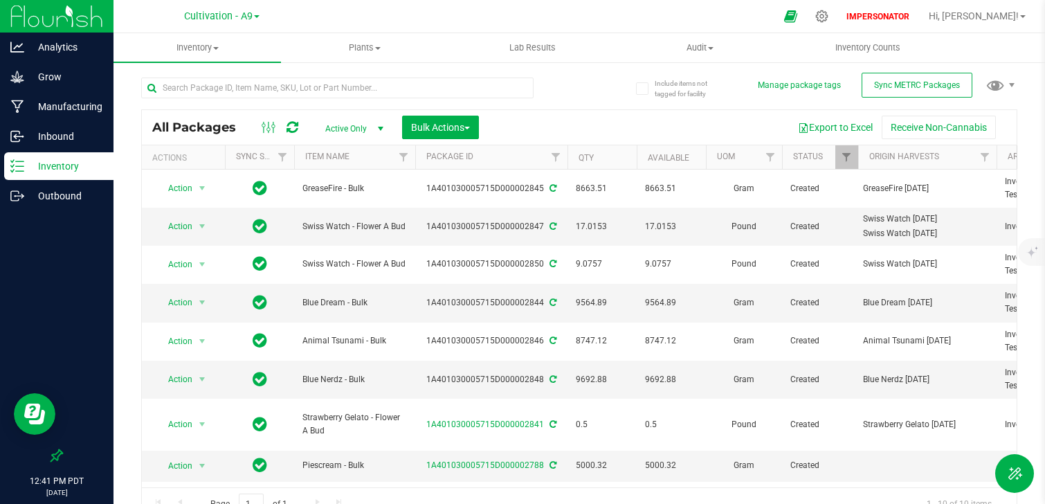
drag, startPoint x: 947, startPoint y: 306, endPoint x: 219, endPoint y: 169, distance: 740.6
click at [219, 169] on div "All Packages Active Only Active Only Lab Samples Locked All External Internal B…" at bounding box center [579, 315] width 876 height 412
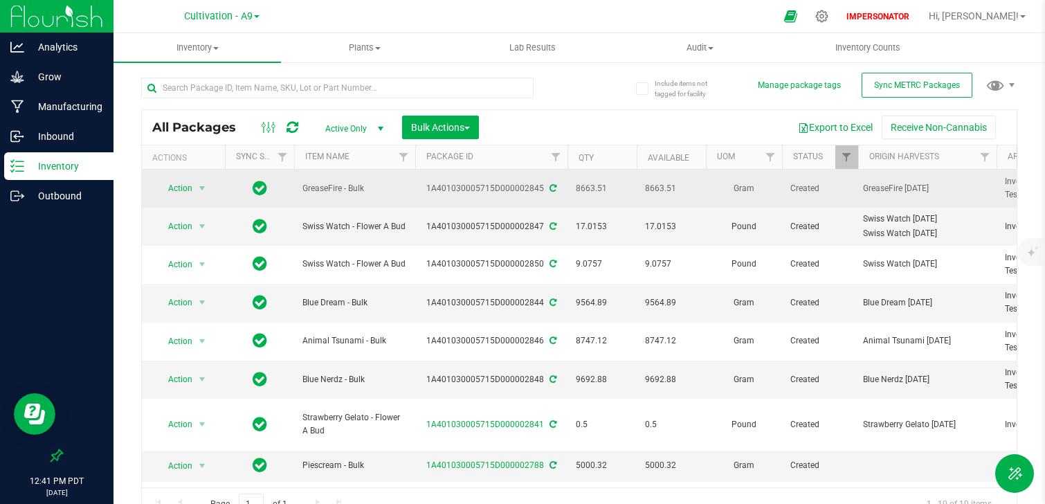
click at [341, 202] on td "GreaseFire - Bulk" at bounding box center [354, 189] width 121 height 38
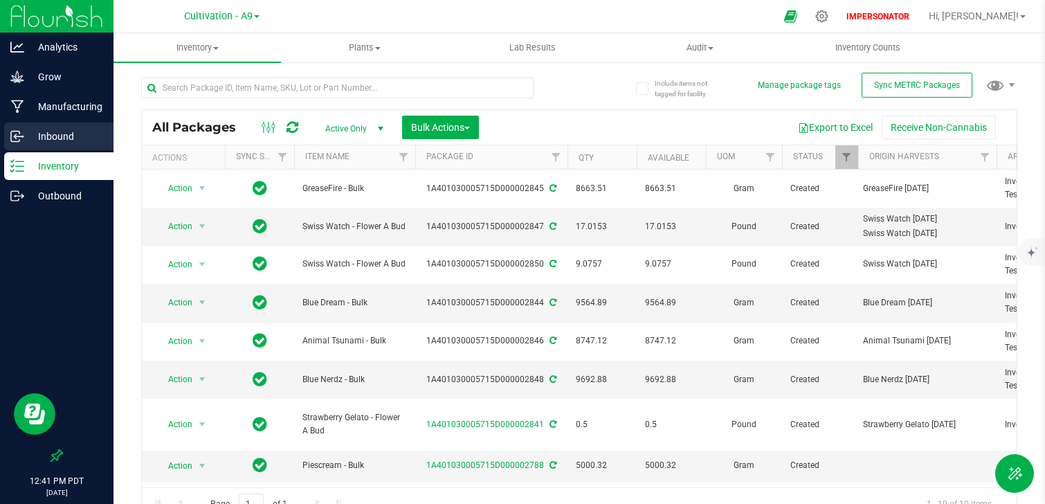
click at [68, 136] on p "Inbound" at bounding box center [65, 136] width 83 height 17
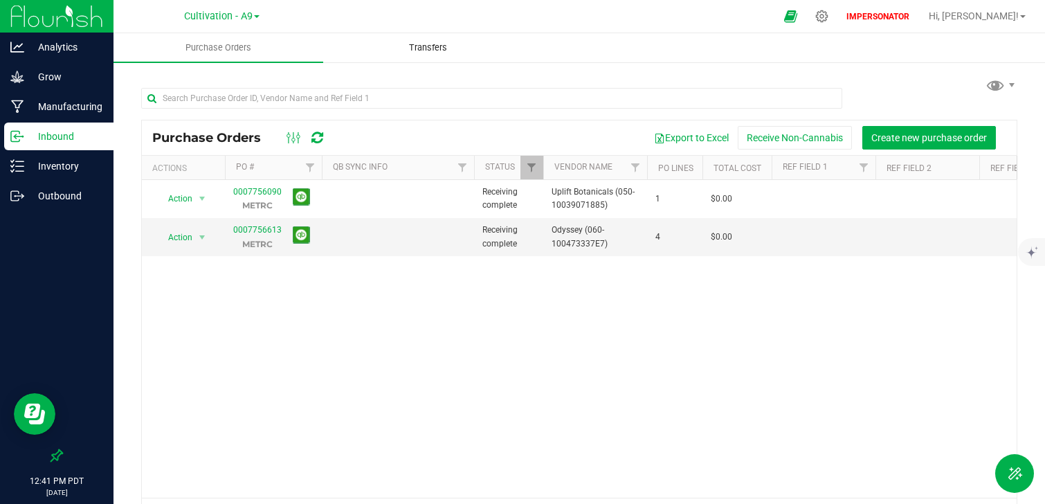
click at [432, 48] on span "Transfers" at bounding box center [427, 48] width 75 height 12
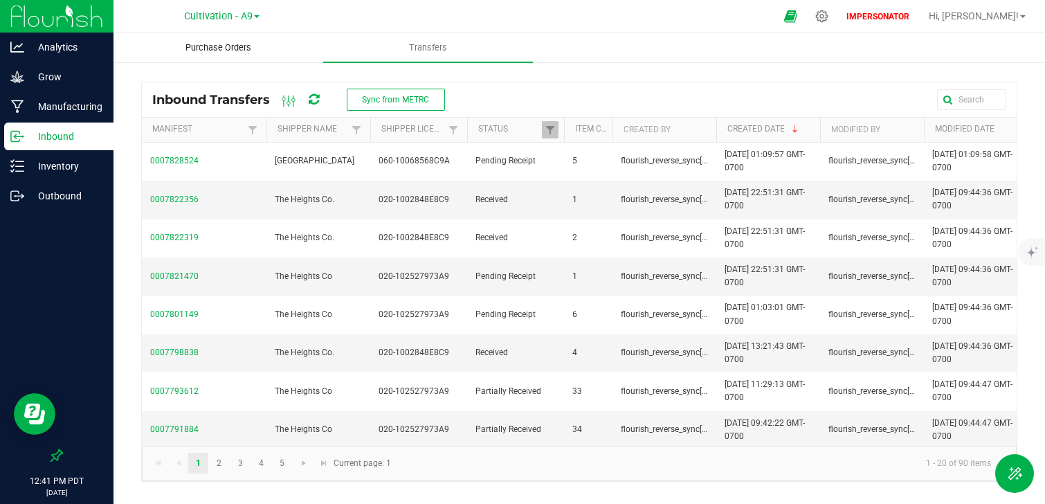
click at [226, 50] on span "Purchase Orders" at bounding box center [218, 48] width 103 height 12
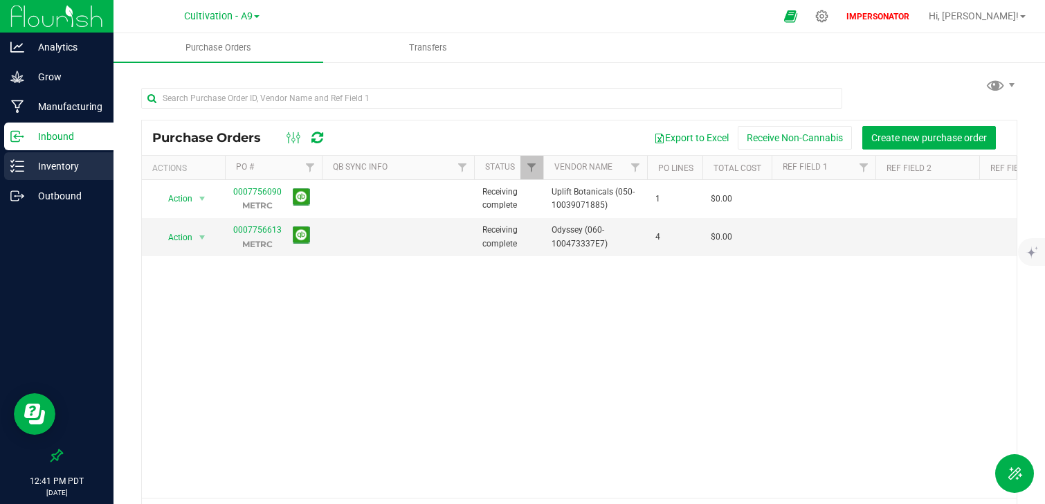
click at [62, 170] on p "Inventory" at bounding box center [65, 166] width 83 height 17
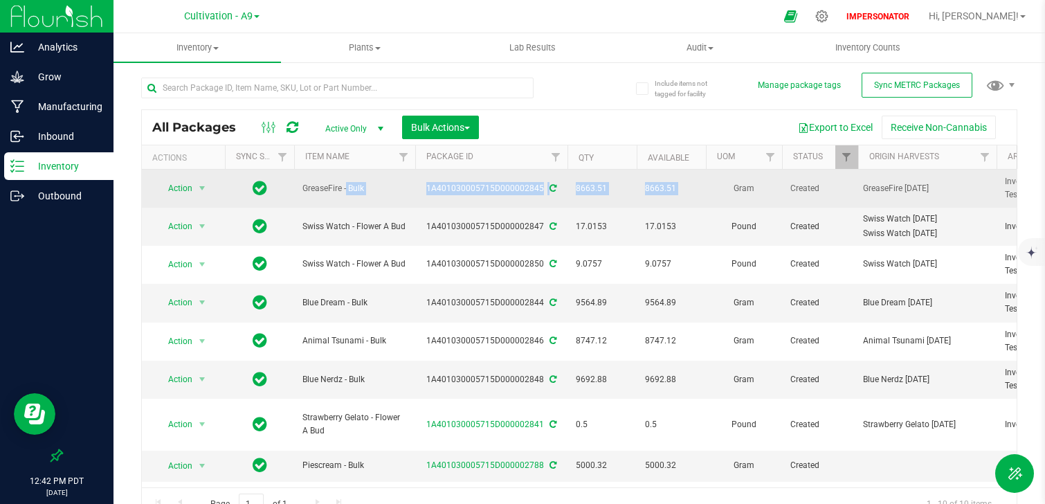
drag, startPoint x: 716, startPoint y: 186, endPoint x: 318, endPoint y: 189, distance: 397.8
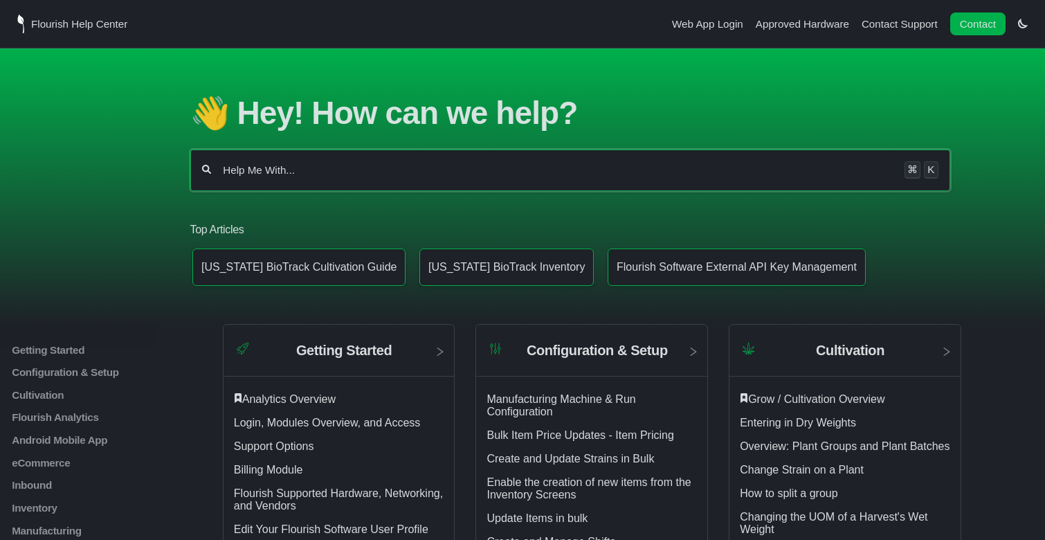
click at [507, 170] on input "Help Me With..." at bounding box center [557, 170] width 672 height 14
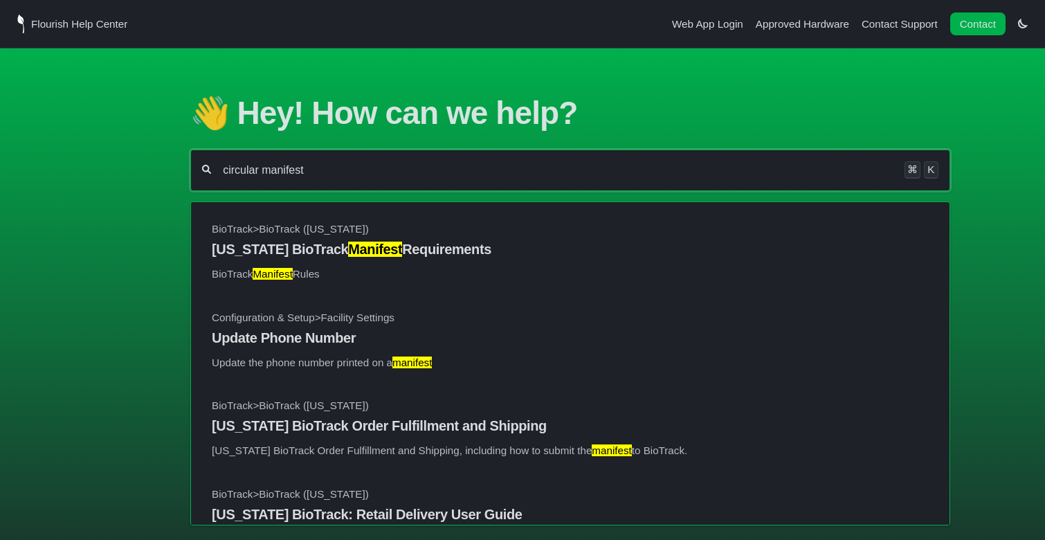
type input "circular manifest"
click at [112, 309] on section "👋 Hey! How can we help? circular manifest ⌘ K BioTrack > BioTrack (Connecticut)…" at bounding box center [522, 347] width 1045 height 599
